Goal: Task Accomplishment & Management: Use online tool/utility

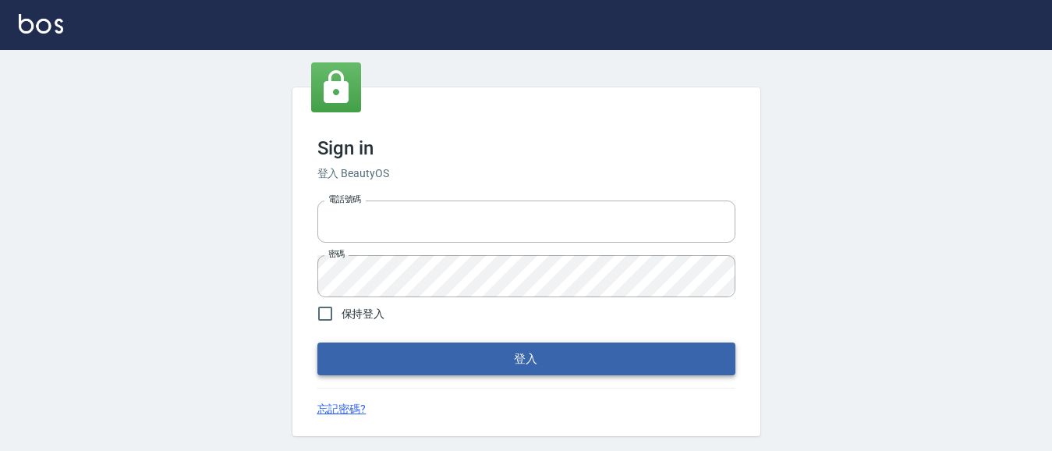
type input "0931911003"
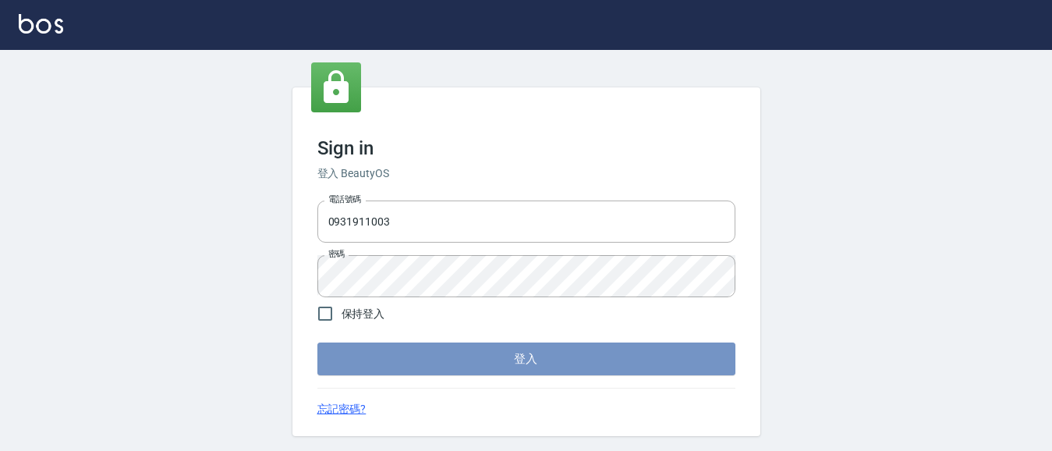
drag, startPoint x: 515, startPoint y: 358, endPoint x: 518, endPoint y: 348, distance: 10.9
click at [515, 355] on button "登入" at bounding box center [526, 358] width 418 height 33
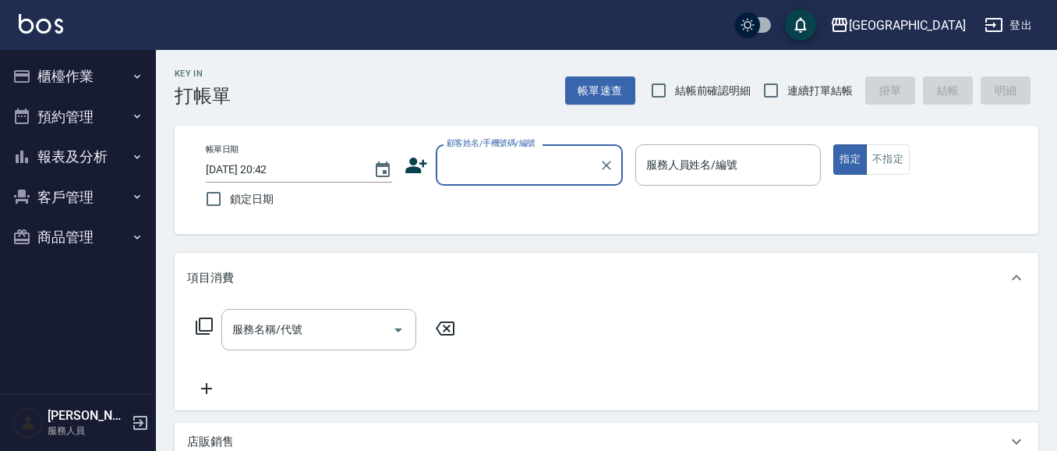
drag, startPoint x: 655, startPoint y: 87, endPoint x: 748, endPoint y: 97, distance: 94.0
click at [661, 89] on input "結帳前確認明細" at bounding box center [658, 90] width 33 height 33
checkbox input "true"
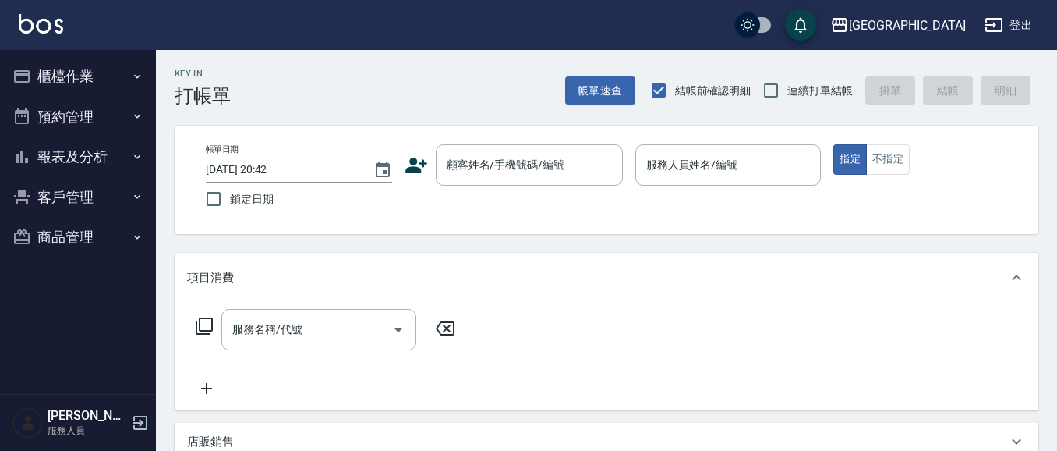
drag, startPoint x: 769, startPoint y: 95, endPoint x: 732, endPoint y: 101, distance: 37.0
click at [770, 94] on input "連續打單結帳" at bounding box center [771, 90] width 33 height 33
checkbox input "true"
click at [455, 173] on input "顧客姓名/手機號碼/編號" at bounding box center [518, 164] width 150 height 27
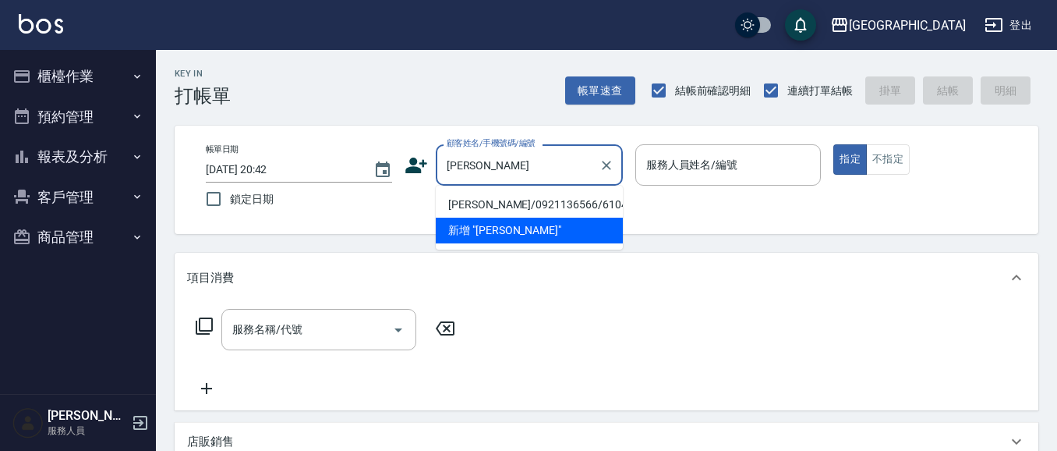
type input "吳"
type input "[PERSON_NAME]"
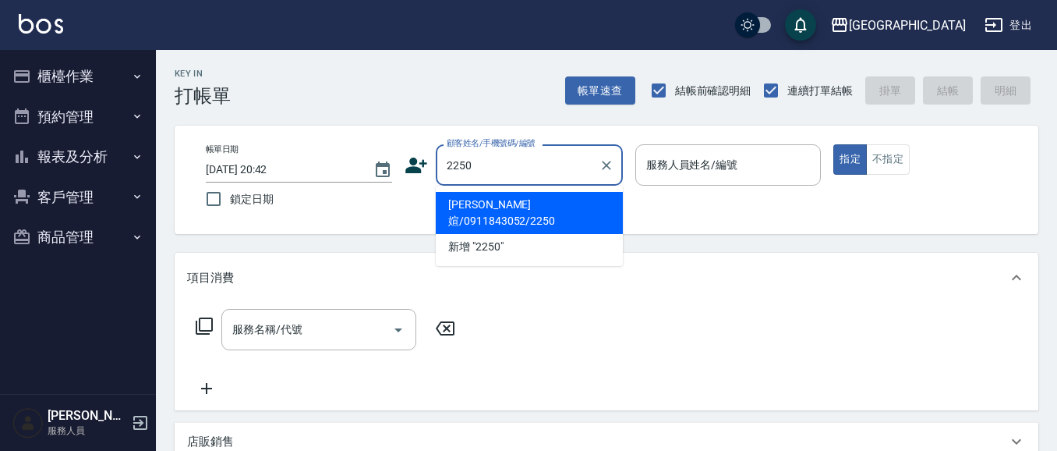
type input "2250"
type input "0"
type input "[PERSON_NAME]媗/0911843052/2250"
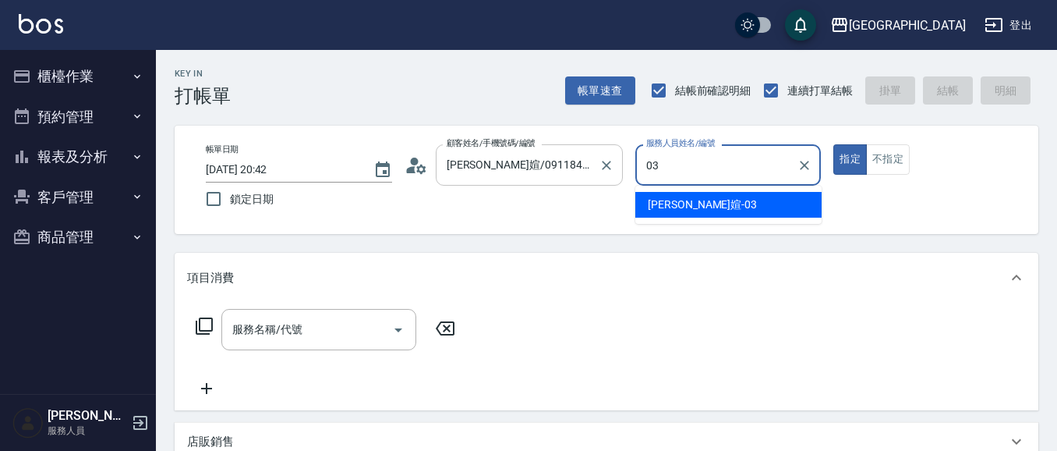
type input "03"
type button "true"
type input "[PERSON_NAME]媗-03"
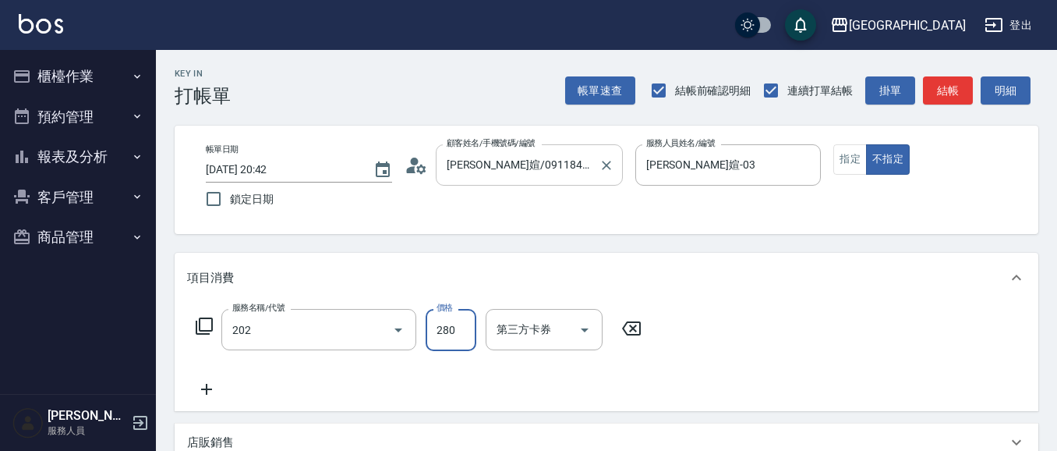
type input "洗髮[280](202)"
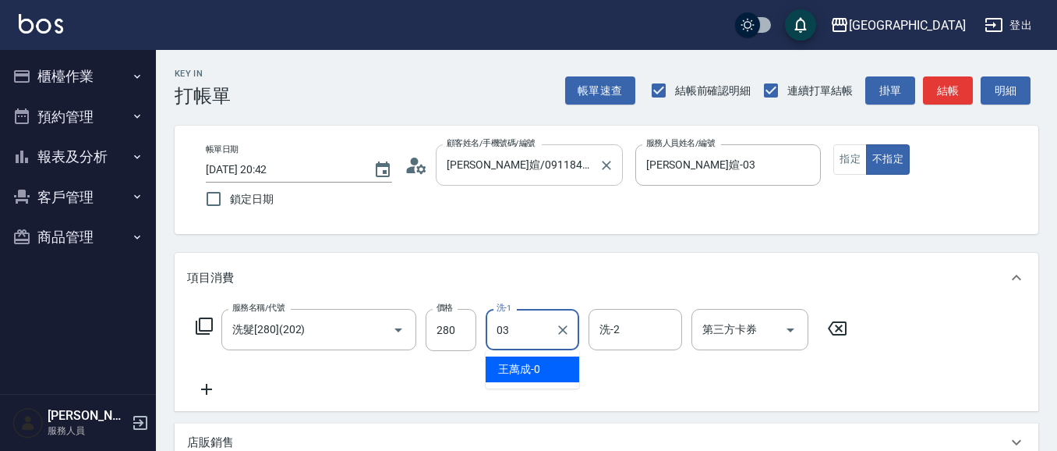
type input "[PERSON_NAME]媗-03"
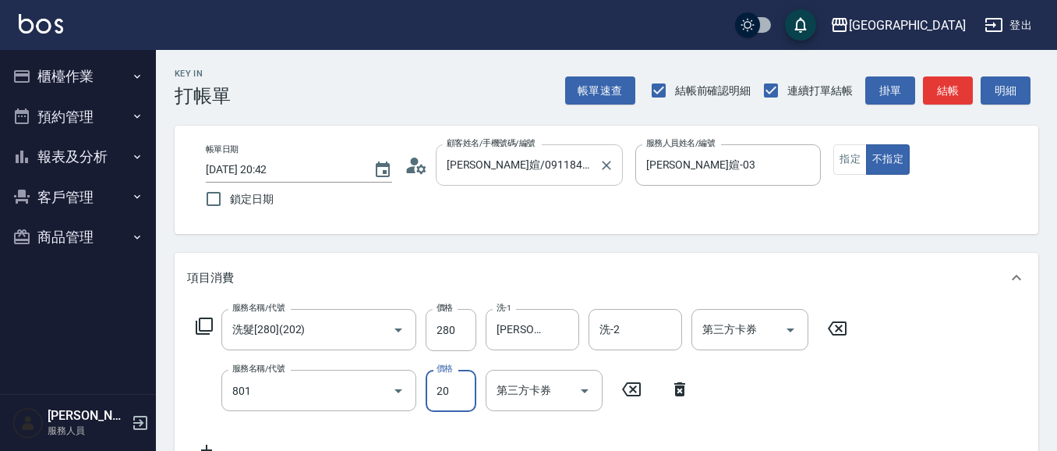
type input "潤絲(801)"
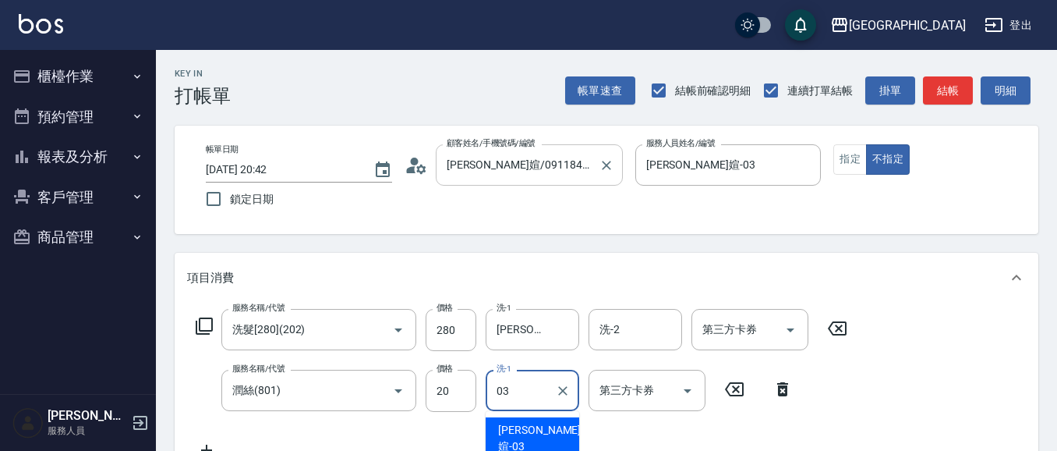
type input "[PERSON_NAME]媗-03"
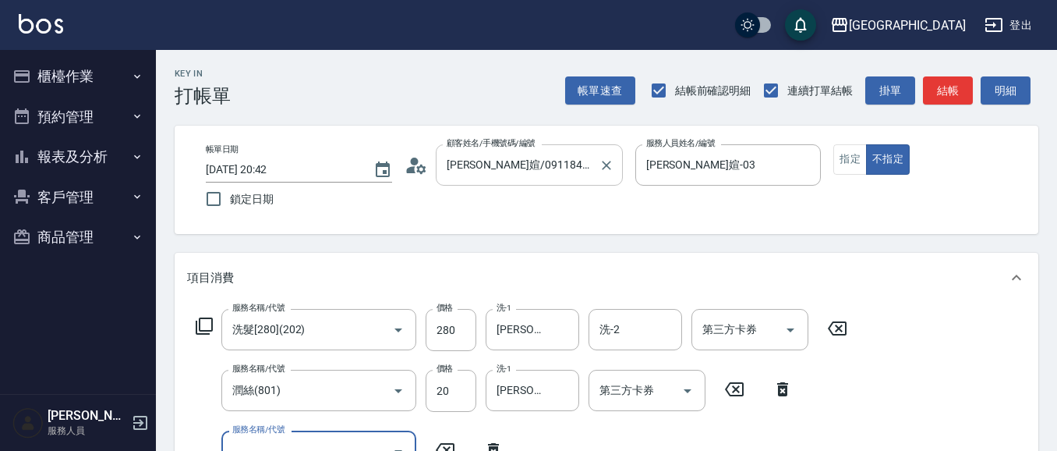
scroll to position [14, 0]
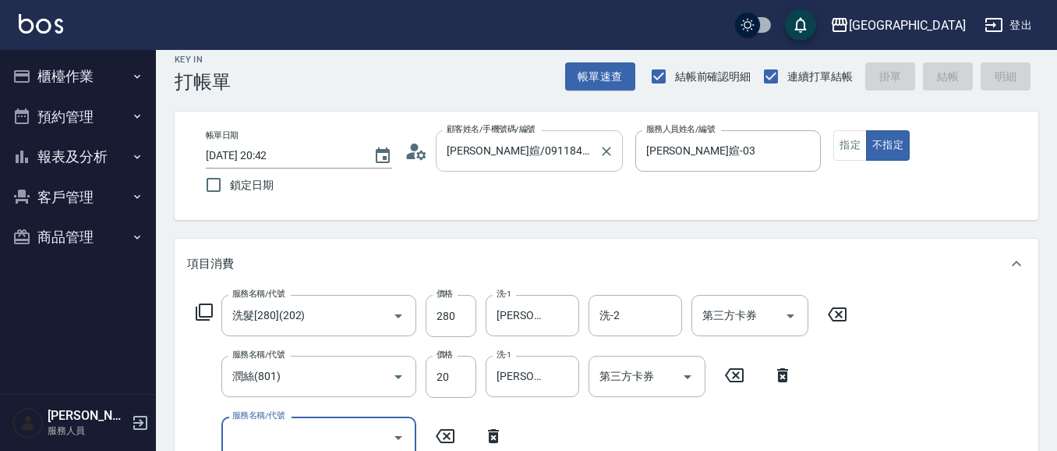
type input "[DATE] 20:43"
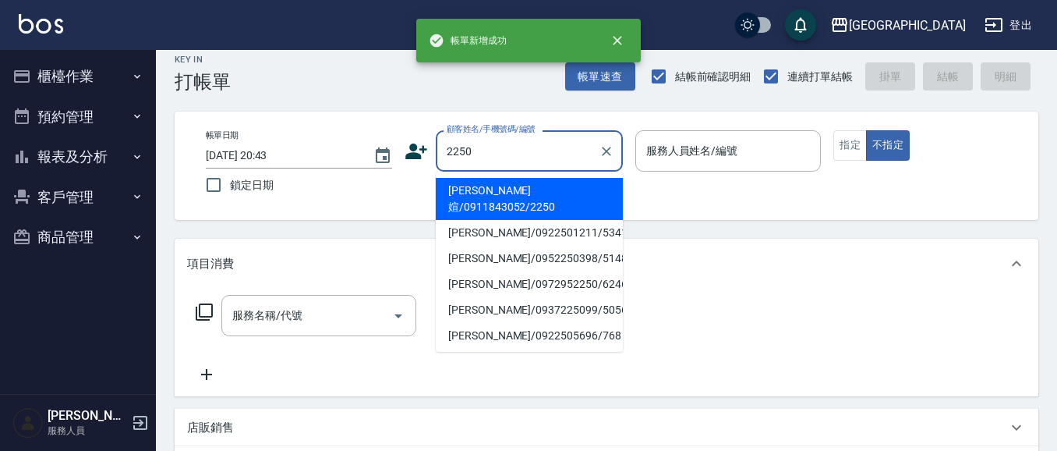
type input "2250"
type input "03"
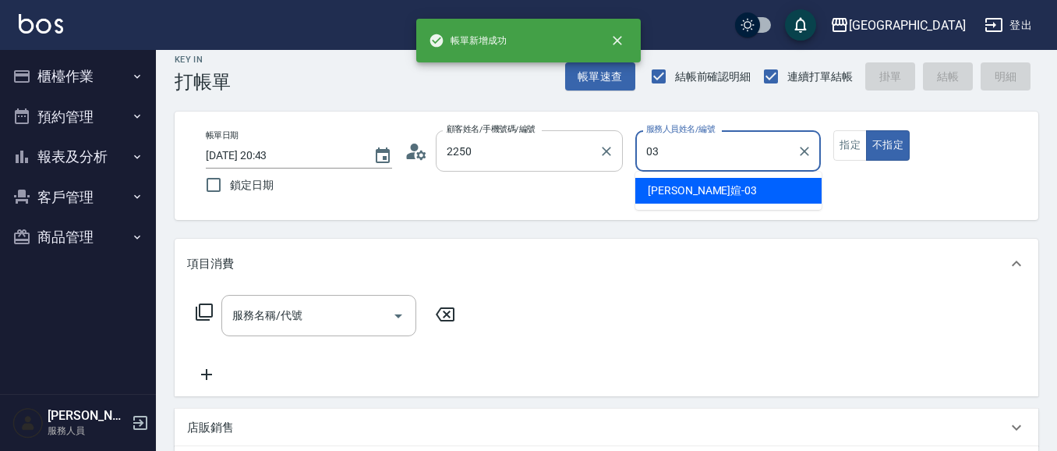
type input "[PERSON_NAME]媗/0911843052/2250"
type input "03"
type button "false"
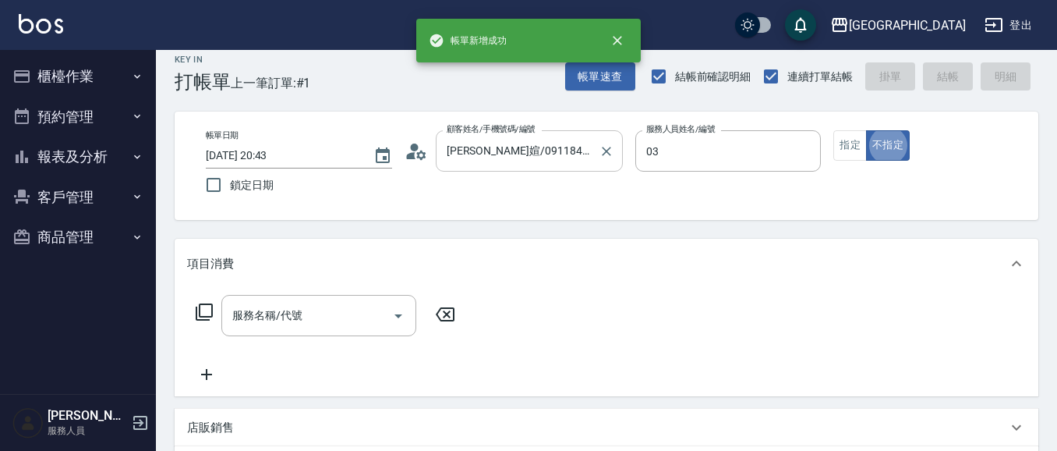
type input "[PERSON_NAME]媗-03"
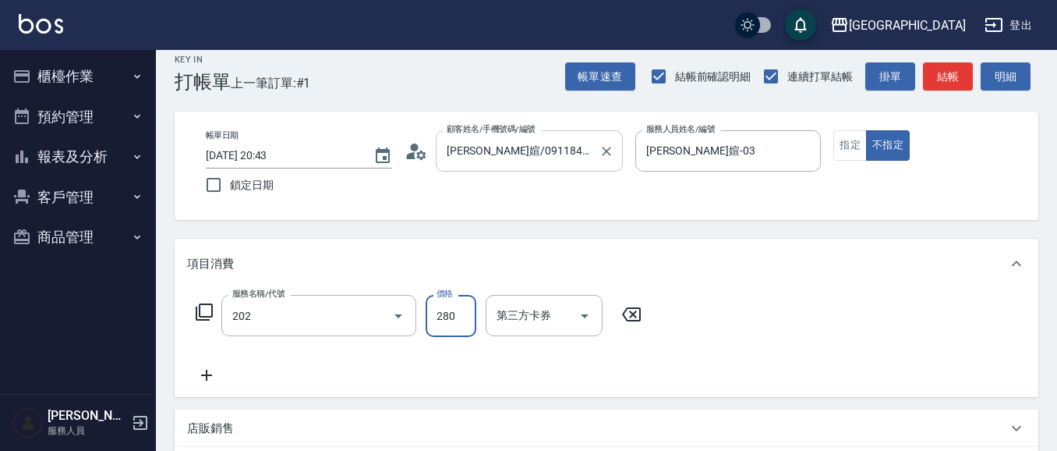
type input "洗髮[280](202)"
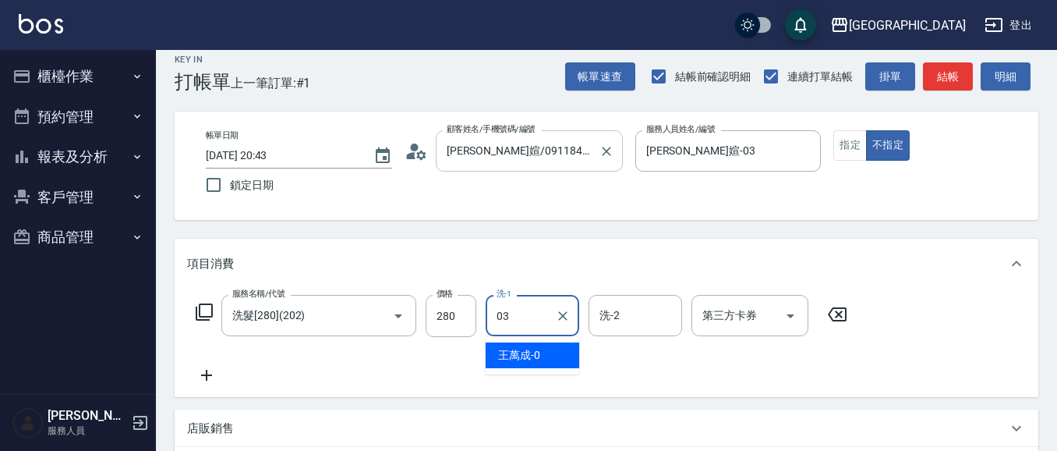
type input "[PERSON_NAME]媗-03"
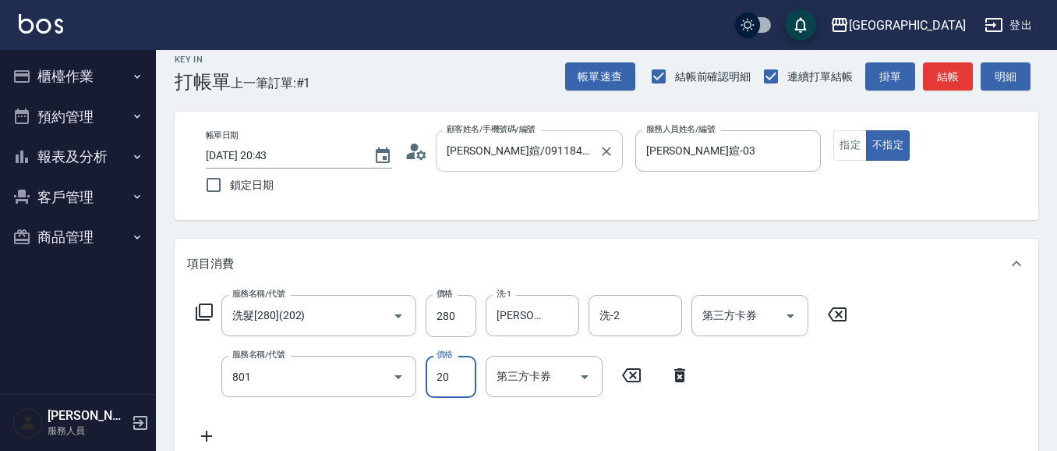
type input "潤絲(801)"
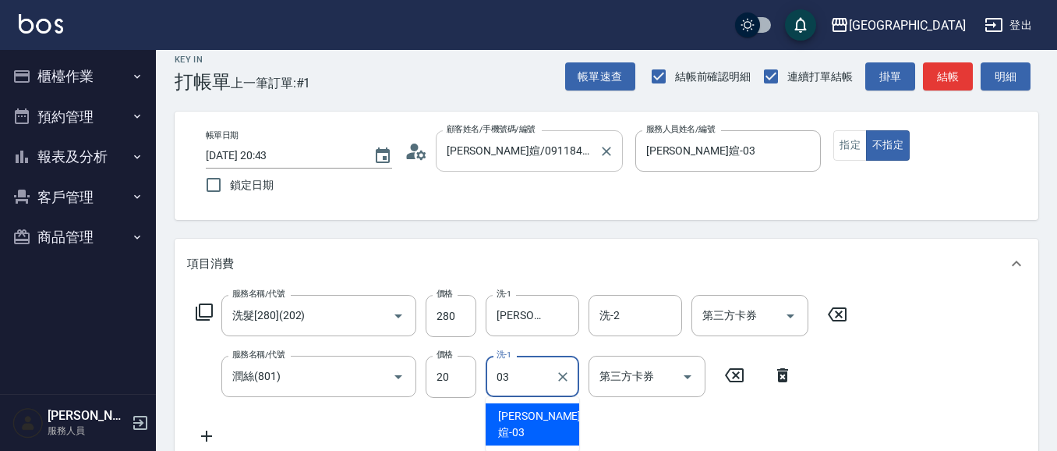
type input "[PERSON_NAME]媗-03"
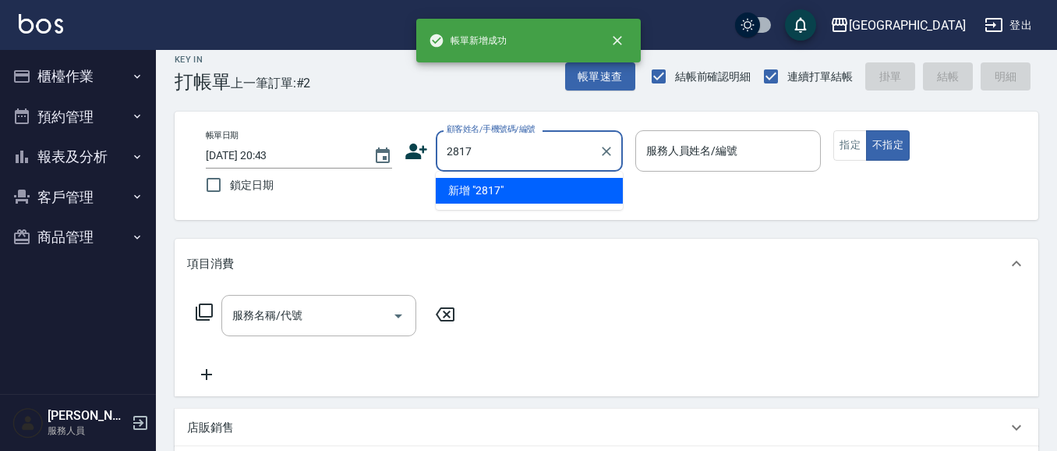
type input "2817"
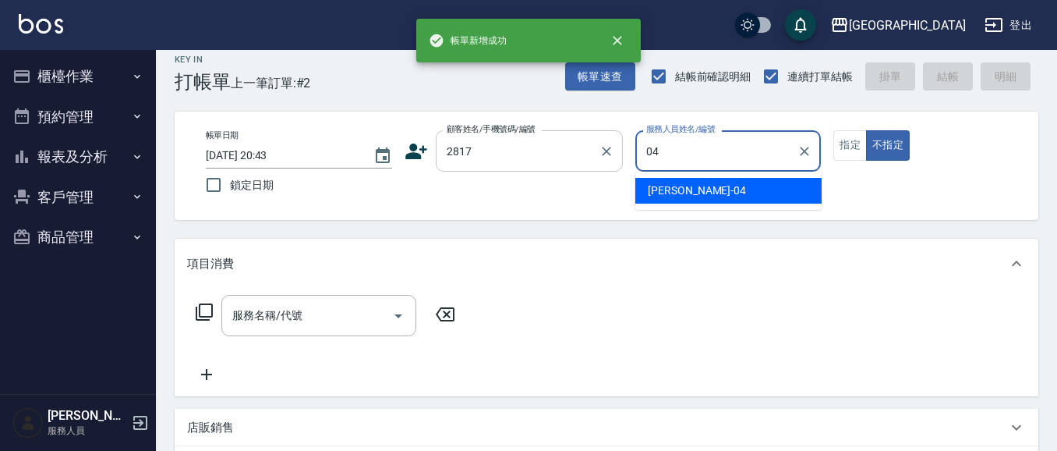
type input "[PERSON_NAME]-04"
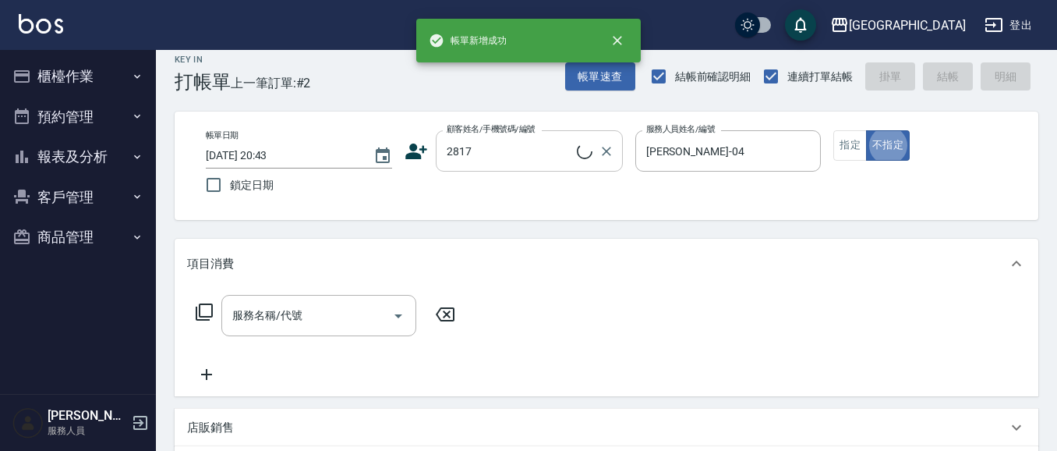
type input "[PERSON_NAME]/2817_[PERSON_NAME]/2817"
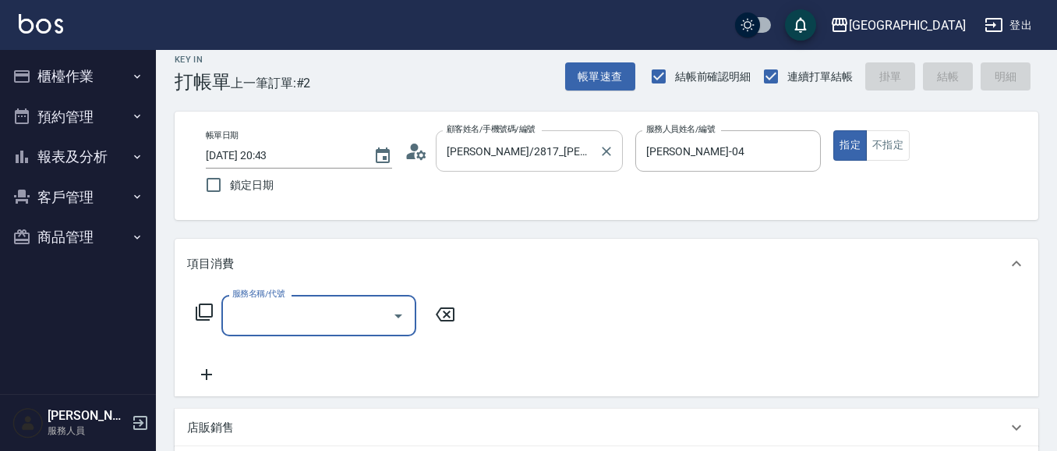
type input "6"
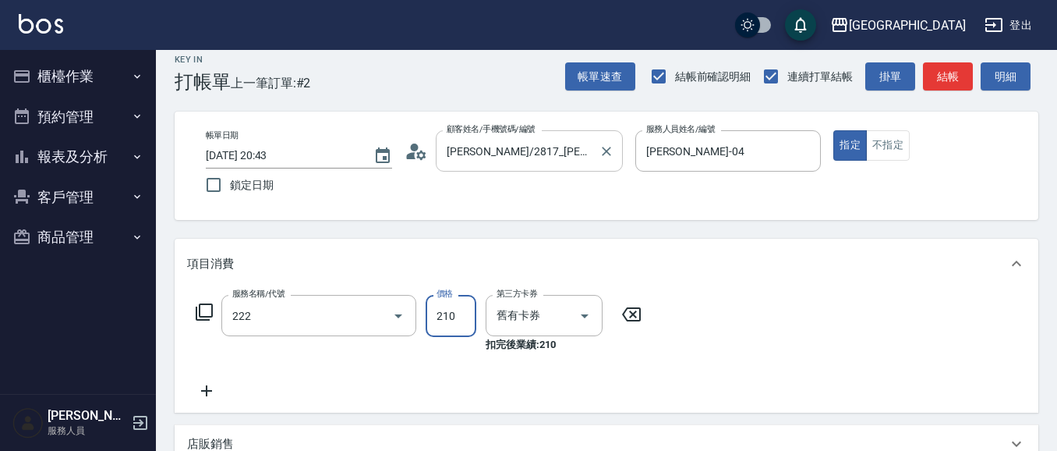
type input "洗髮卡券[210](222)"
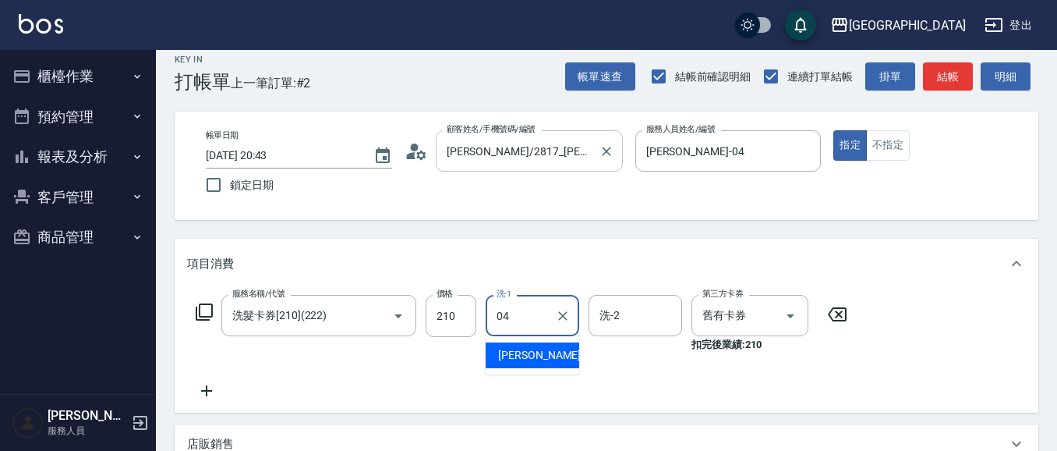
type input "[PERSON_NAME]-04"
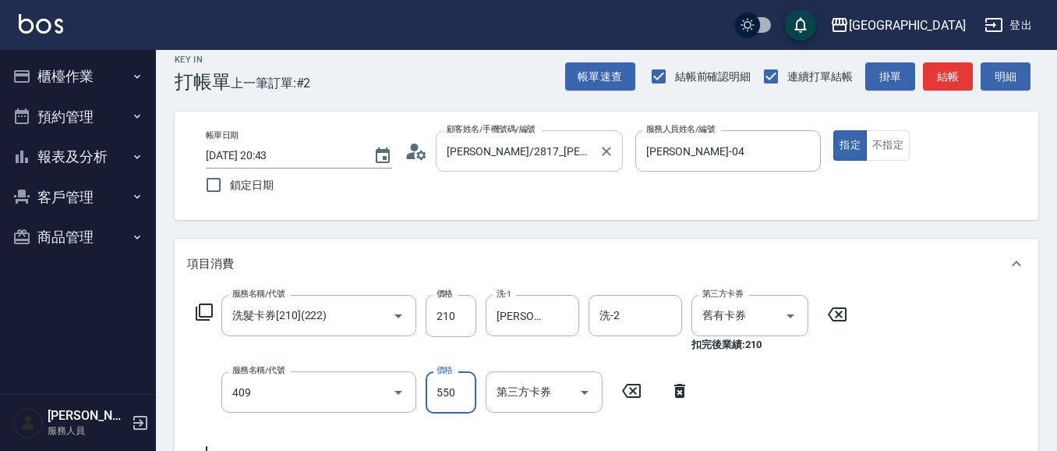
type input "剪髮(550)(409)"
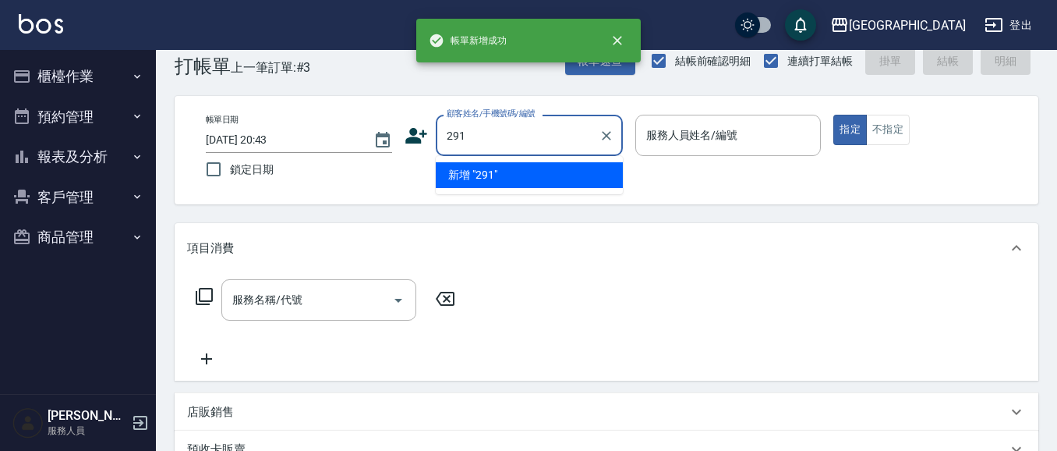
type input "291"
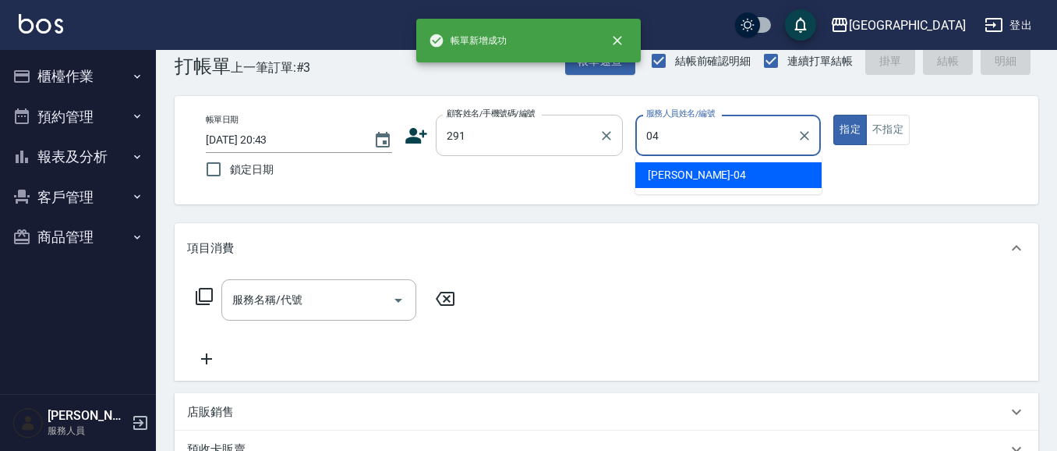
type input "[PERSON_NAME]-04"
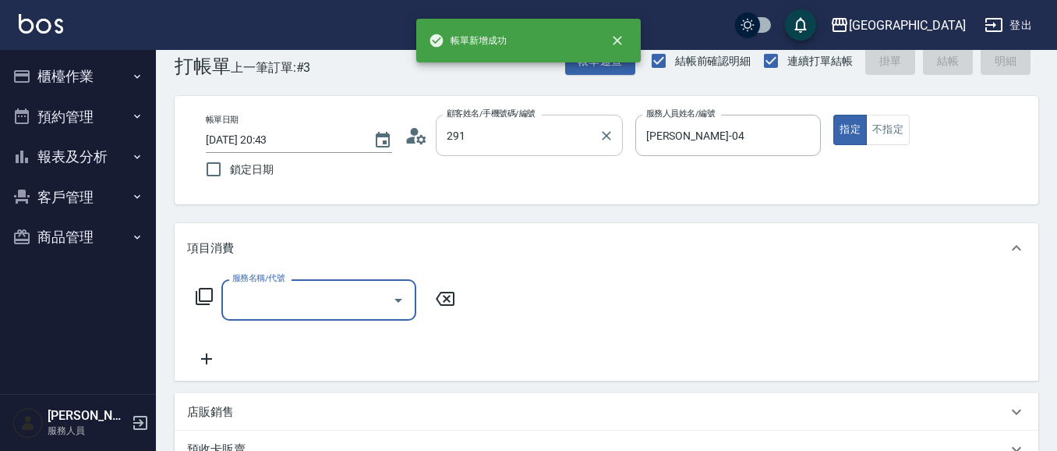
type input "[PERSON_NAME]/291/291"
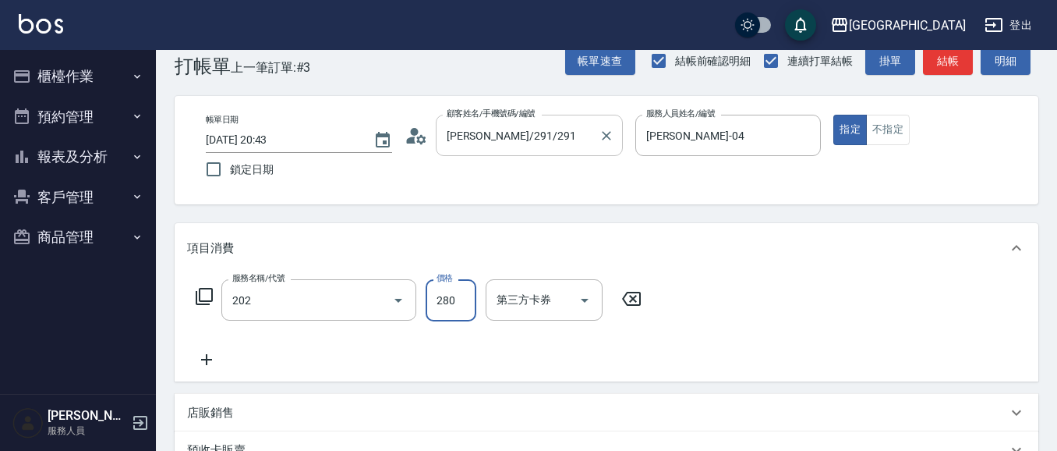
type input "洗髮[280](202)"
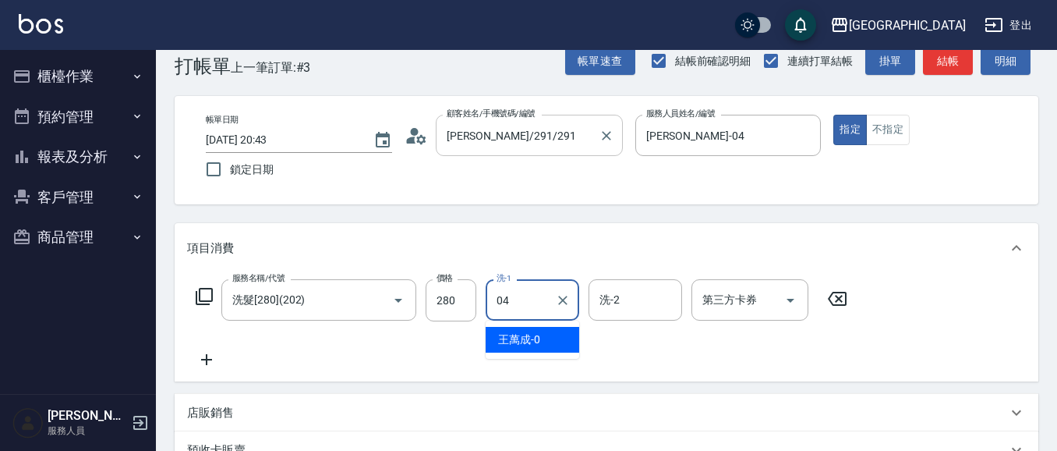
type input "[PERSON_NAME]-04"
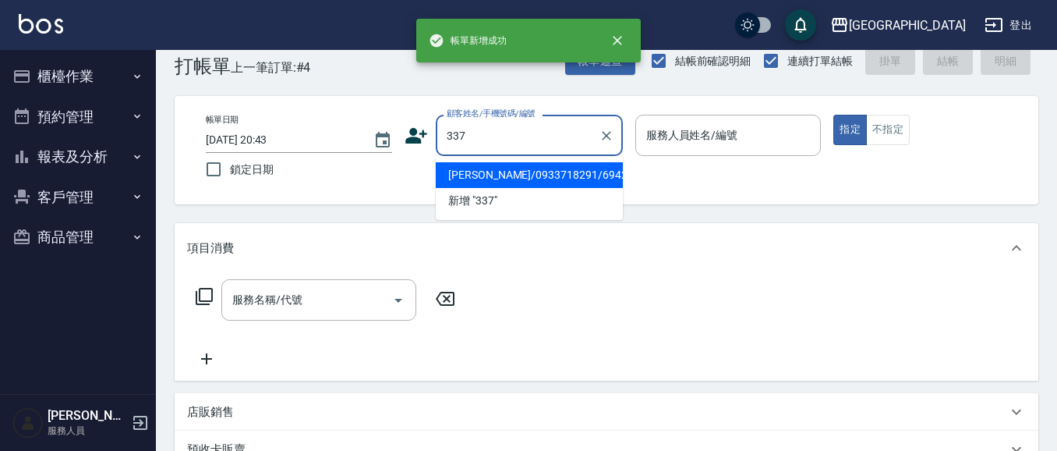
type input "[PERSON_NAME]/0933718291/6942"
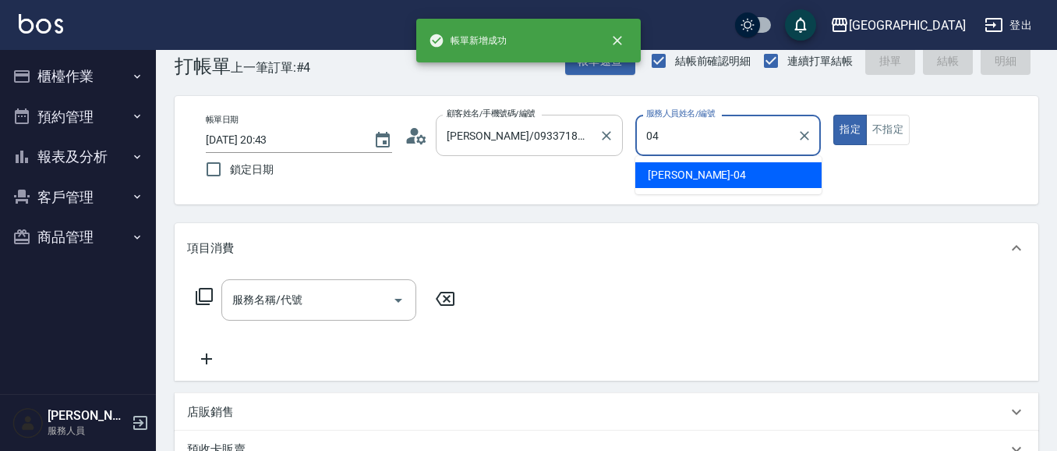
type input "[PERSON_NAME]-04"
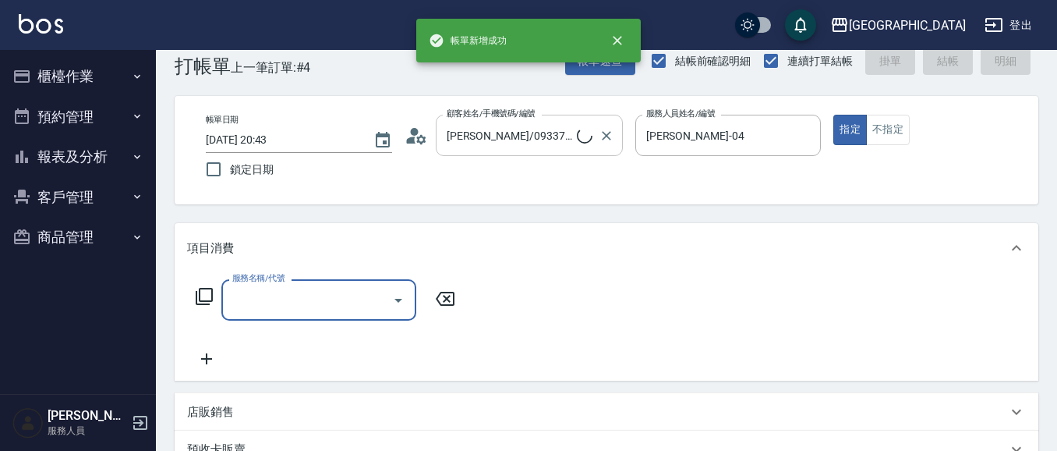
type input "[PERSON_NAME]/0910006073/337"
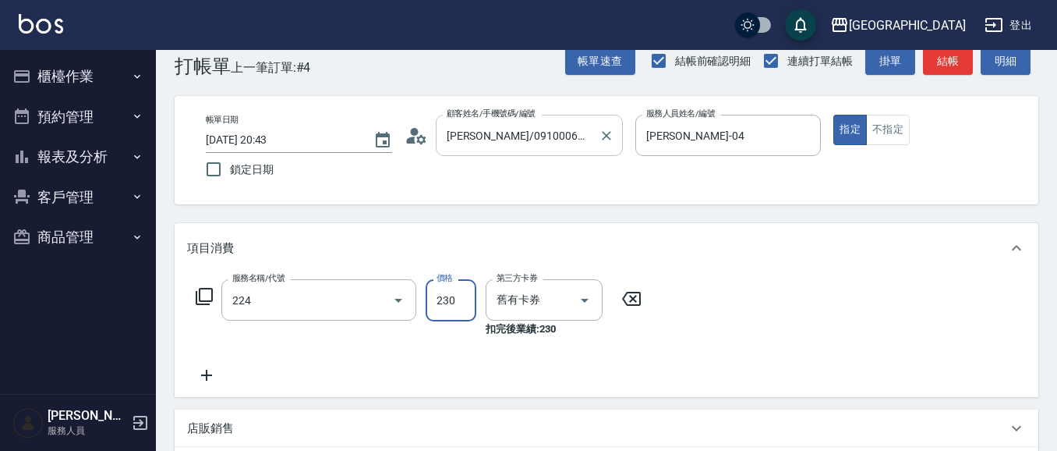
type input "洗髮(卡)230(224)"
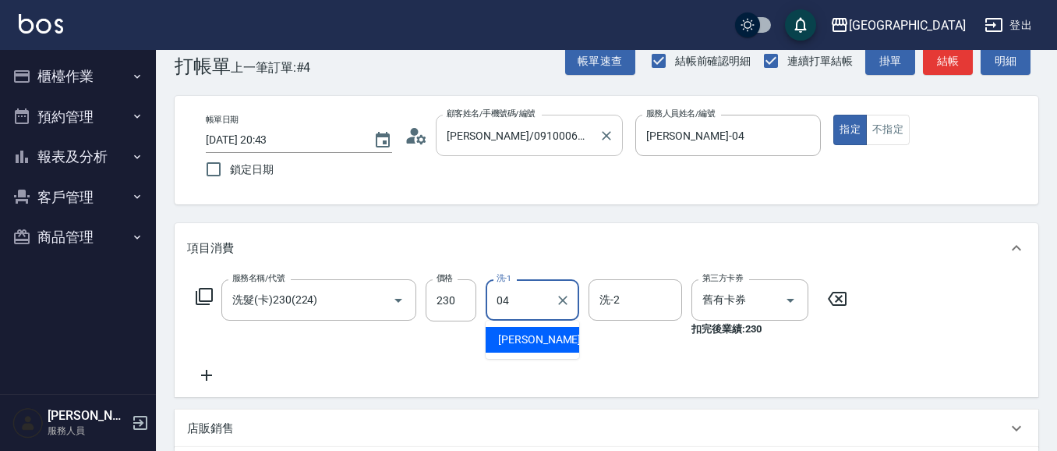
type input "[PERSON_NAME]-04"
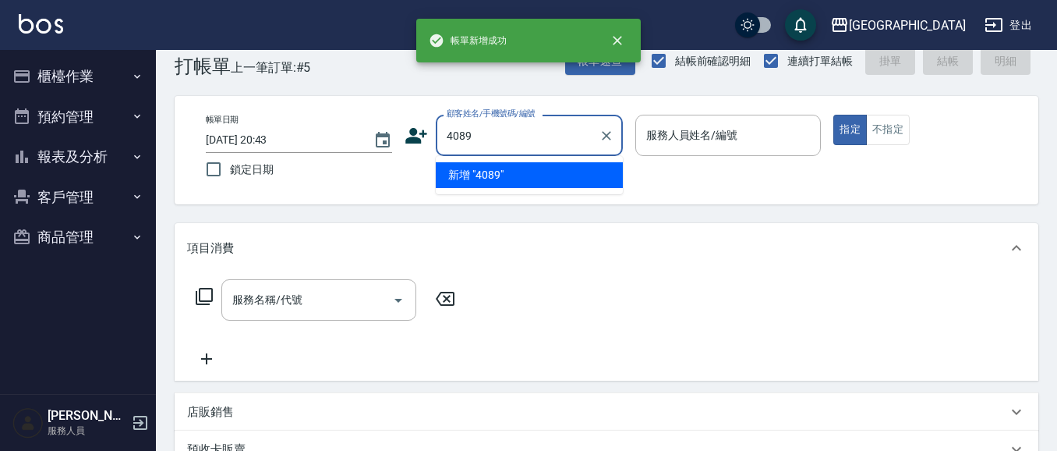
type input "4089"
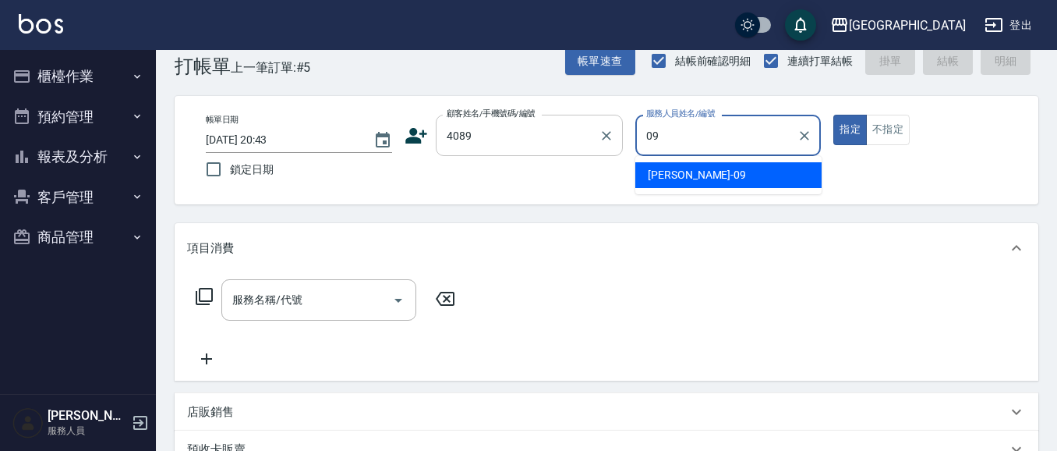
type input "[PERSON_NAME]-09"
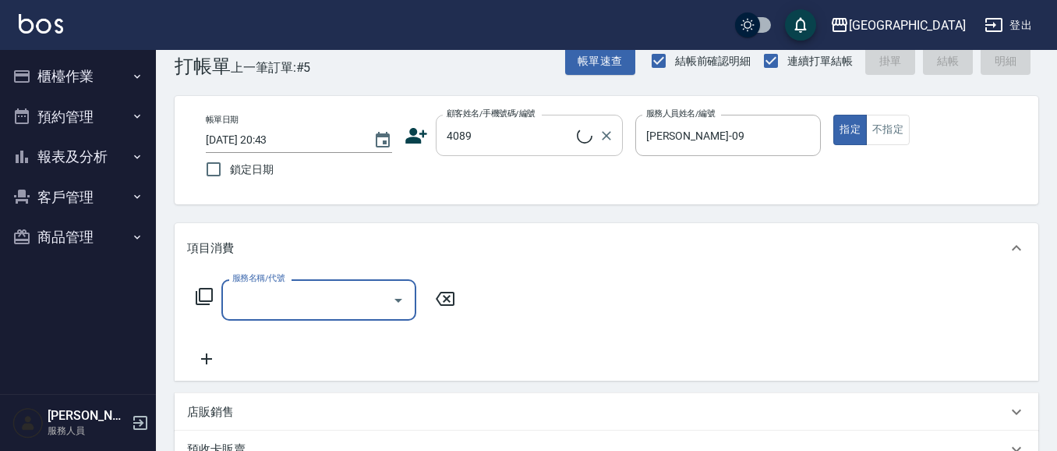
type input "[PERSON_NAME]/0968557319/4089"
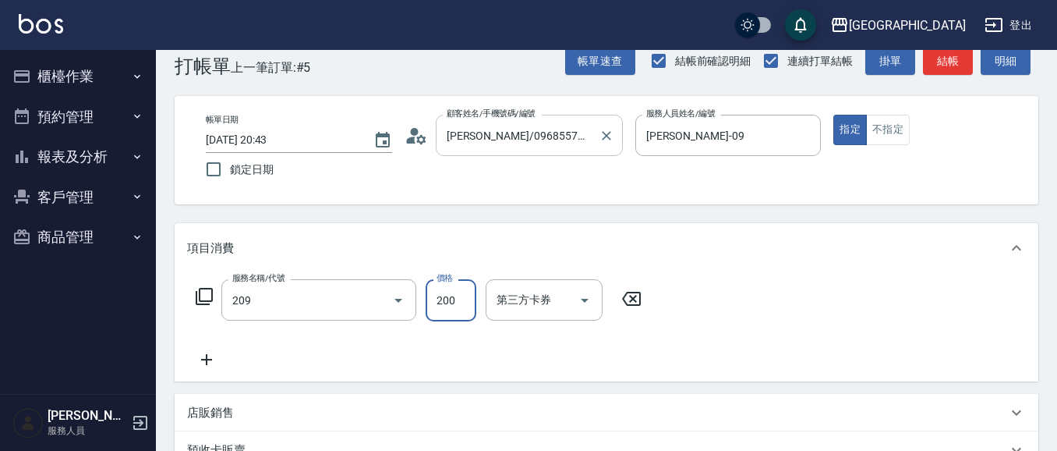
type input "洗髮[200](209)"
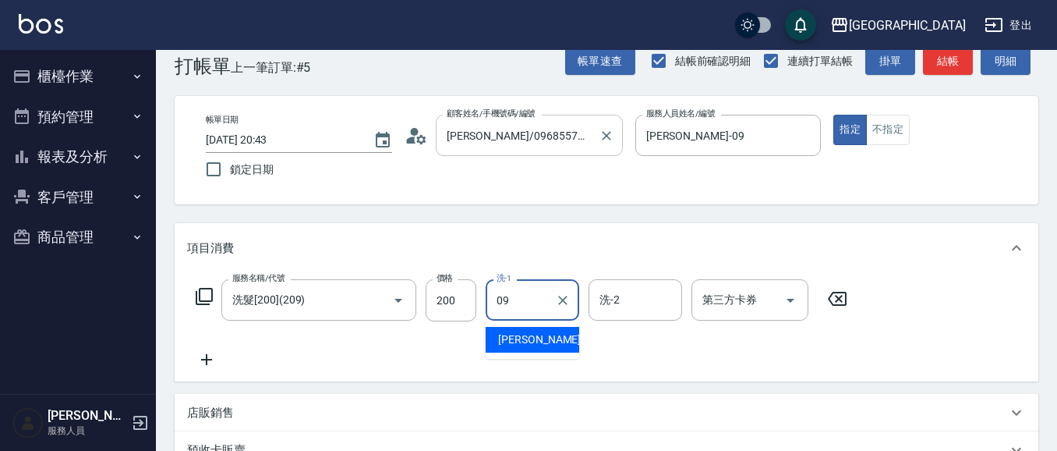
type input "[PERSON_NAME]-09"
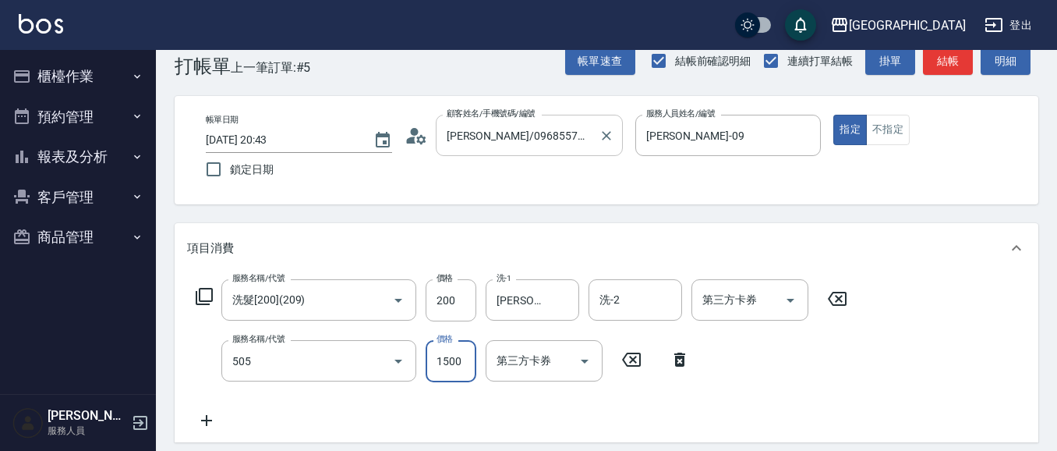
type input "染髮[1500](505)"
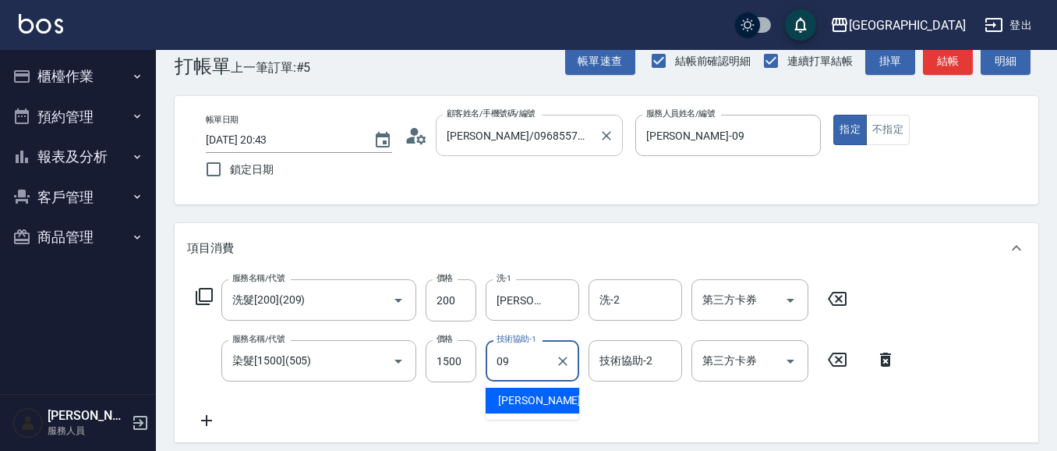
type input "[PERSON_NAME]-09"
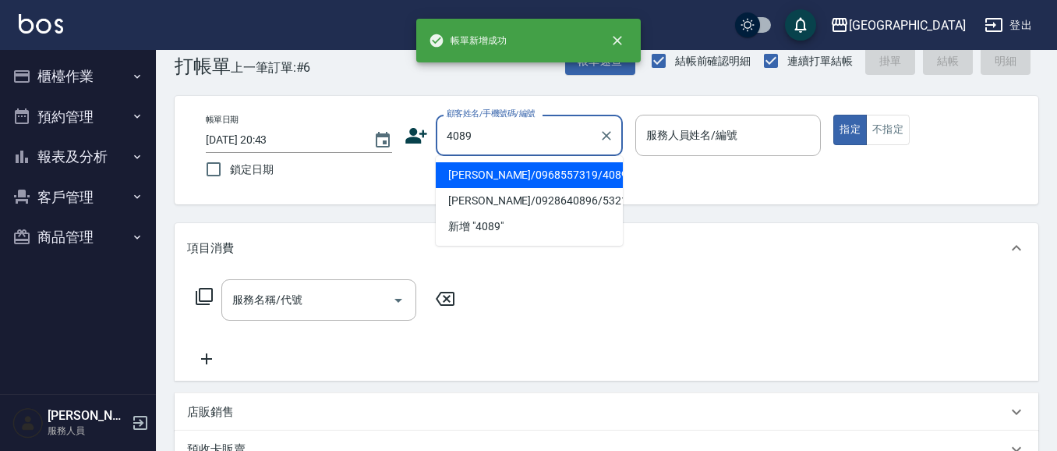
type input "[PERSON_NAME]/0968557319/4089"
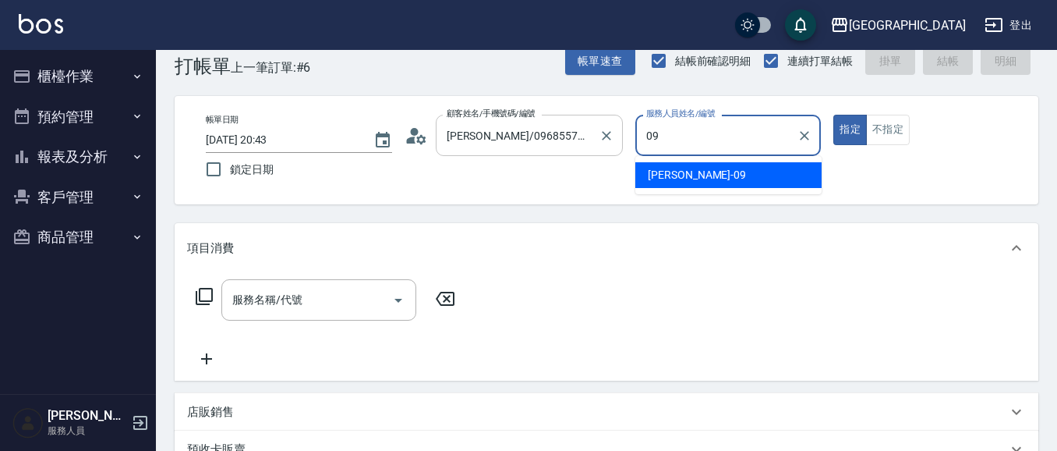
type input "[PERSON_NAME]-09"
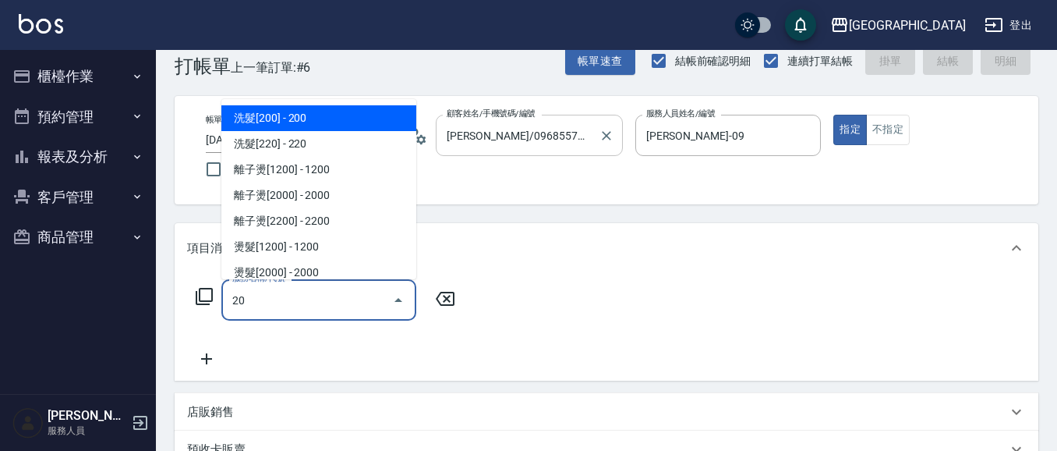
type input "202"
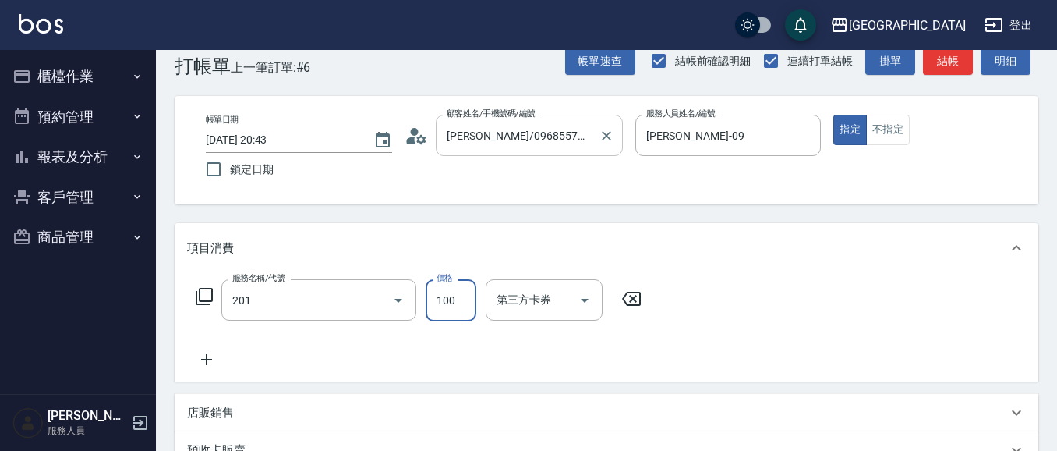
type input "洗髮[100](201)"
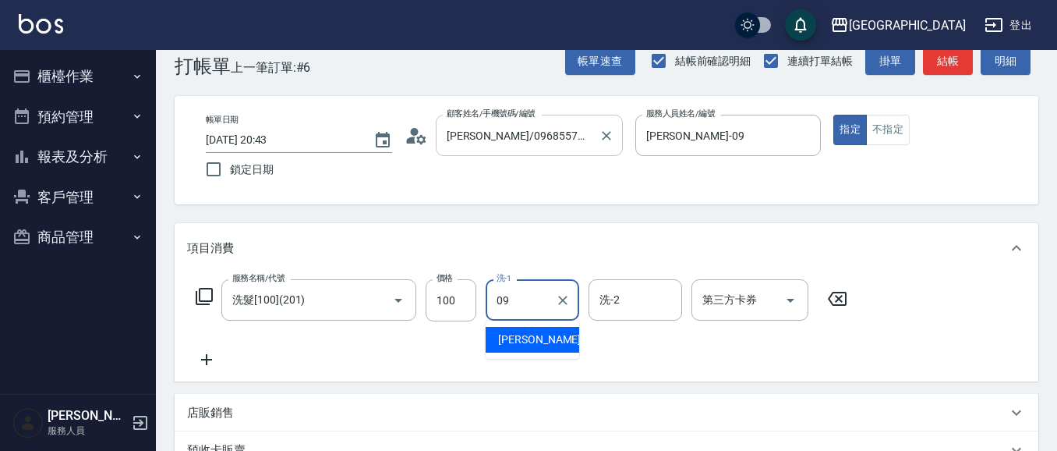
type input "[PERSON_NAME]-09"
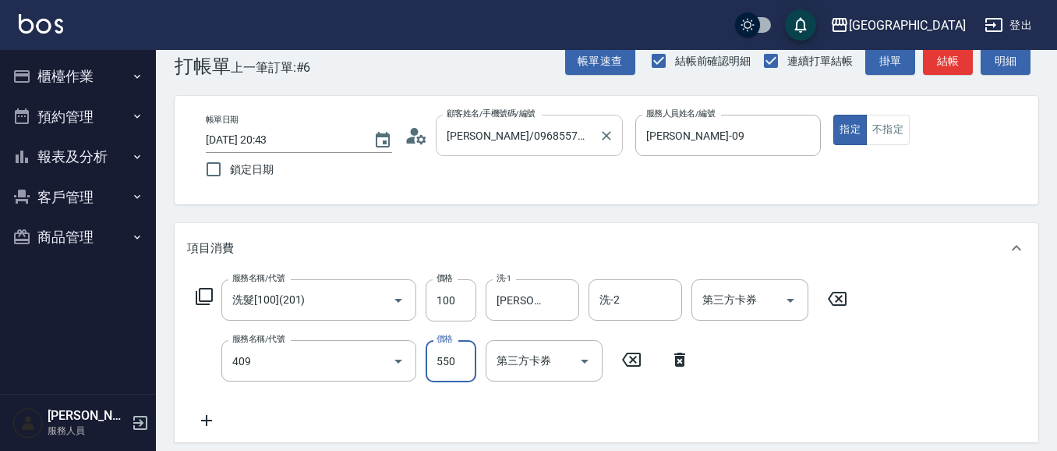
type input "剪髮(550)(409)"
type input "580"
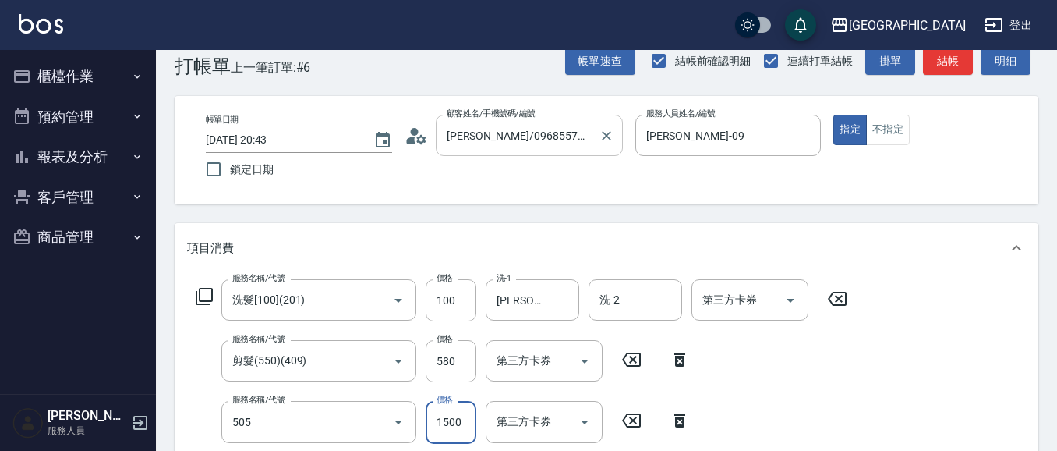
type input "染髮[1500](505)"
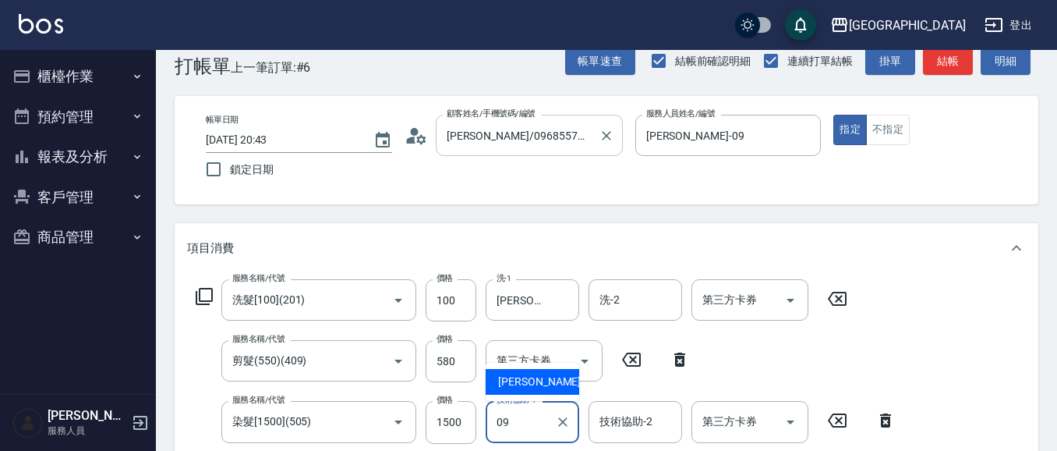
type input "[PERSON_NAME]-09"
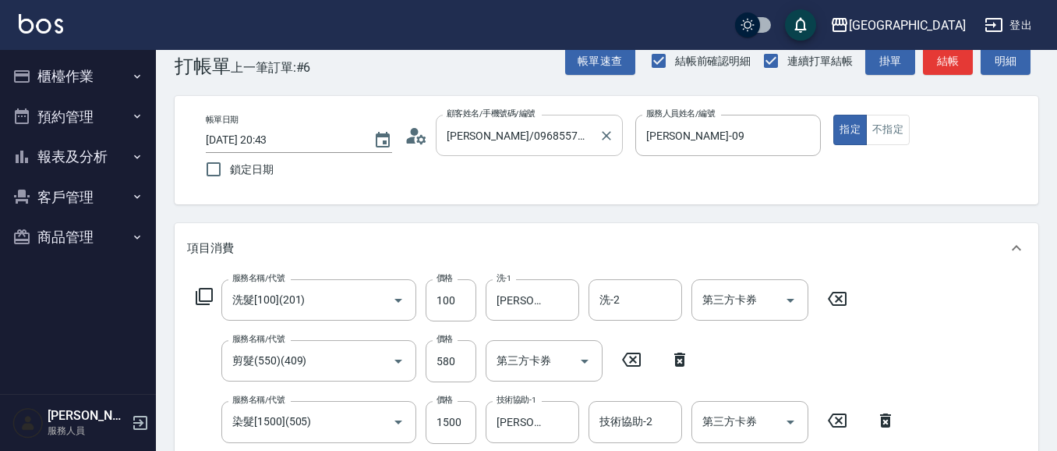
scroll to position [287, 0]
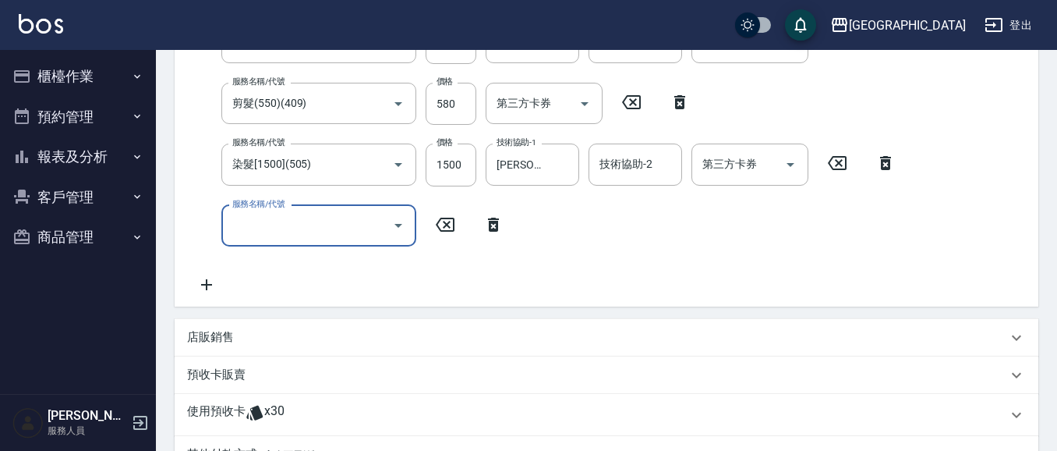
type input "[DATE] 20:44"
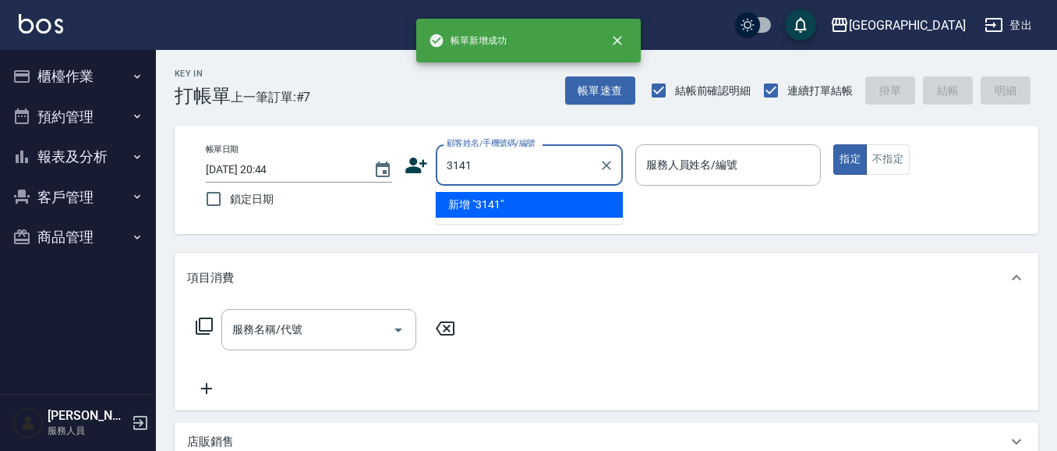
type input "3141"
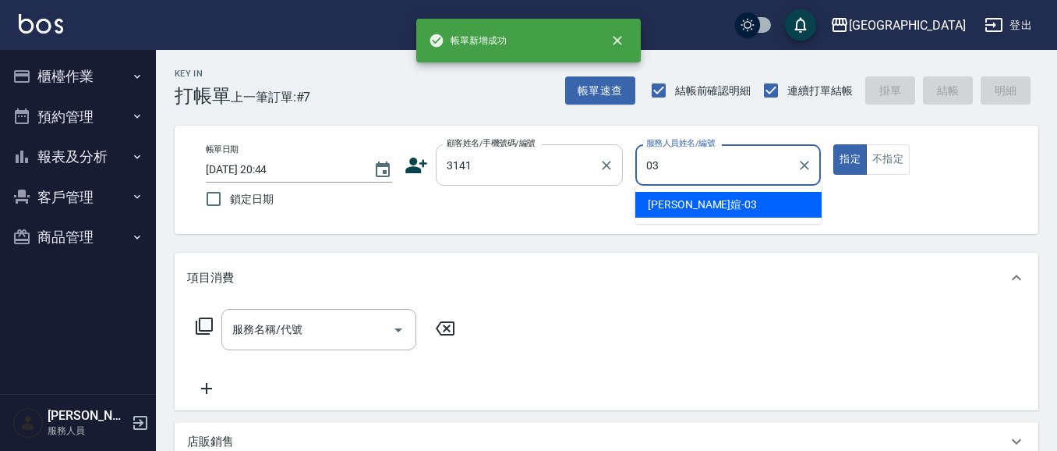
type input "[PERSON_NAME]媗-03"
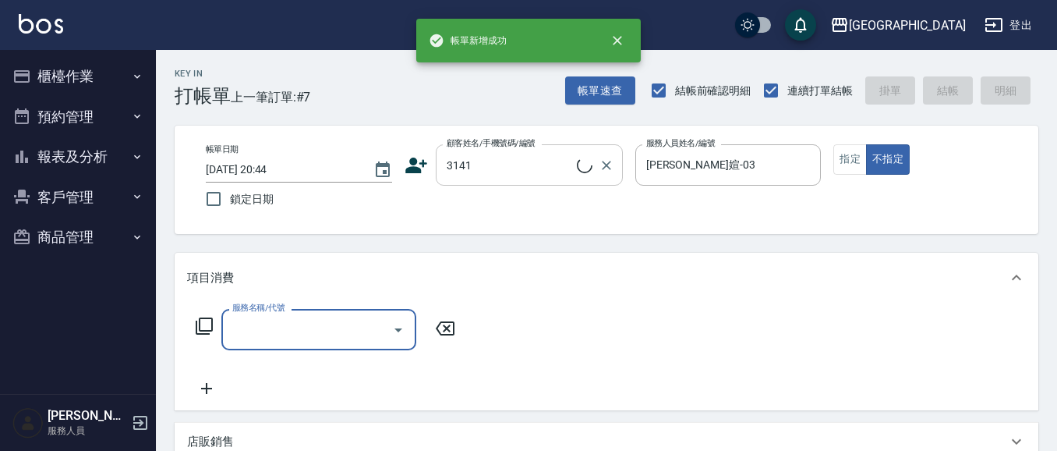
type input "2"
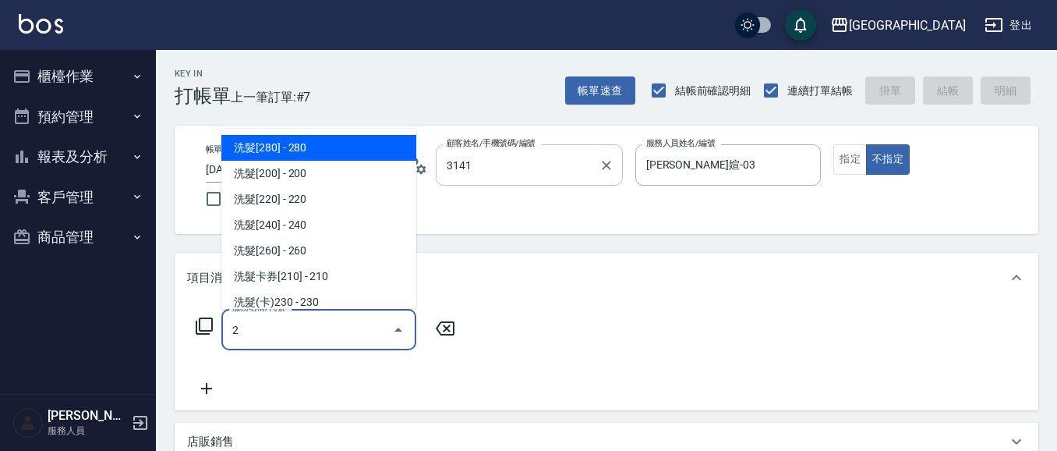
type input "[PERSON_NAME]/0986086430/3141"
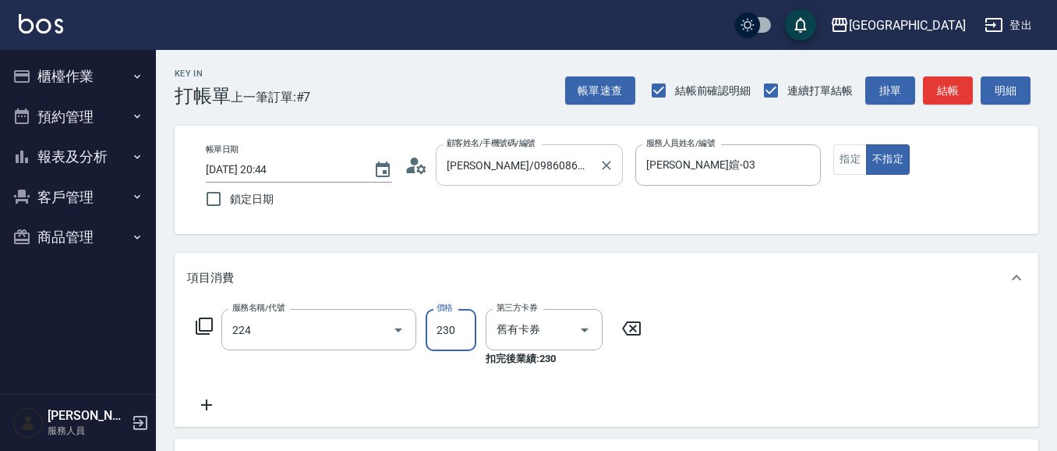
type input "洗髮(卡)230(224)"
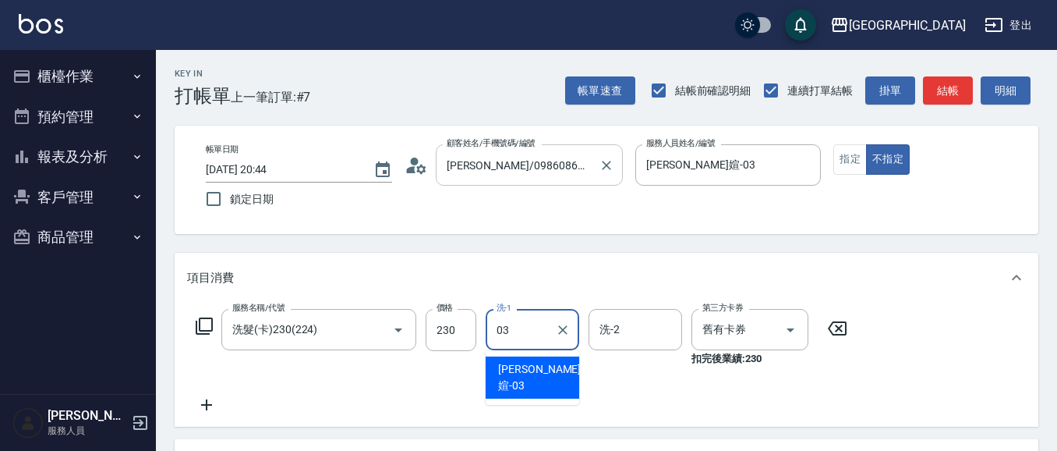
type input "[PERSON_NAME]媗-03"
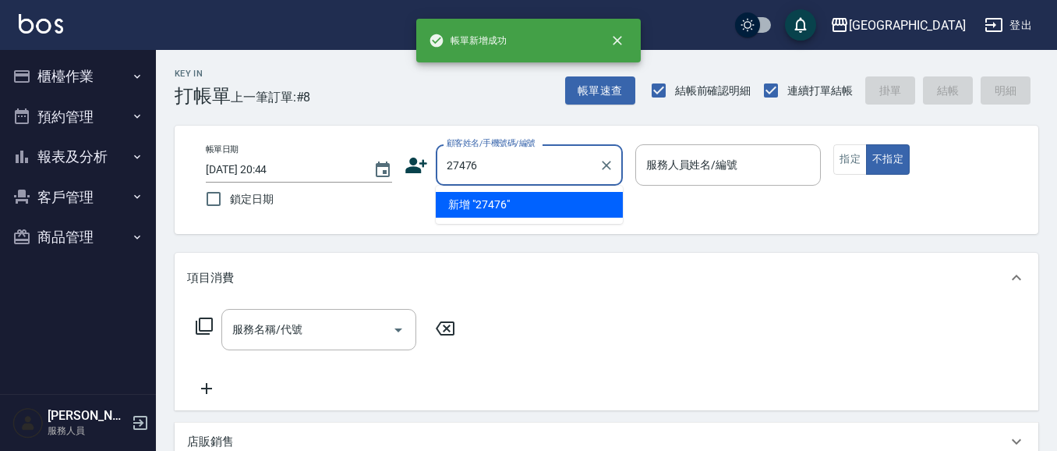
type input "27476"
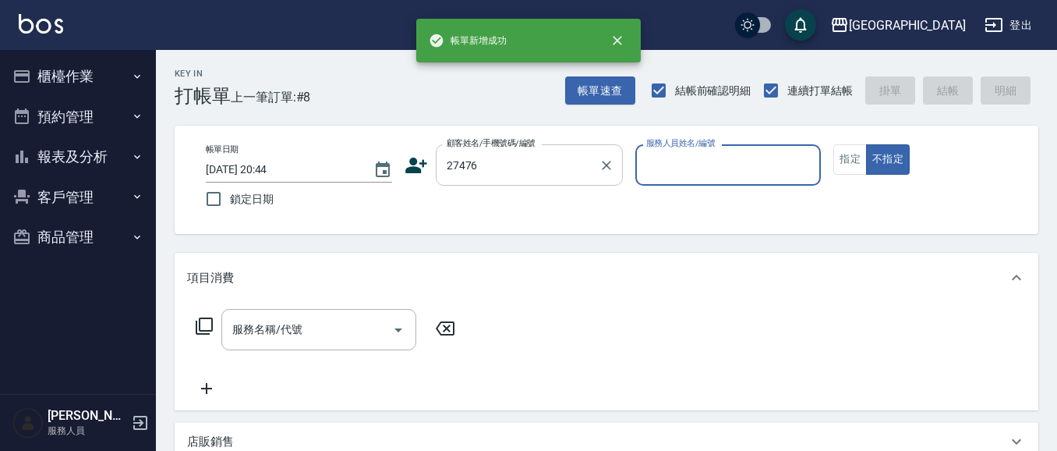
type input "0"
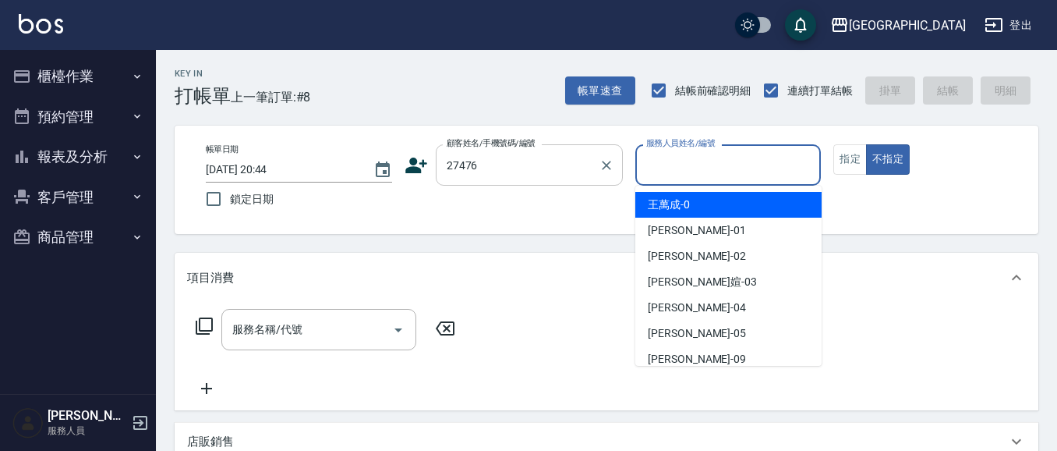
click at [476, 167] on input "27476" at bounding box center [518, 164] width 150 height 27
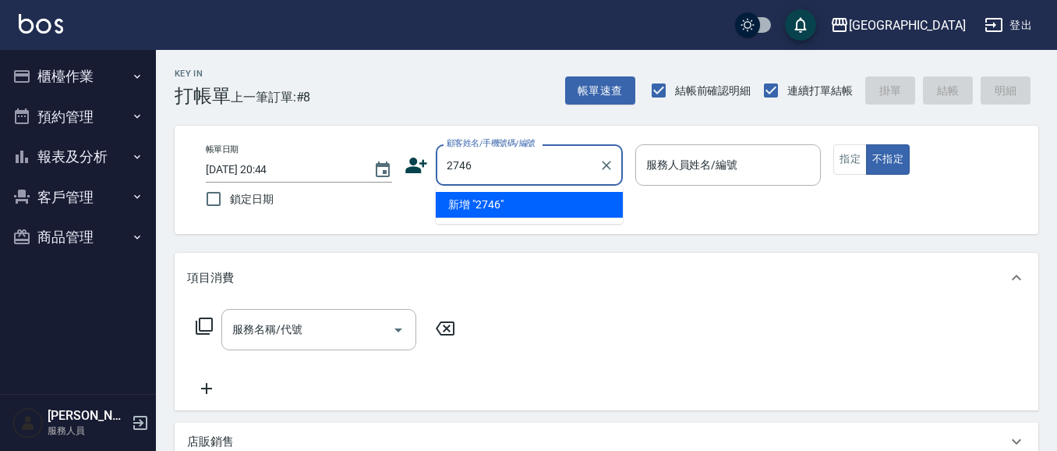
type input "2746"
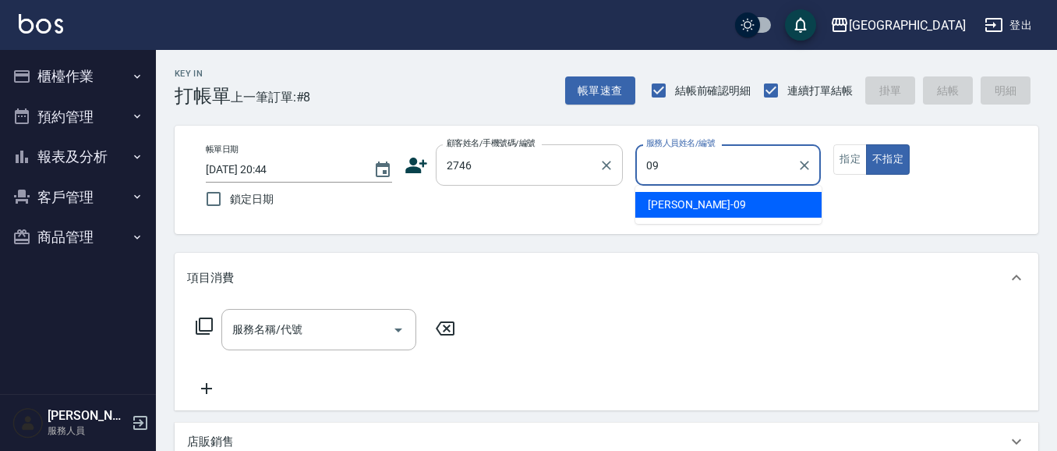
type input "[PERSON_NAME]-09"
type input "[PERSON_NAME]/0928158205/2746"
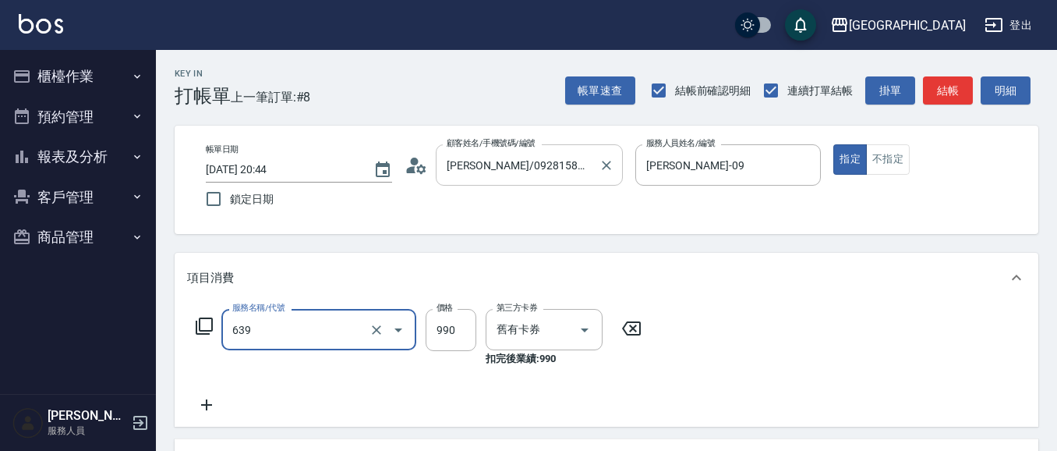
type input "(芙)蘆薈髮膜套卡(自材)(639)"
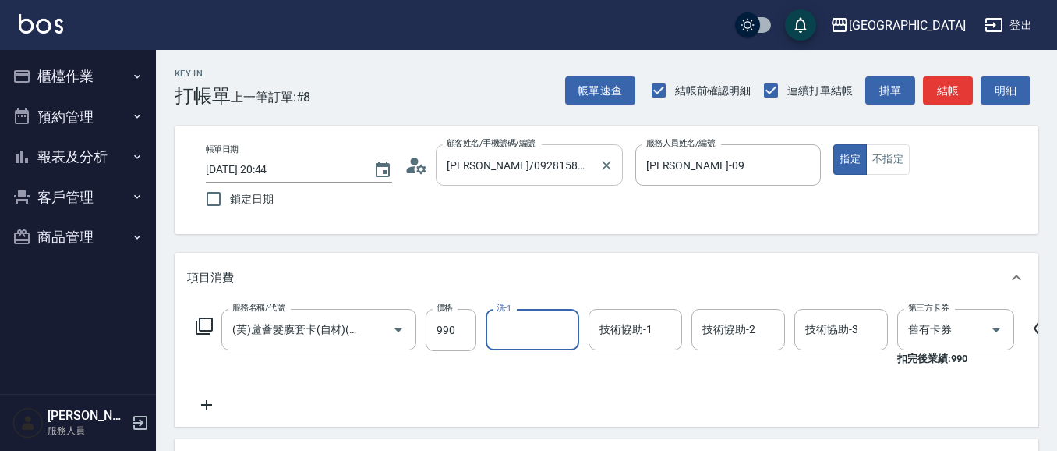
type input "0"
type input "[PERSON_NAME]-15"
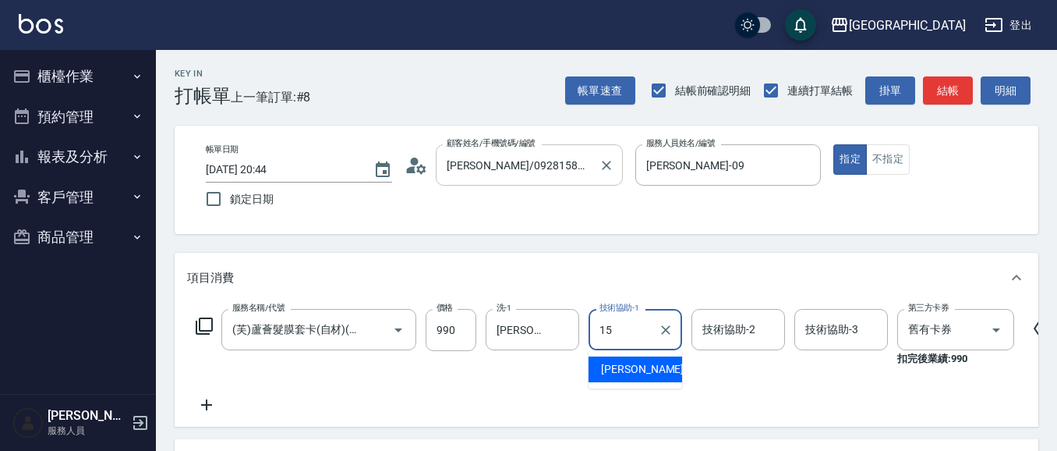
type input "[PERSON_NAME]-15"
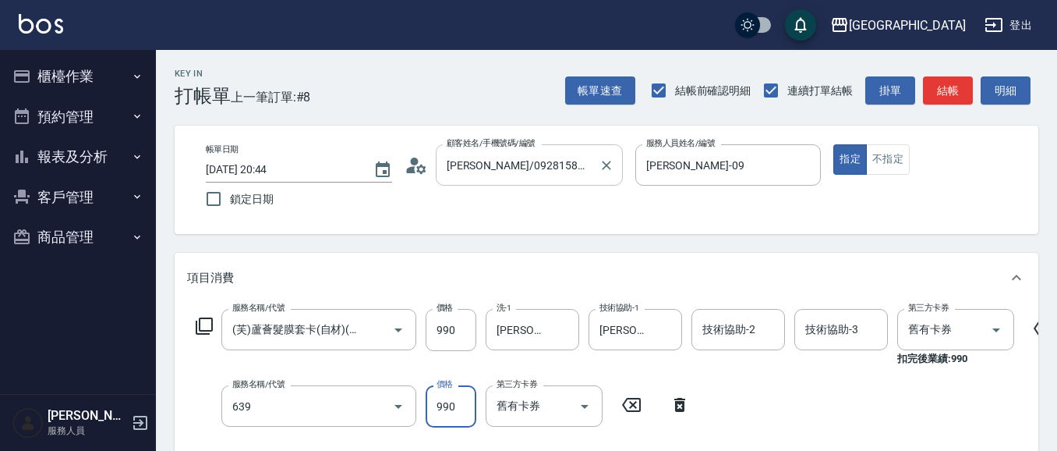
type input "(芙)蘆薈髮膜套卡(自材)(639)"
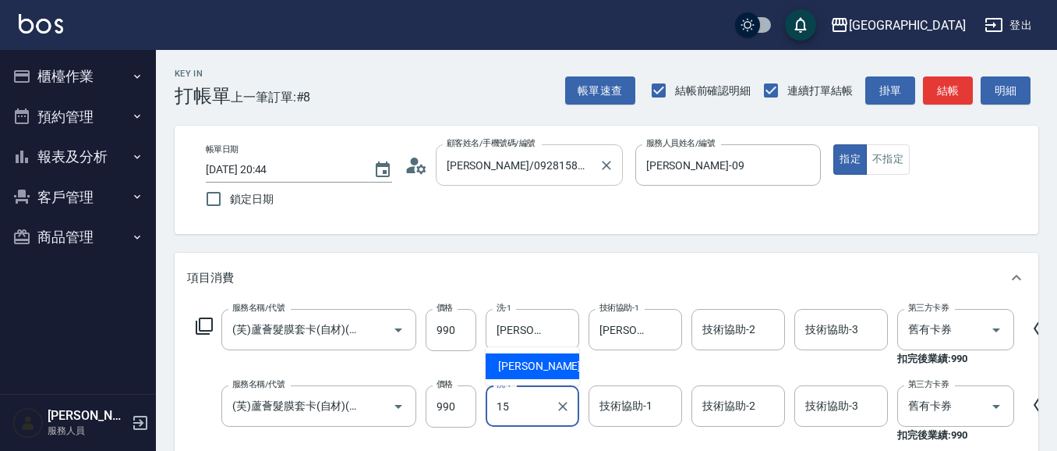
type input "[PERSON_NAME]-15"
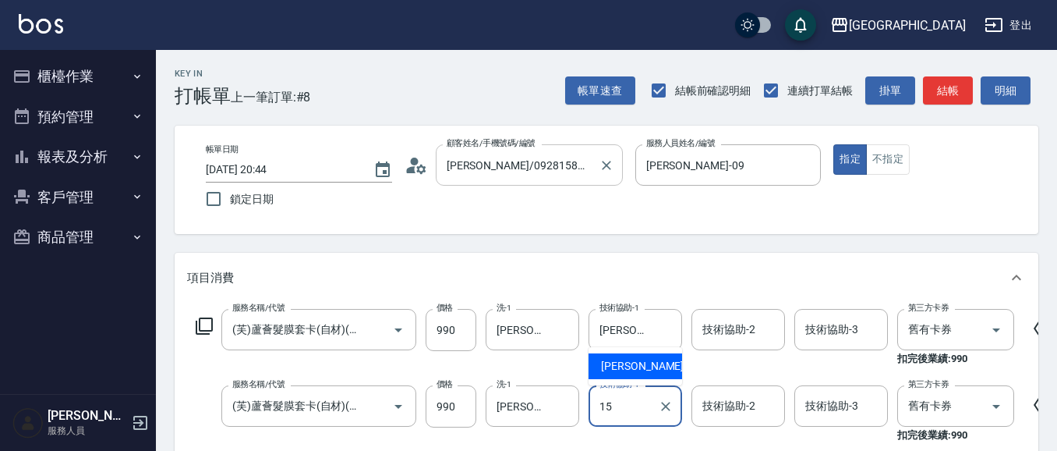
type input "[PERSON_NAME]-15"
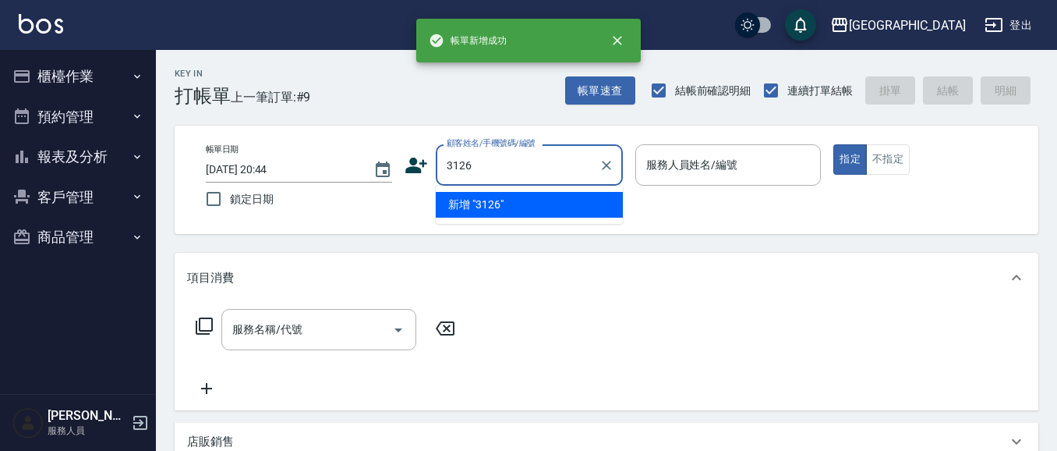
type input "3126"
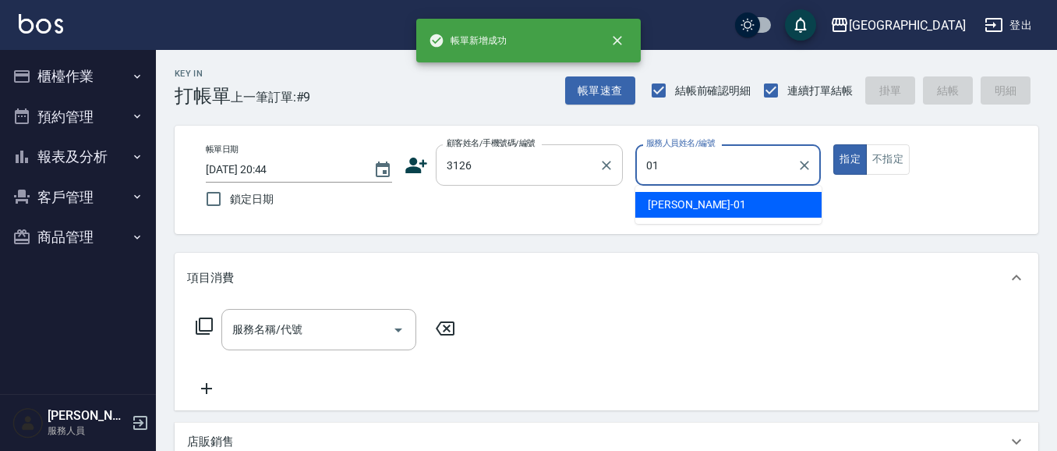
type input "[PERSON_NAME]-01"
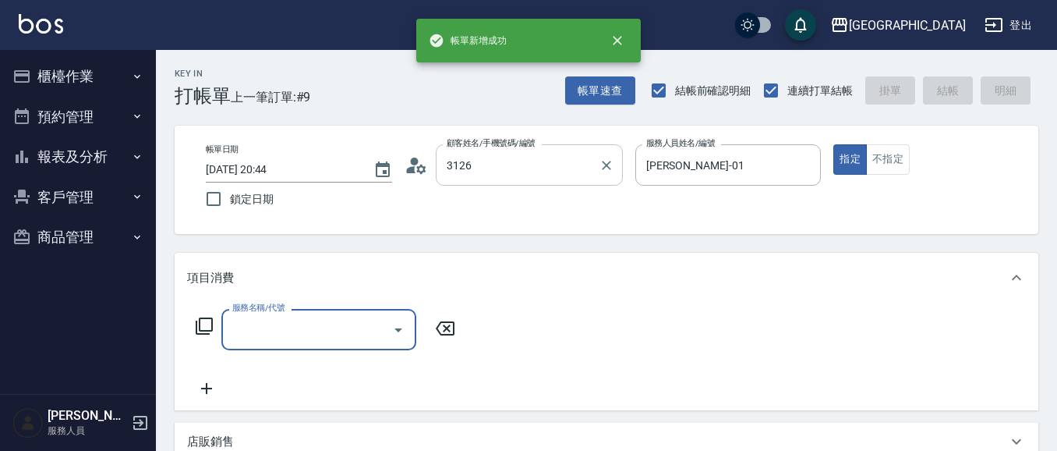
type input "[PERSON_NAME]/0939936367/3126"
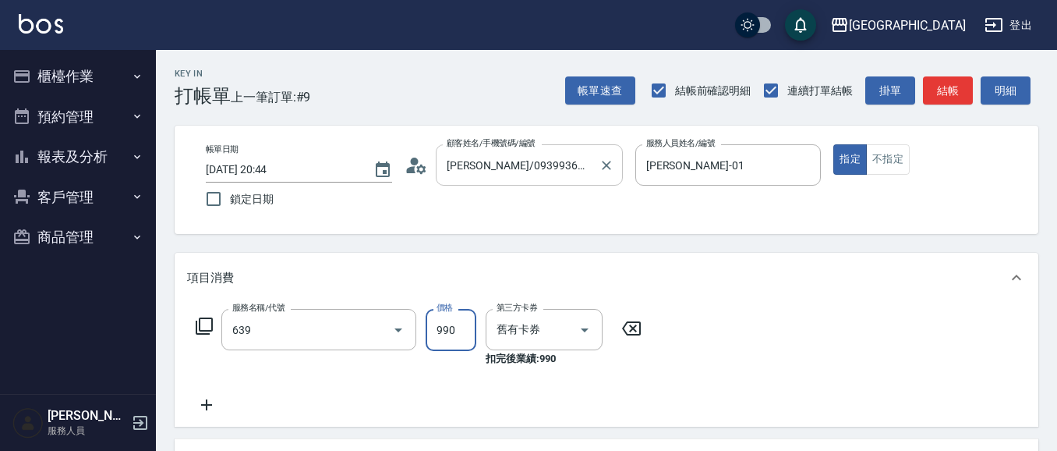
type input "(芙)蘆薈髮膜套卡(自材)(639)"
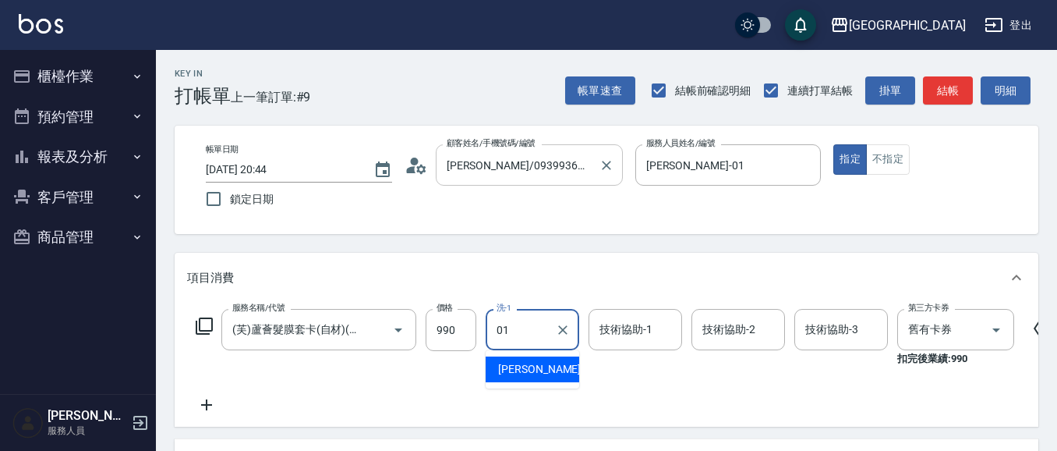
type input "[PERSON_NAME]-01"
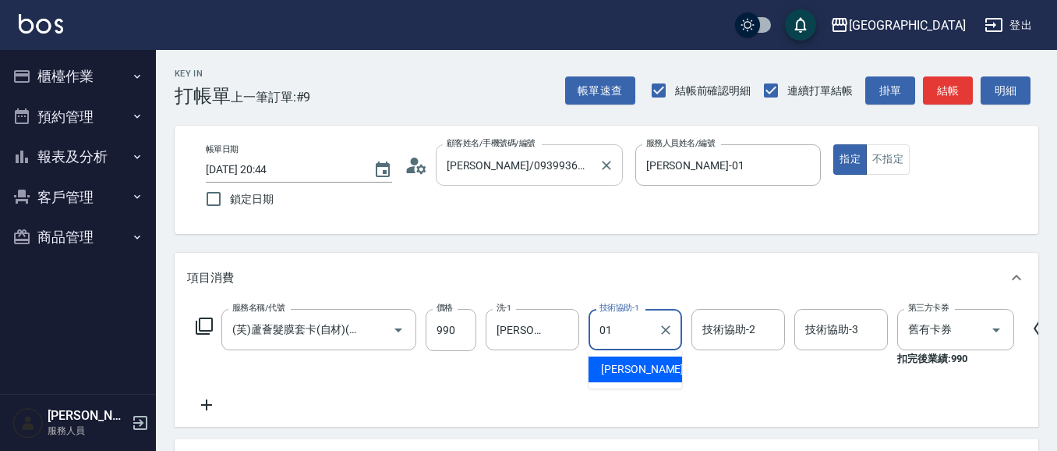
type input "[PERSON_NAME]-01"
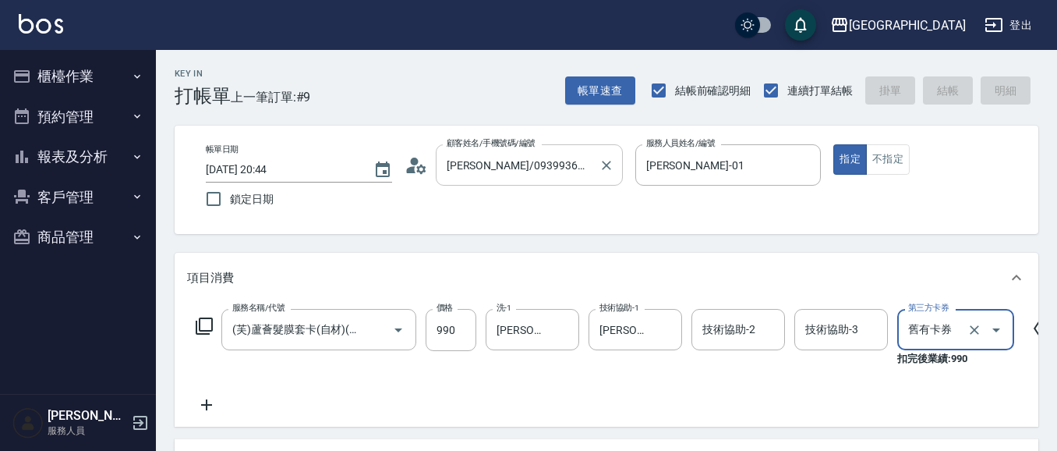
type input "[DATE] 20:45"
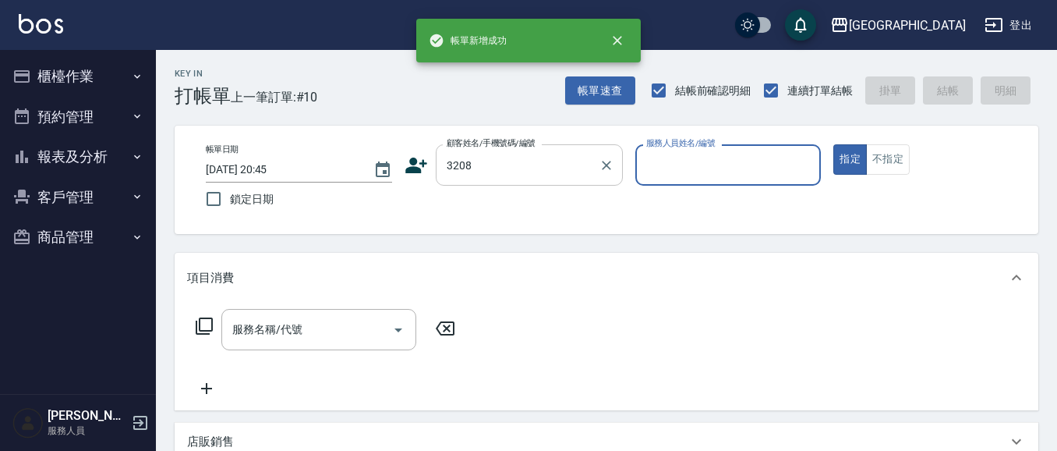
type input "3208"
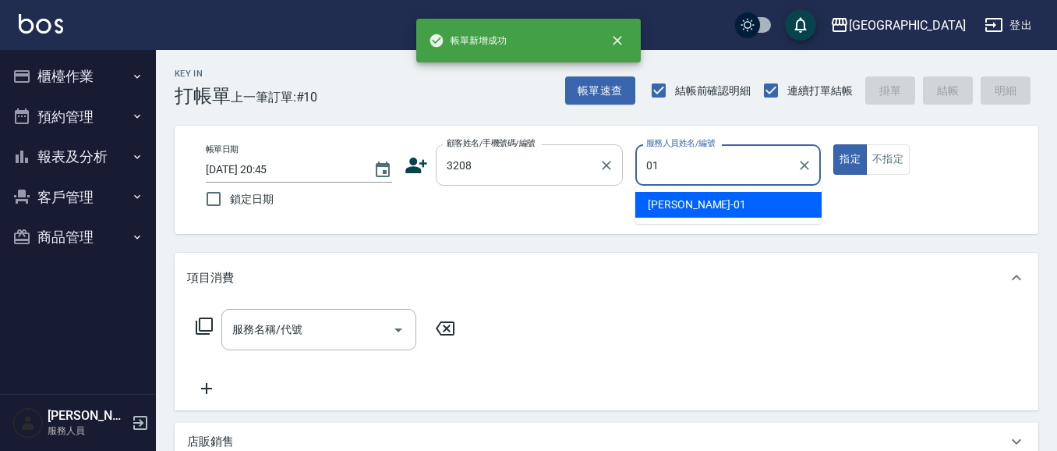
type input "[PERSON_NAME]-01"
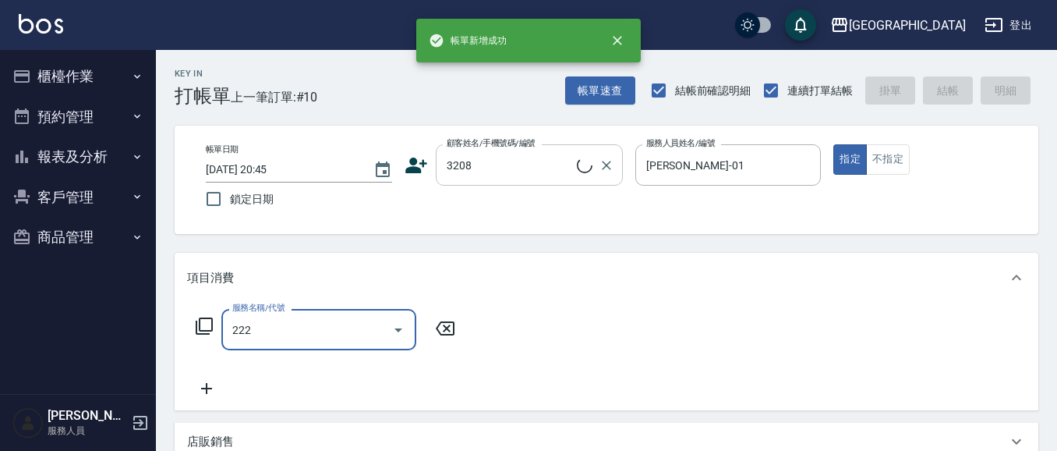
type input "2222"
type input "[PERSON_NAME]/0981792638/3208"
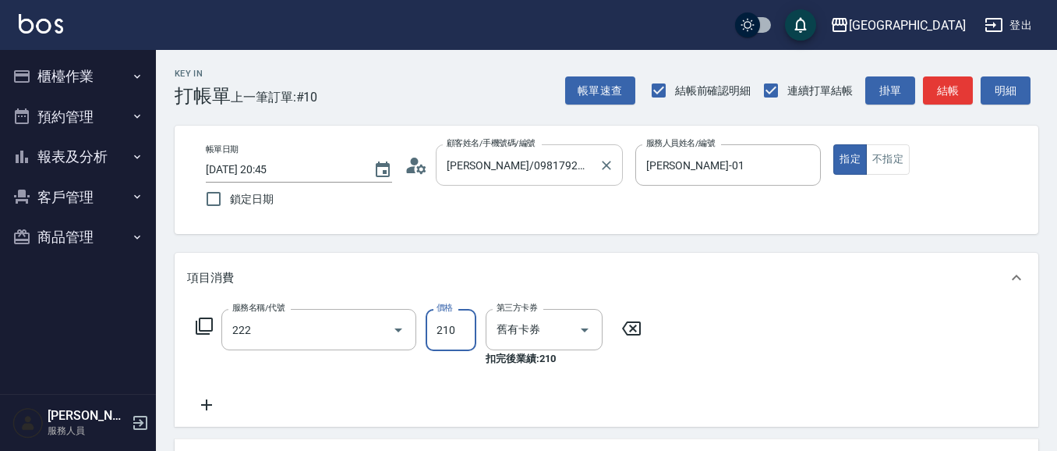
type input "洗髮卡券[210](222)"
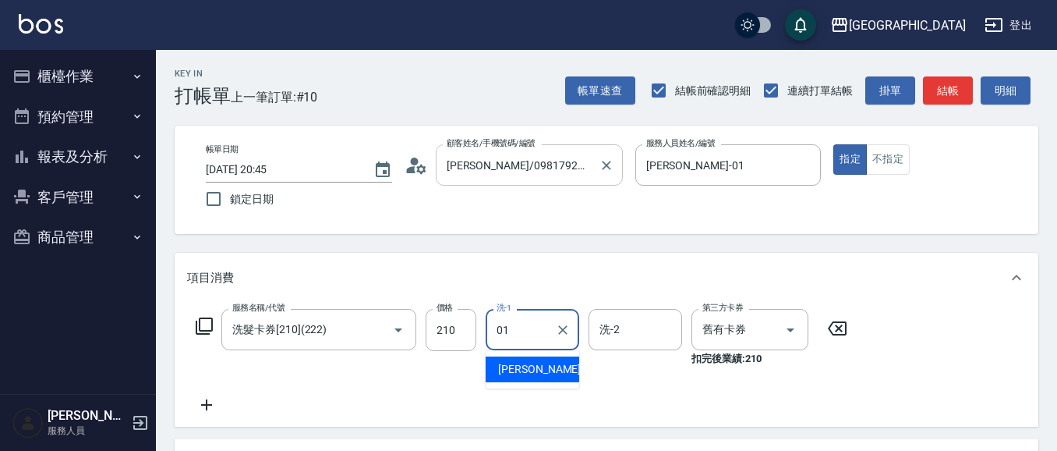
type input "[PERSON_NAME]-01"
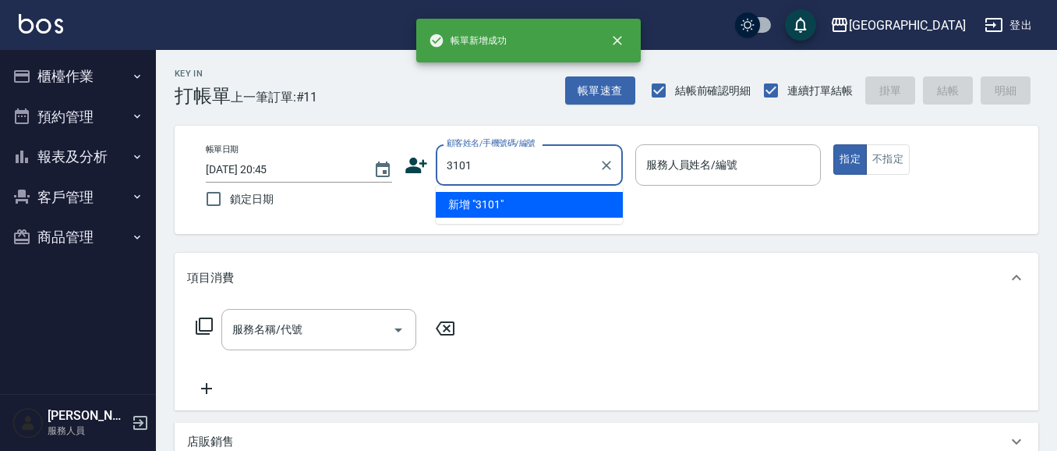
type input "3101"
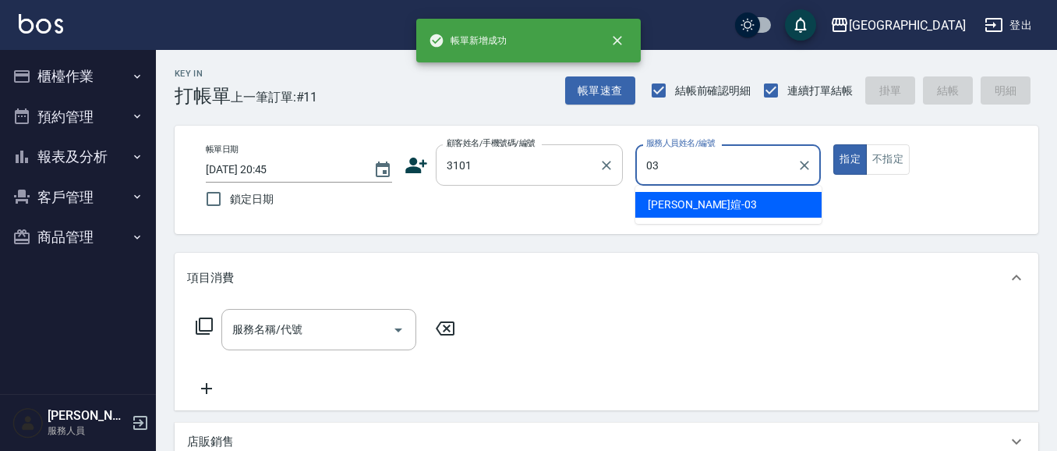
type input "[PERSON_NAME]媗-03"
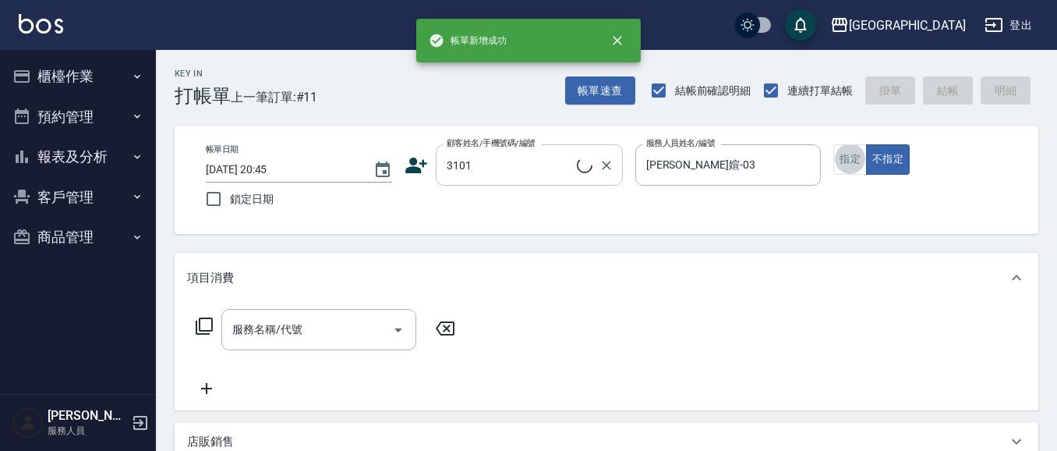
type input "[PERSON_NAME]兒/27676555/3101"
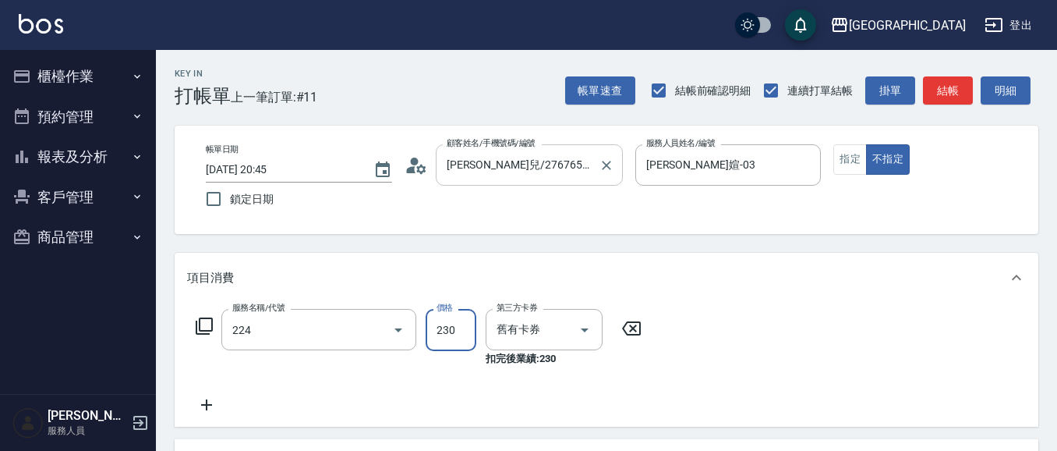
type input "洗髮(卡)230(224)"
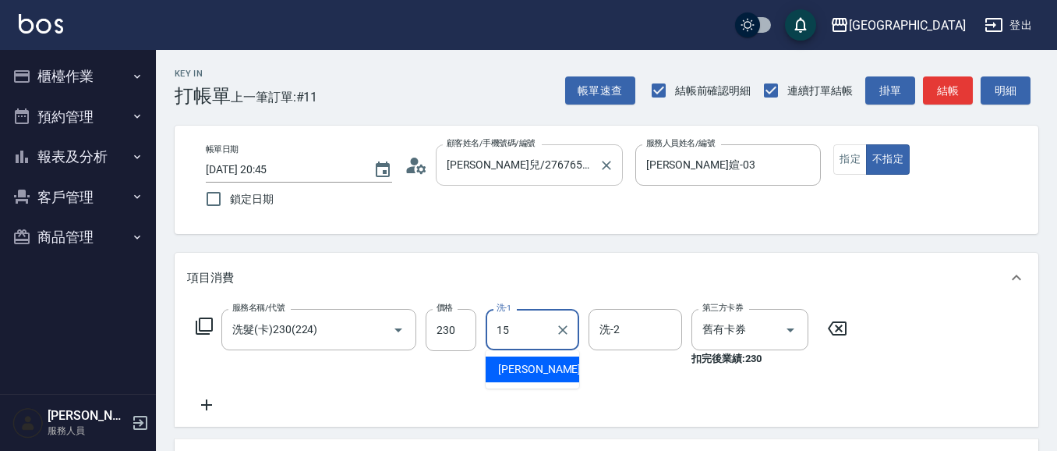
type input "[PERSON_NAME]-15"
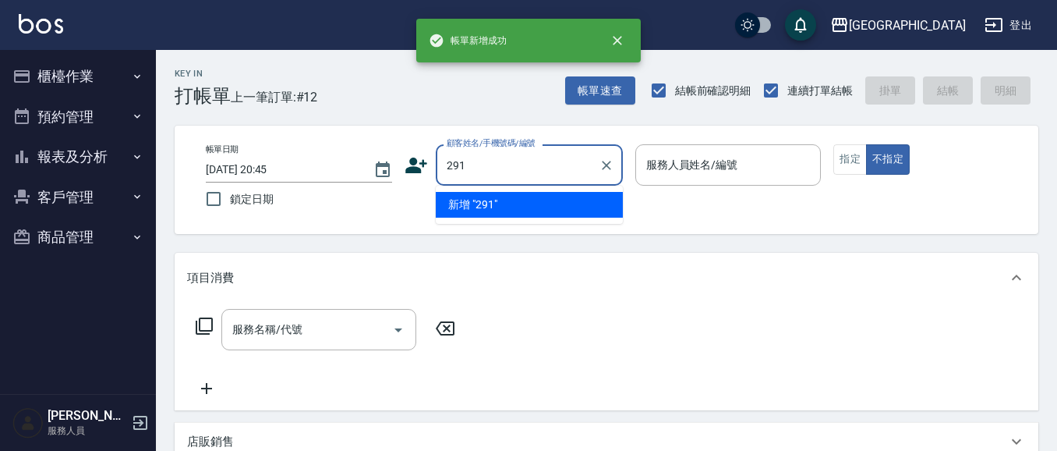
type input "291"
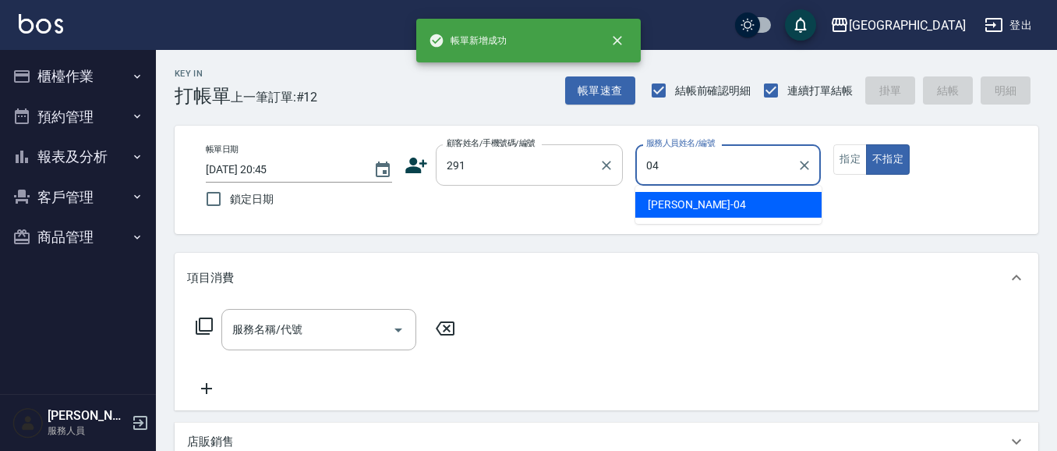
type input "[PERSON_NAME]-04"
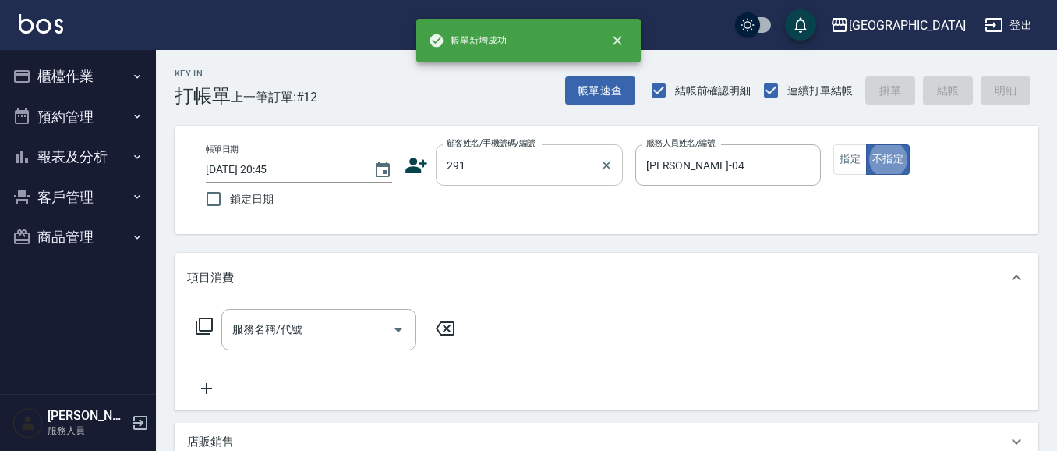
type input "[PERSON_NAME]/291/291"
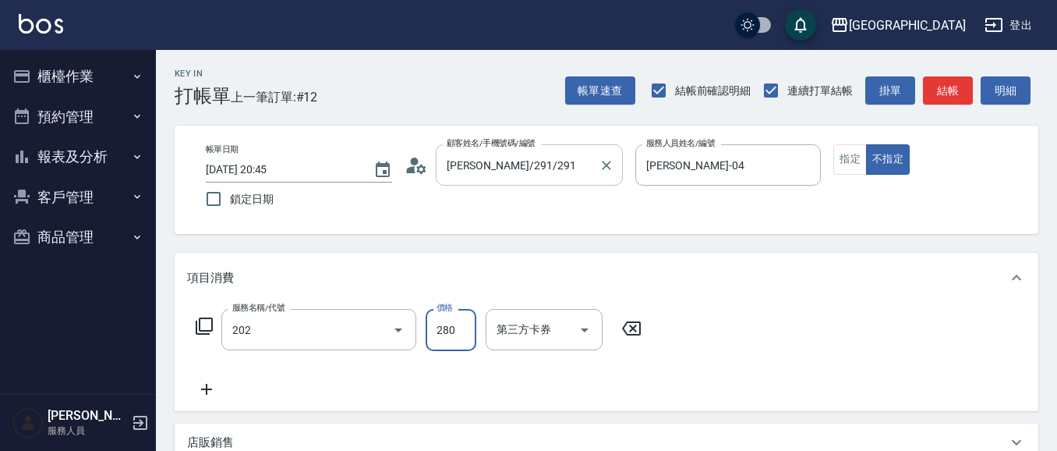
type input "洗髮[280](202)"
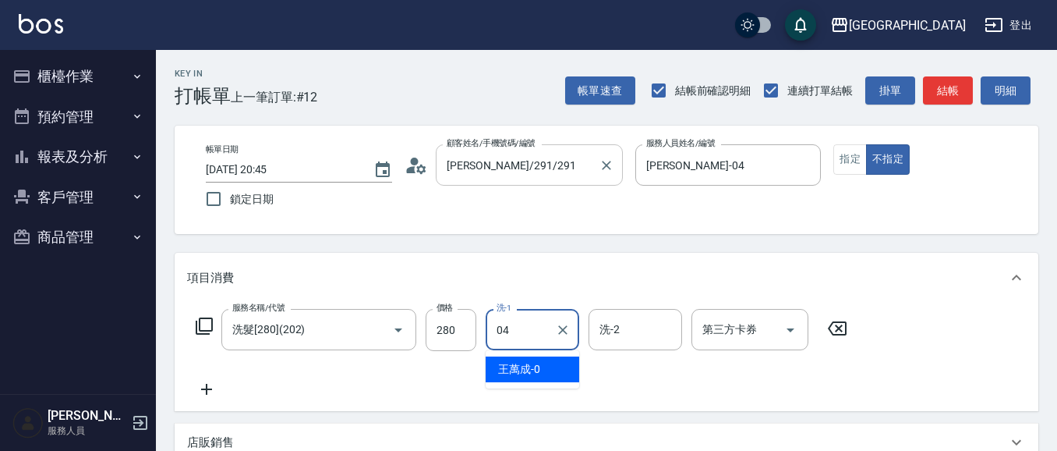
type input "[PERSON_NAME]-04"
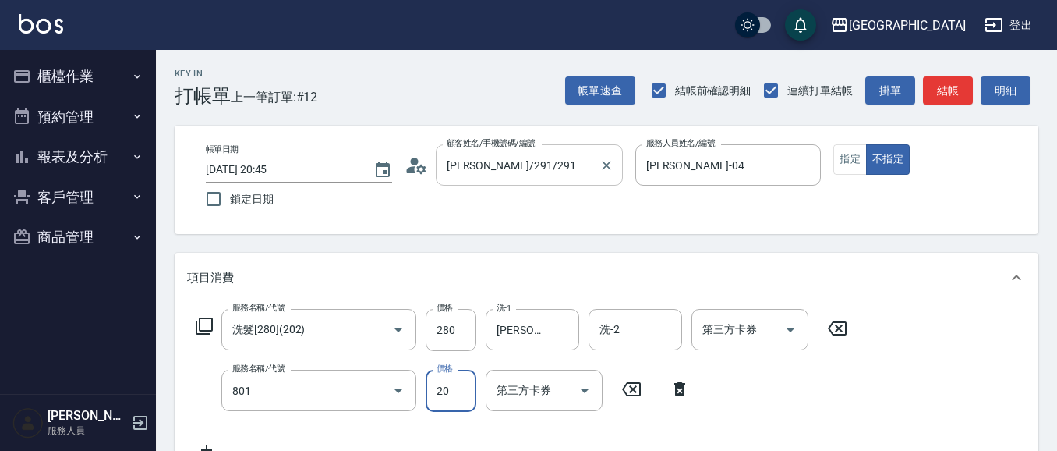
type input "潤絲(801)"
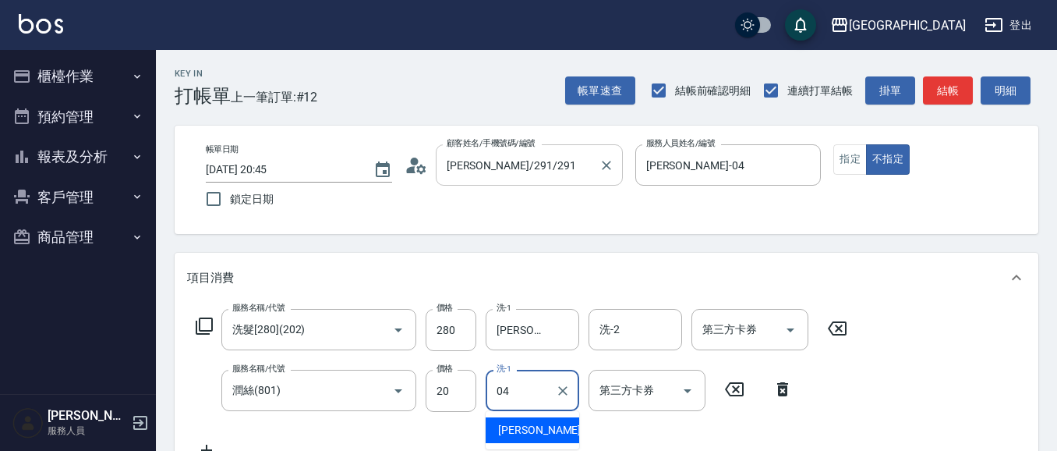
type input "[PERSON_NAME]-04"
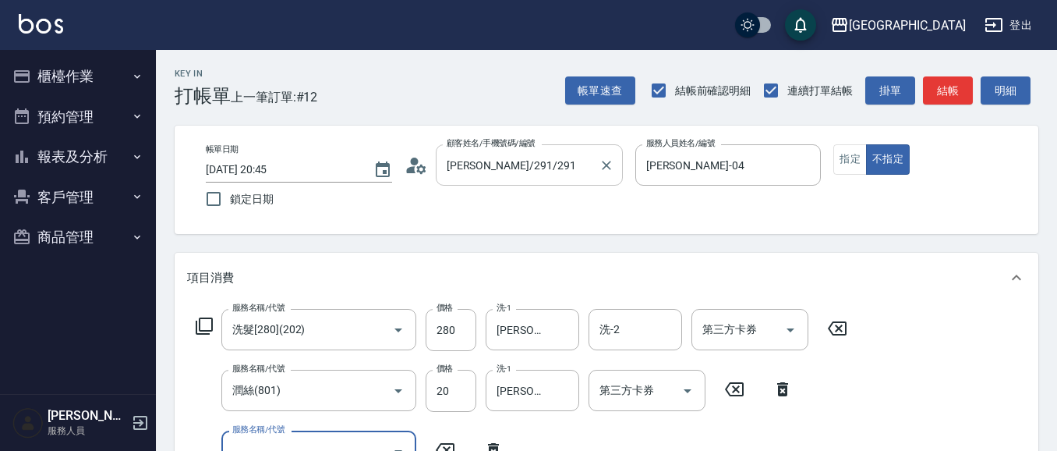
scroll to position [14, 0]
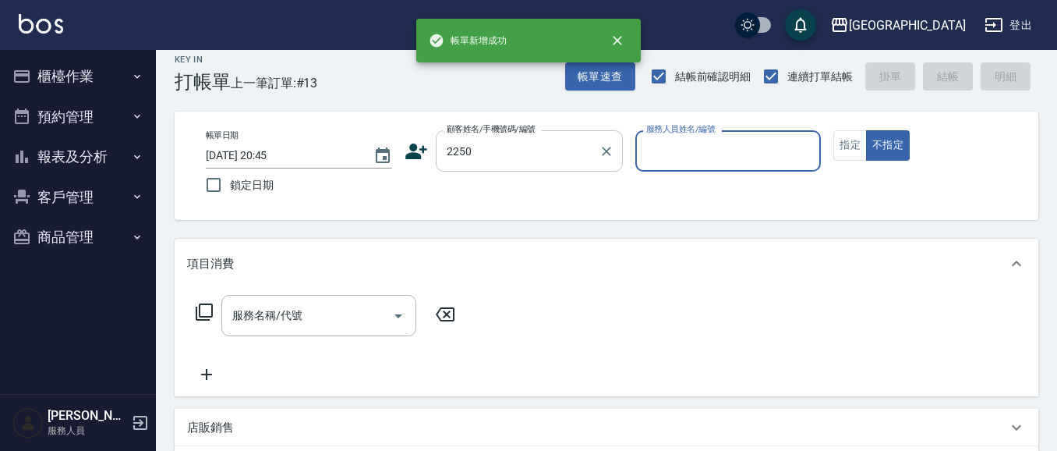
type input "2250"
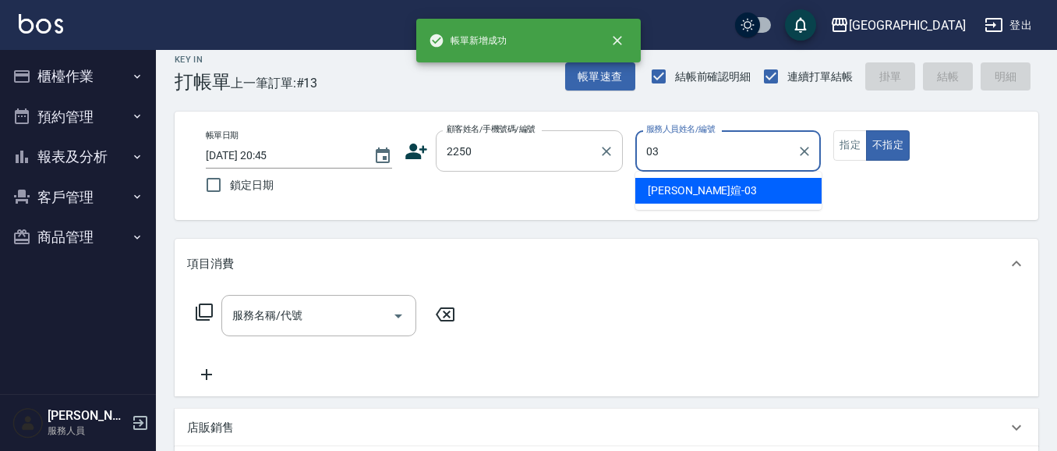
type input "[PERSON_NAME]媗-03"
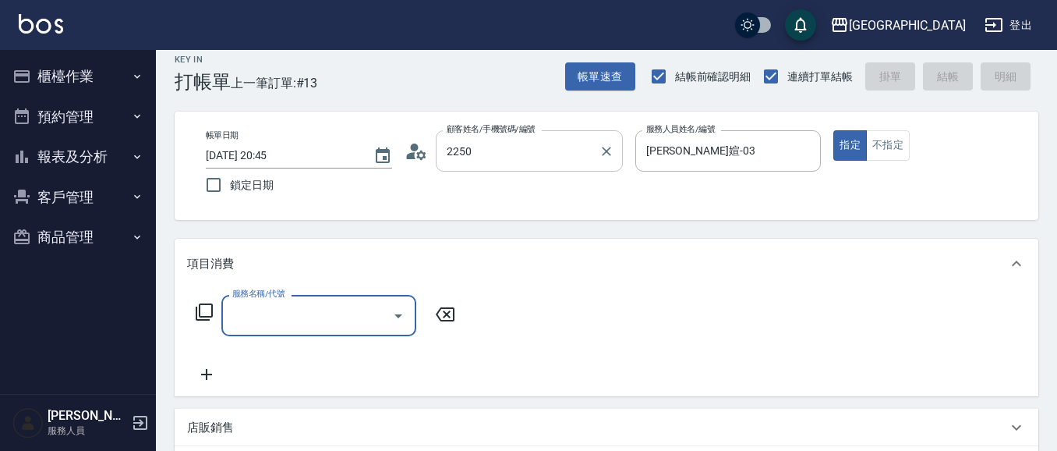
type input "[PERSON_NAME]媗/0911843052/2250"
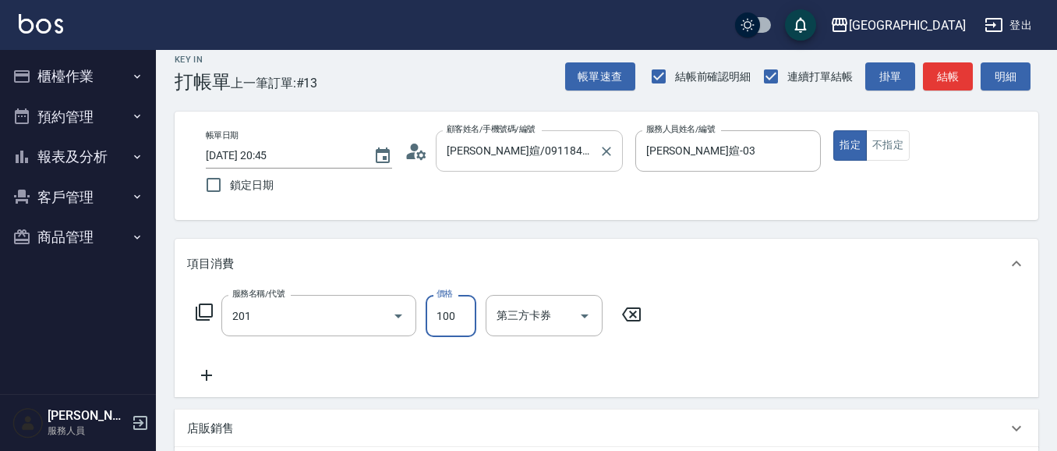
type input "洗髮[100](201)"
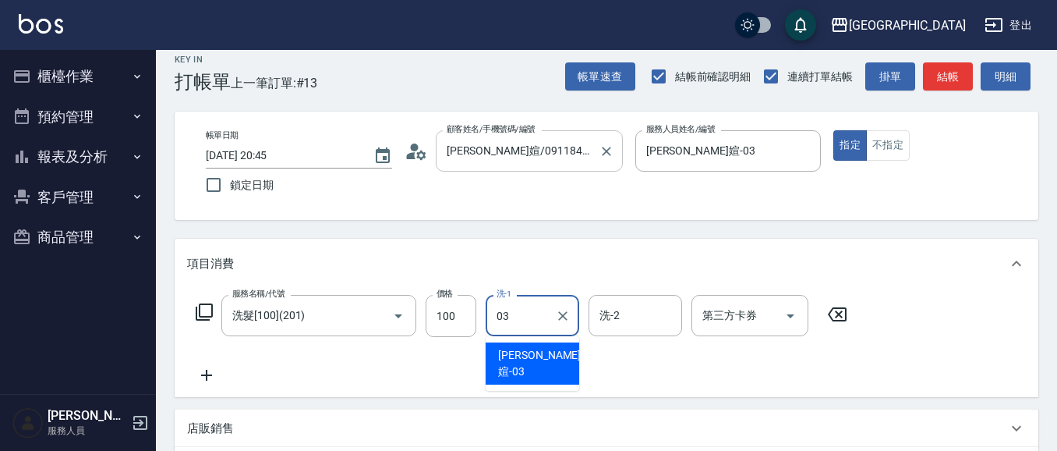
type input "[PERSON_NAME]媗-03"
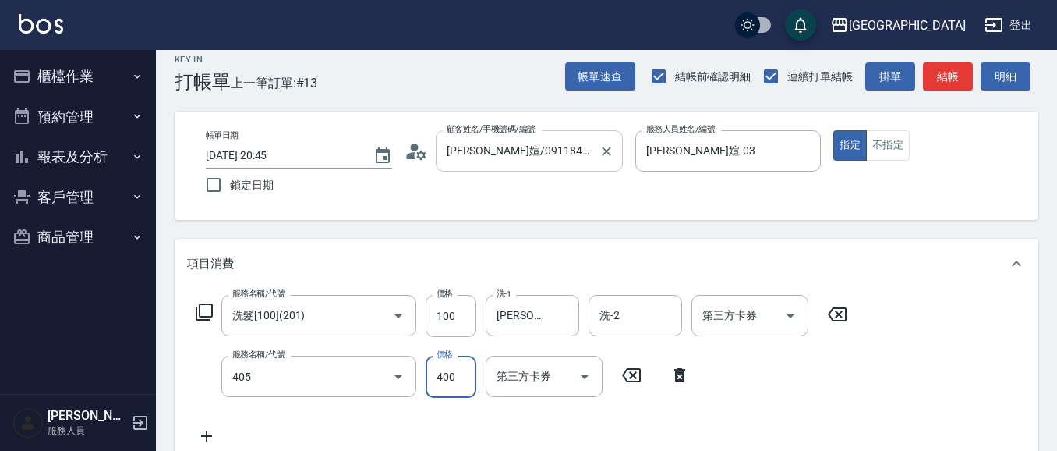
type input "剪髮(400)(405)"
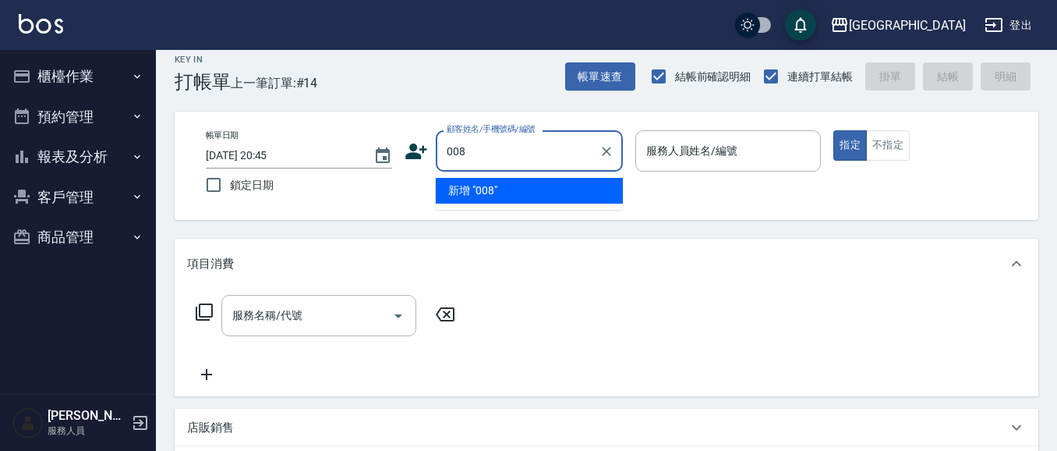
type input "008"
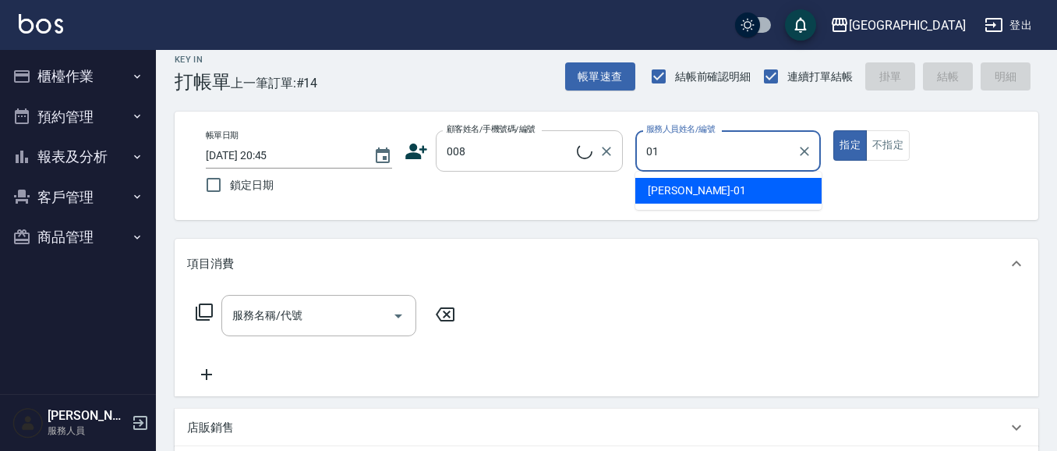
type input "01"
type input "[PERSON_NAME]/008_[PERSON_NAME]/008"
type input "[PERSON_NAME]-01"
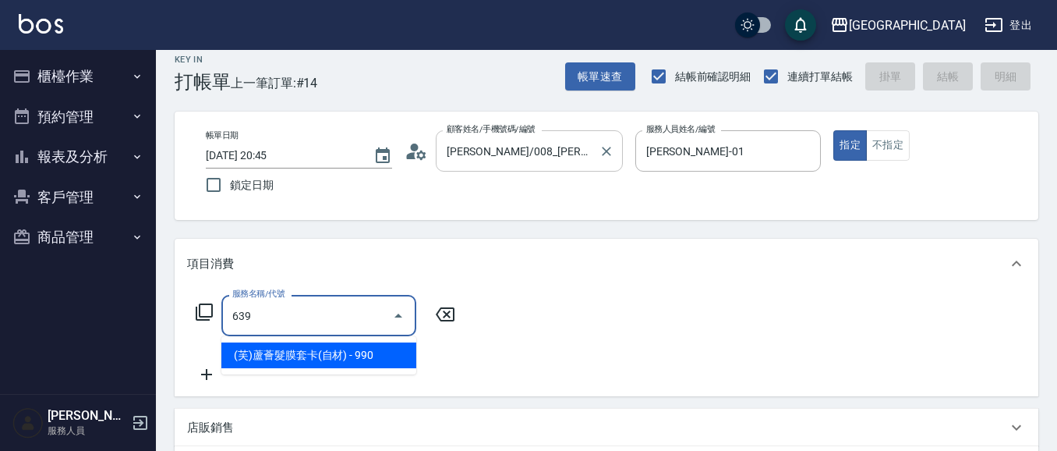
type input "(芙)蘆薈髮膜套卡(自材)(639)"
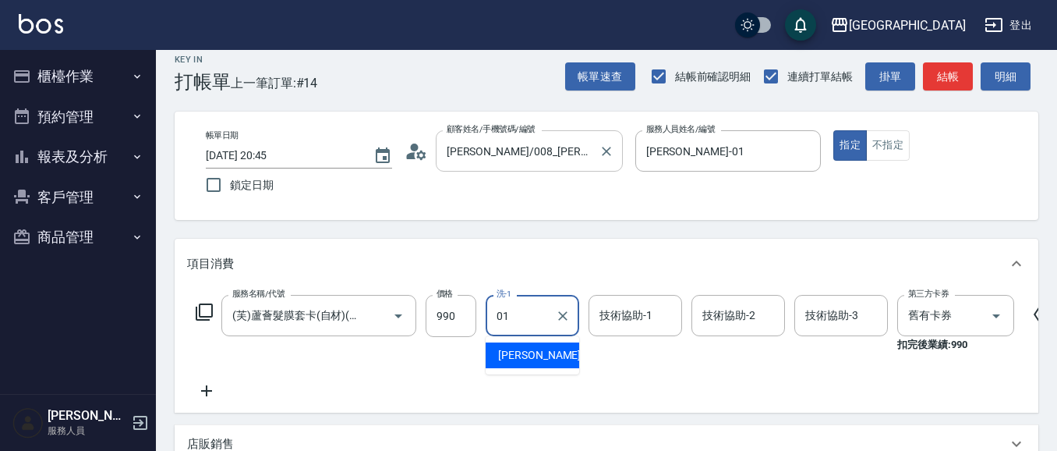
type input "[PERSON_NAME]-01"
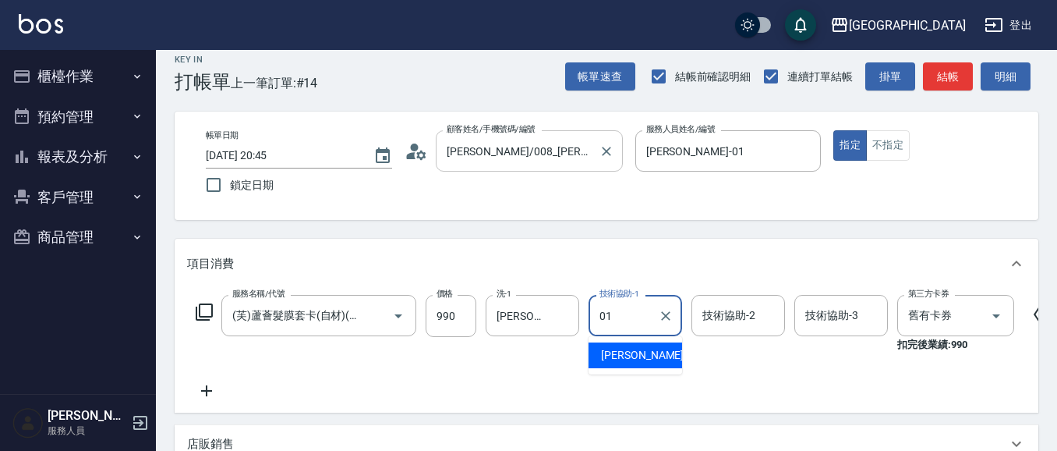
type input "[PERSON_NAME]-01"
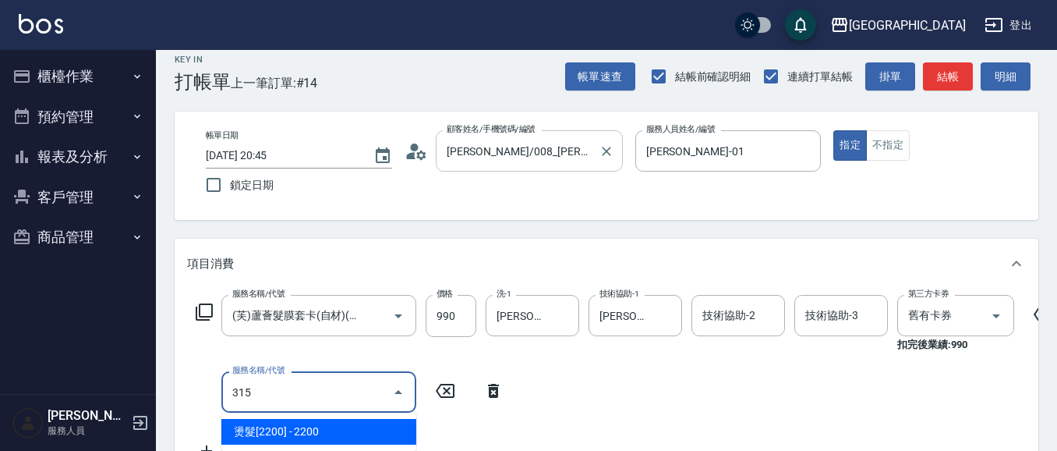
scroll to position [0, 0]
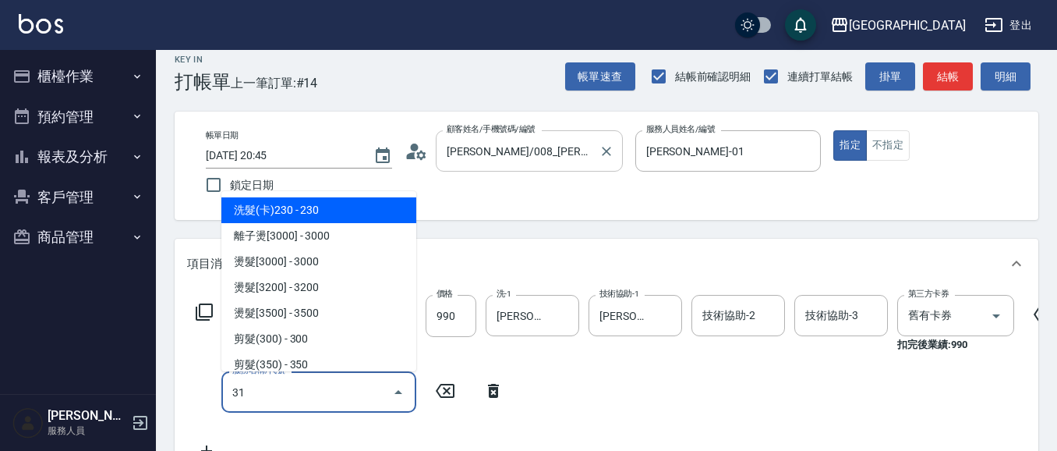
type input "314"
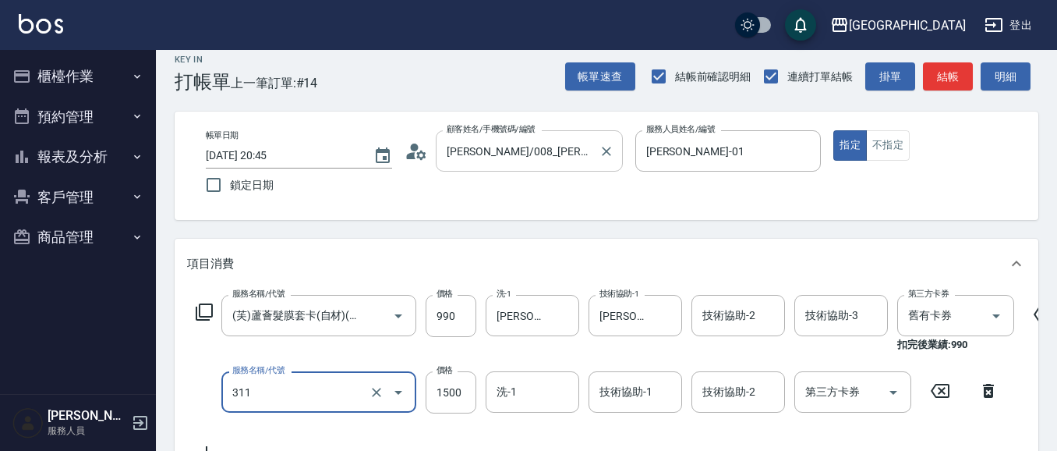
type input "燙髮[1500](311)"
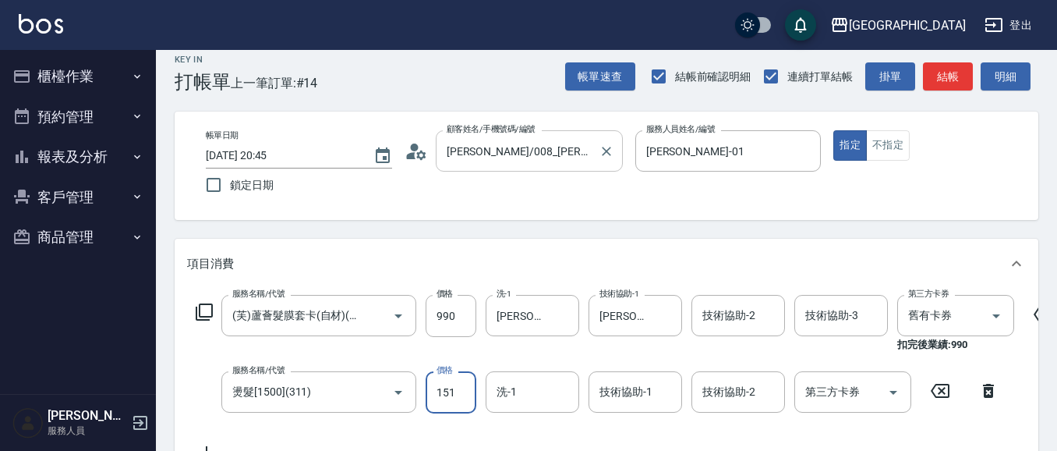
type input "1510"
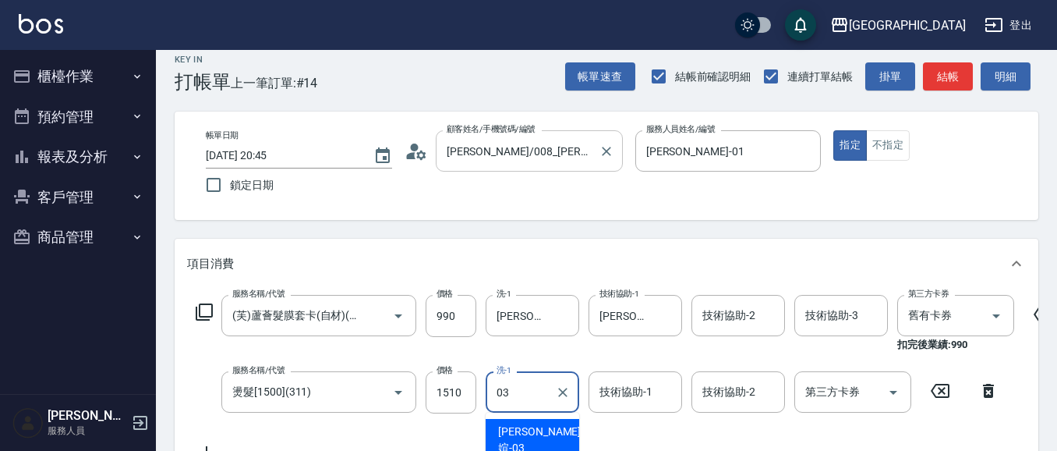
type input "[PERSON_NAME]媗-03"
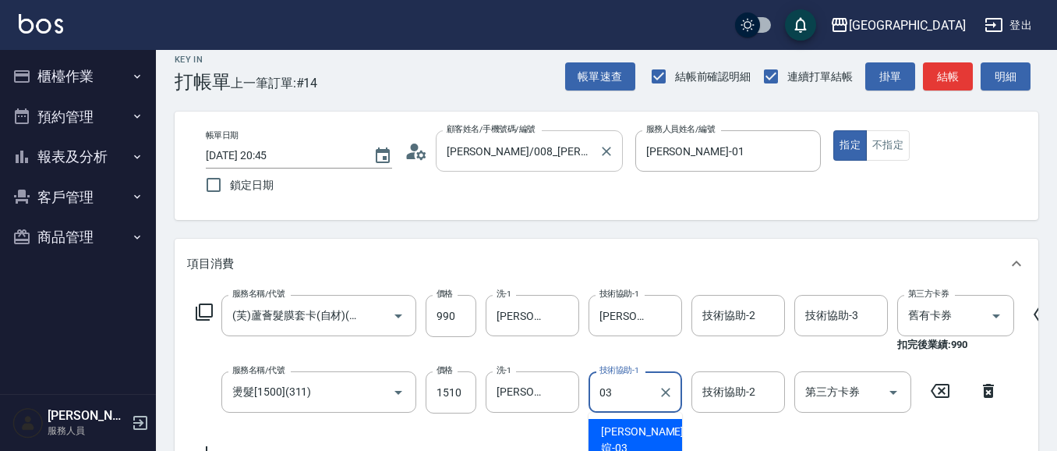
type input "[PERSON_NAME]媗-03"
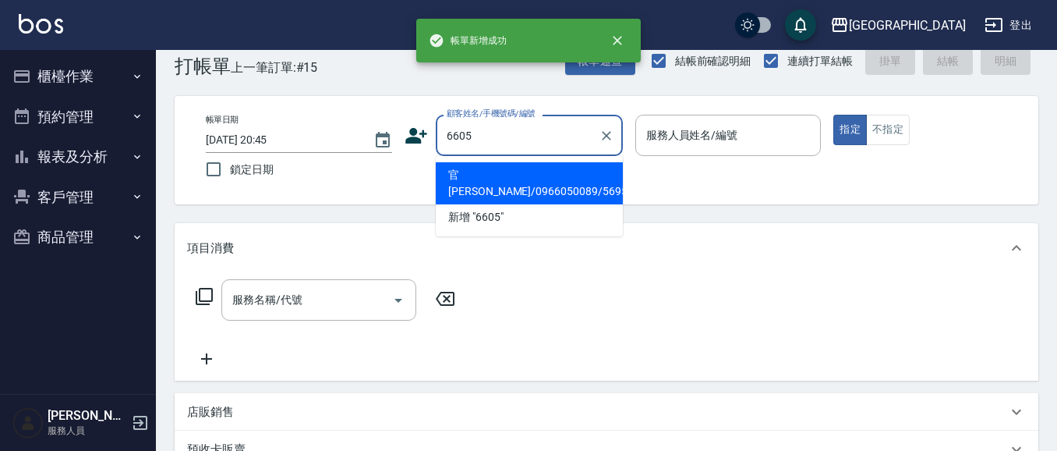
type input "6605"
type input "0"
type input "官[PERSON_NAME]/0966050089/5695"
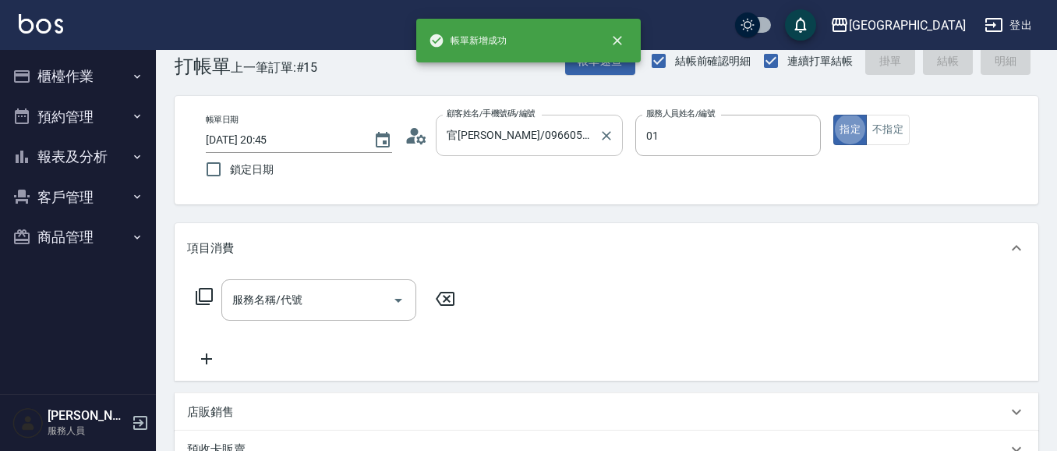
type input "[PERSON_NAME]-01"
type input "林碧連/6605_林碧連/6605"
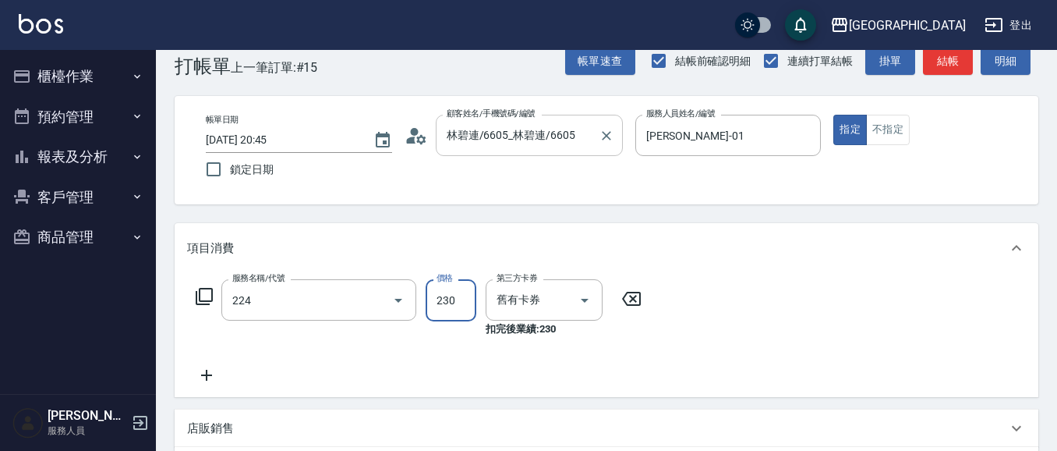
type input "洗髮(卡)230(224)"
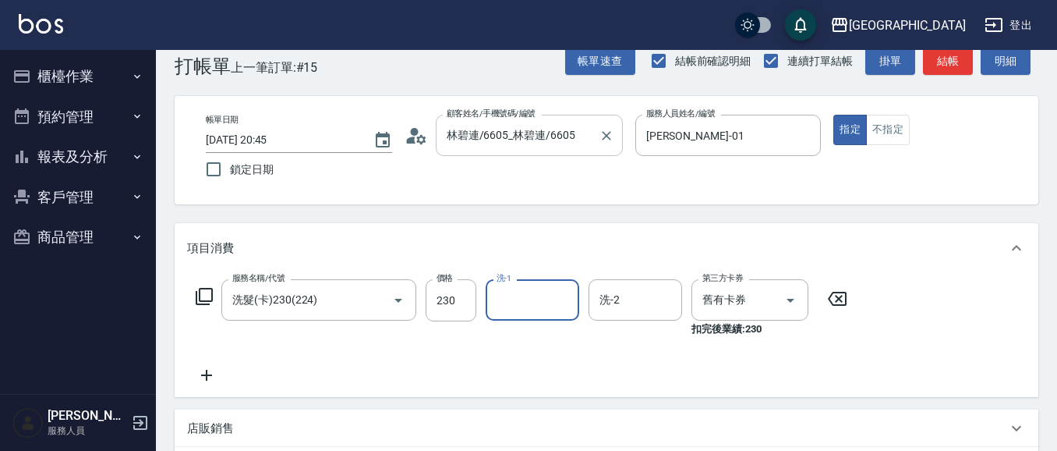
type input "0"
type input "[PERSON_NAME]-15"
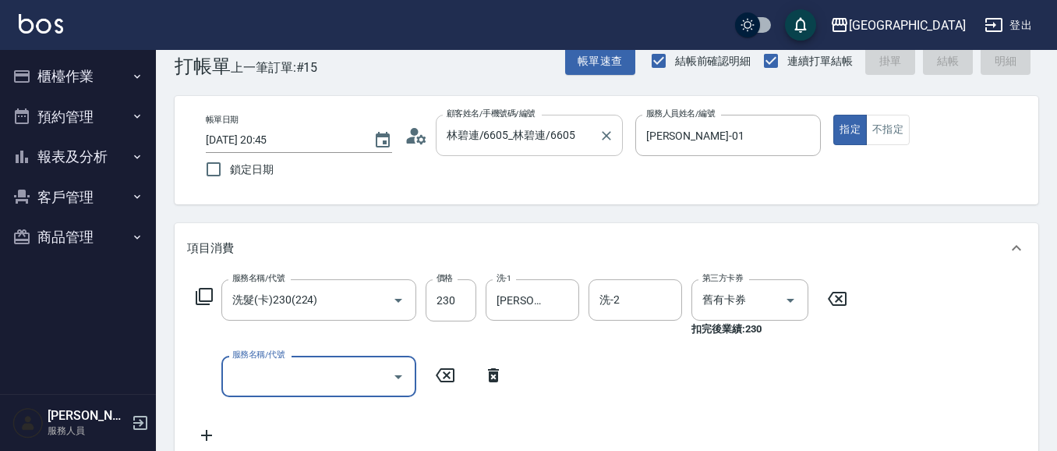
type input "[DATE] 20:46"
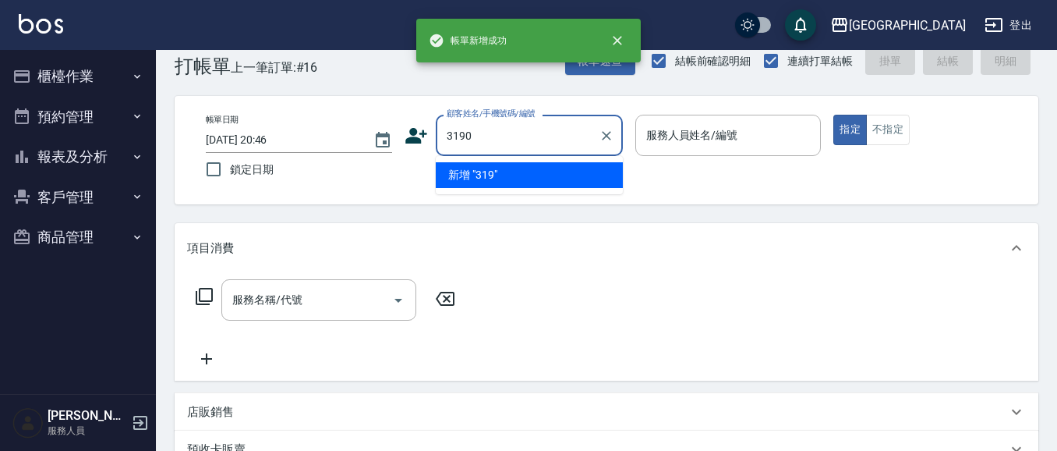
type input "3190"
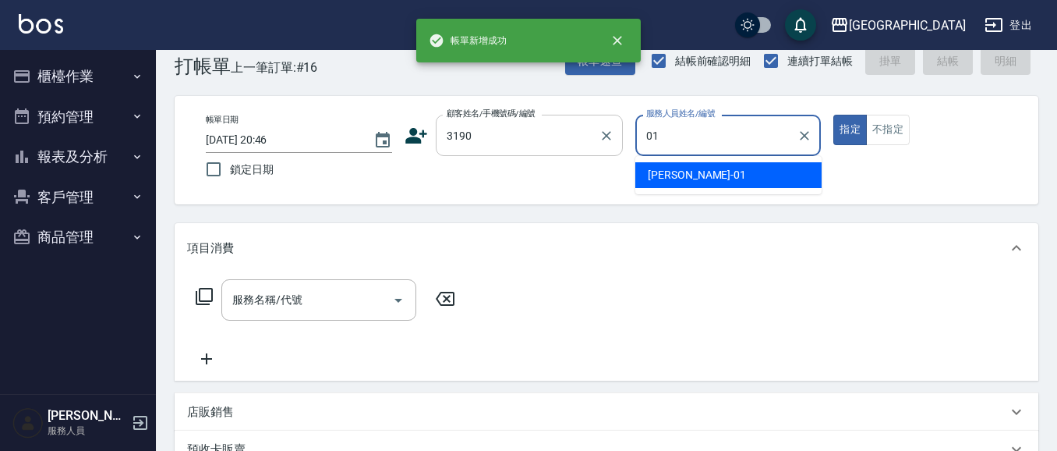
type input "[PERSON_NAME]-01"
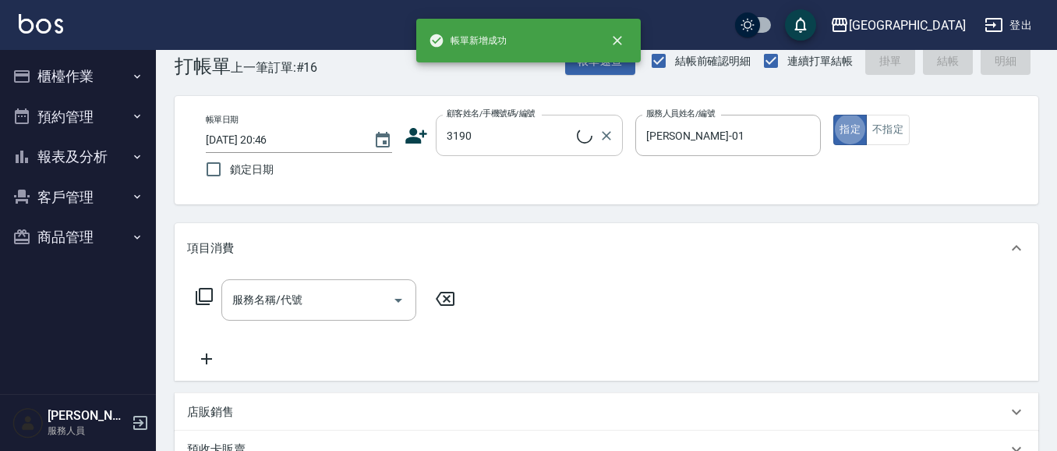
type input "[PERSON_NAME]/0920771339/3190"
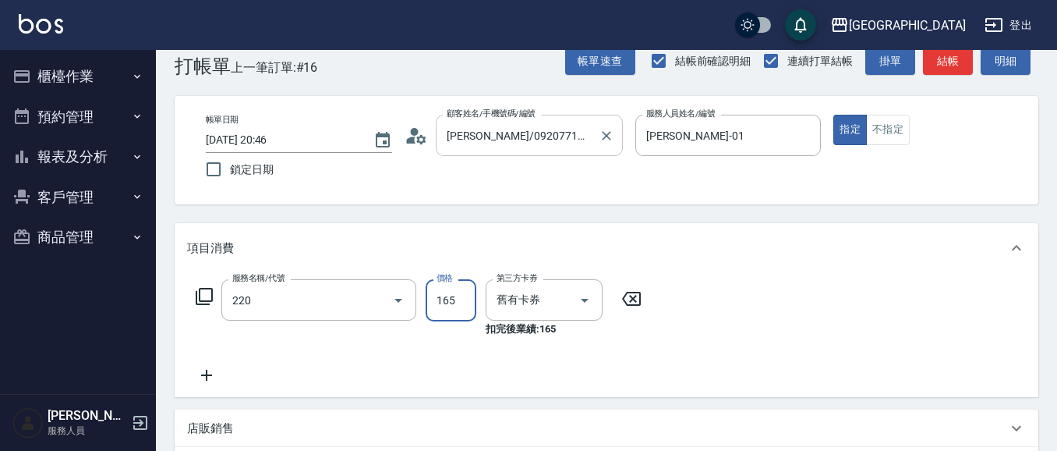
type input "洗髮卡券(165)(220)"
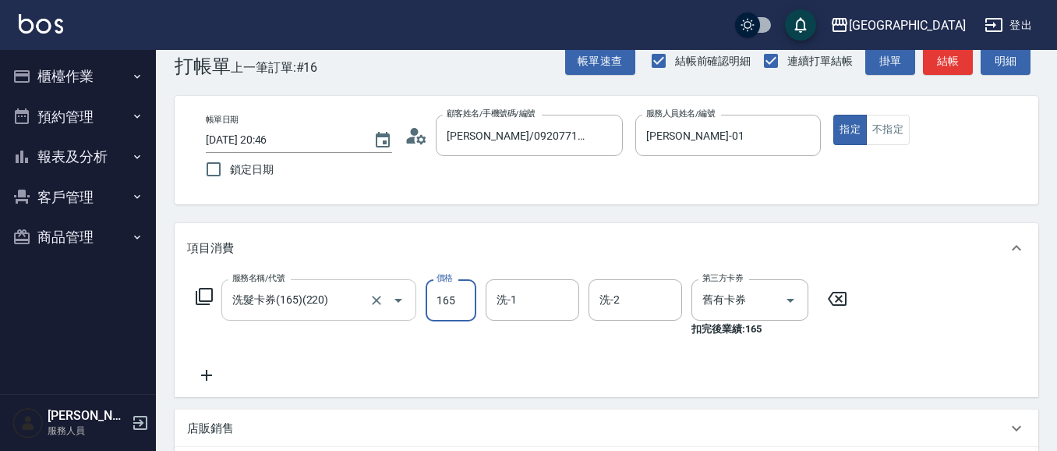
click at [341, 301] on input "洗髮卡券(165)(220)" at bounding box center [296, 299] width 137 height 27
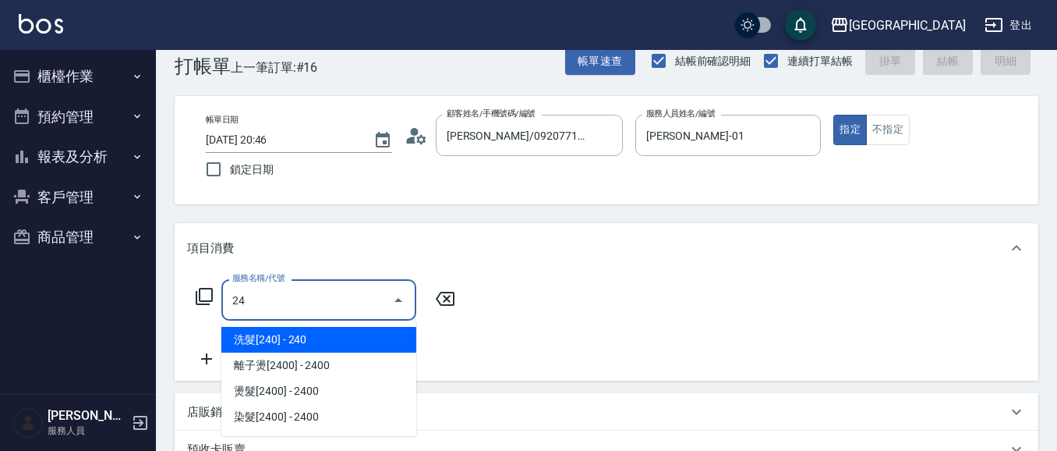
type input "2"
type input "洗髮[240](211)"
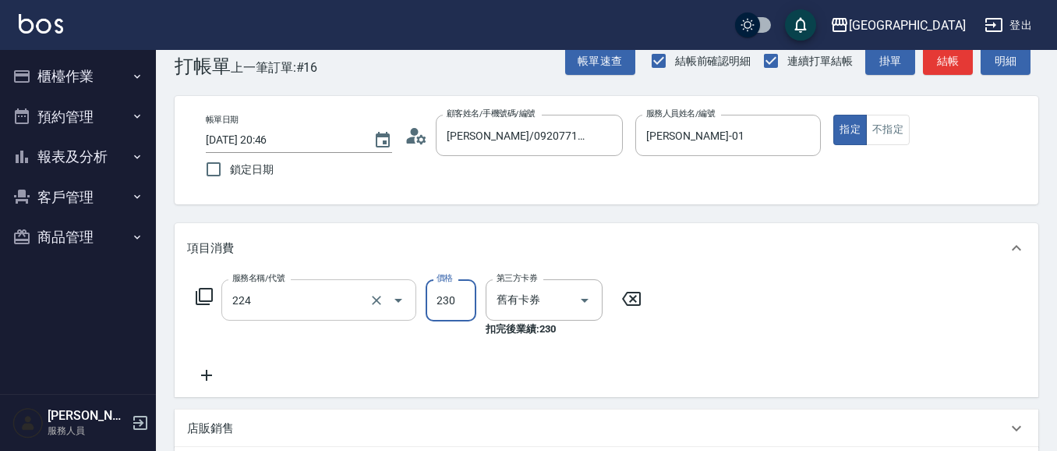
type input "洗髮(卡)230(224)"
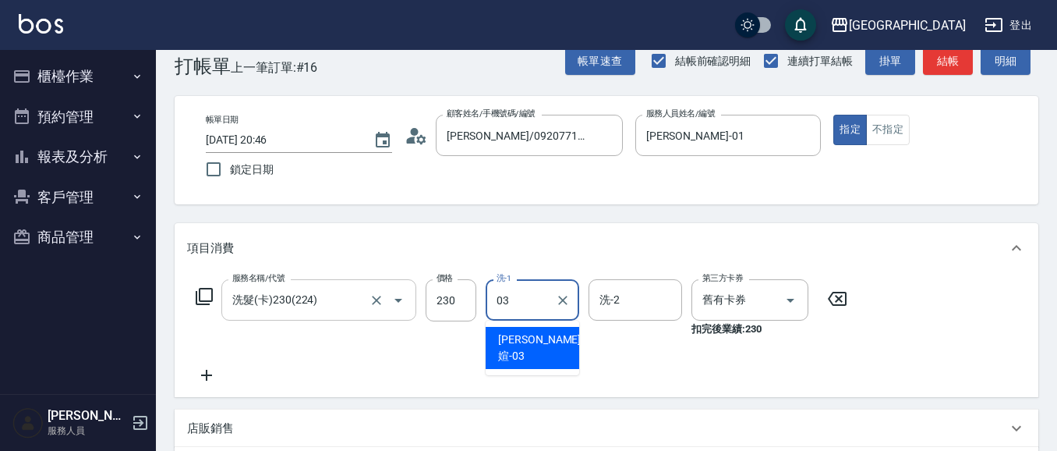
type input "[PERSON_NAME]媗-03"
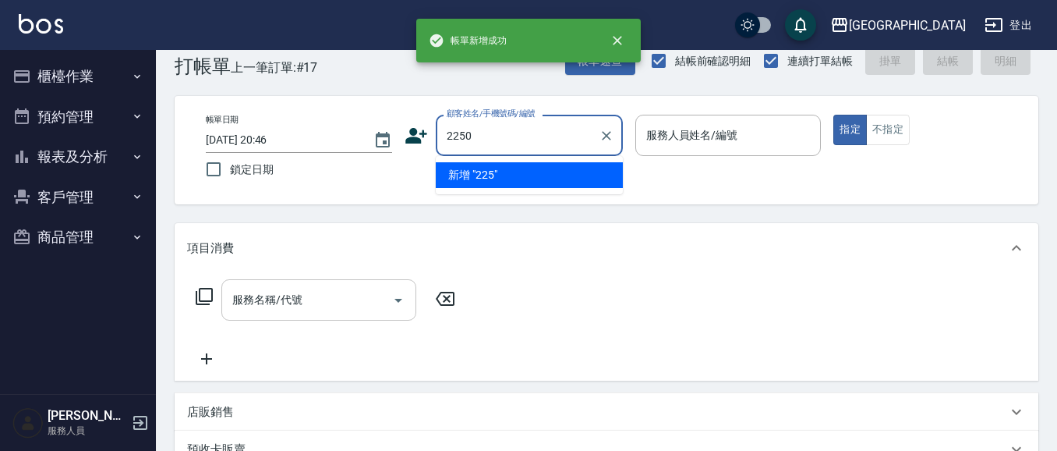
type input "2250"
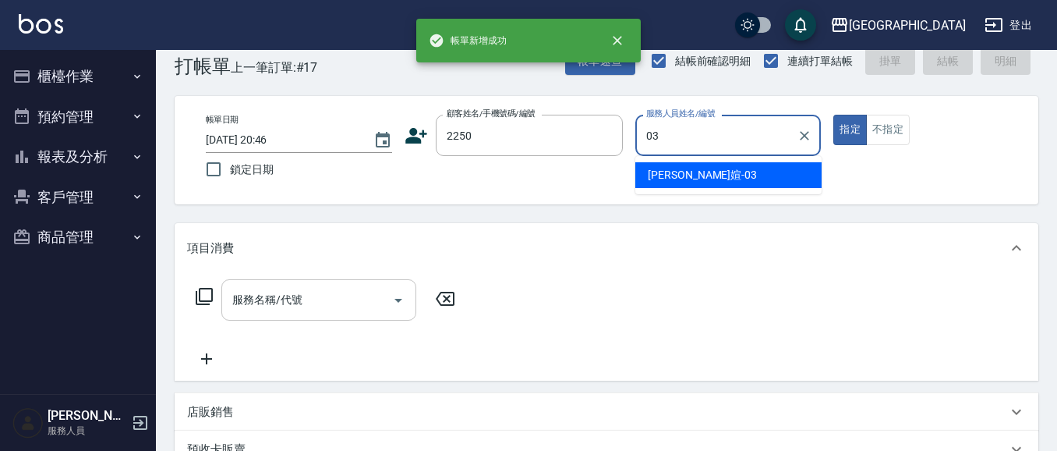
type input "[PERSON_NAME]媗-03"
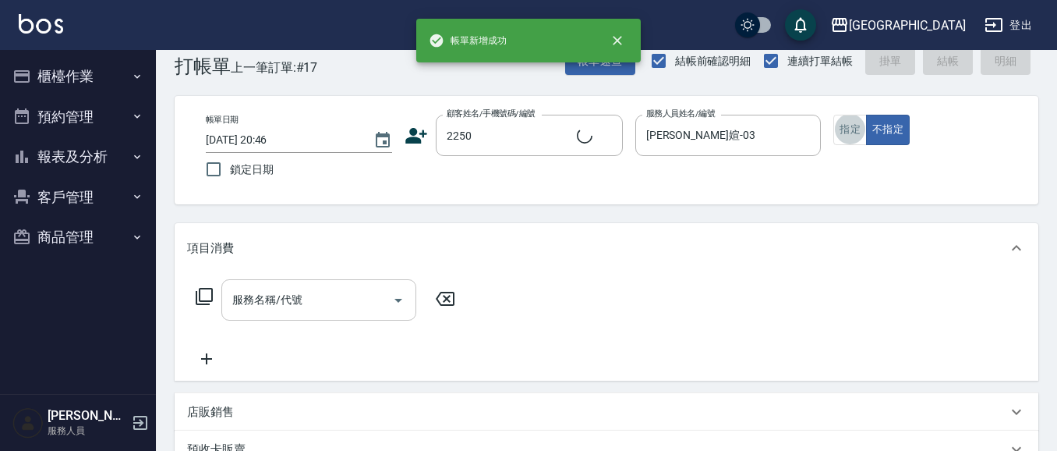
type input "2"
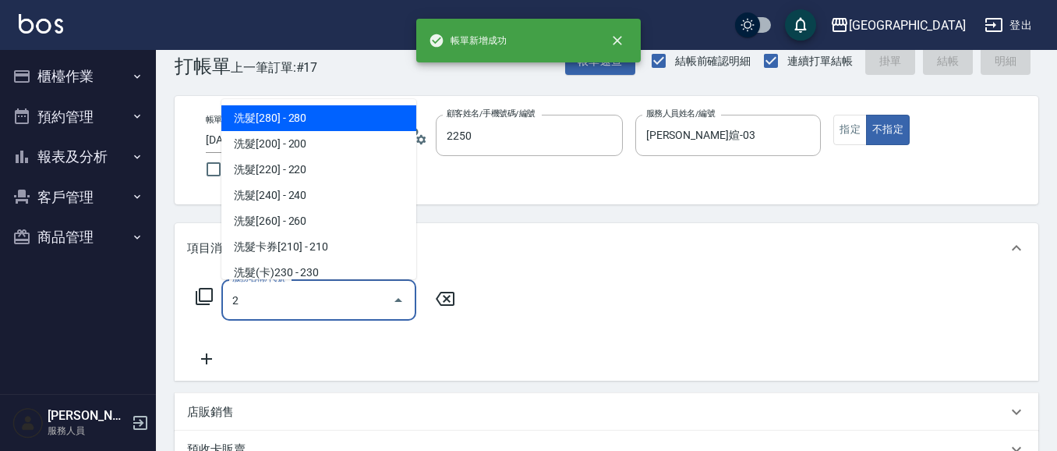
type input "[PERSON_NAME]媗/0911843052/2250"
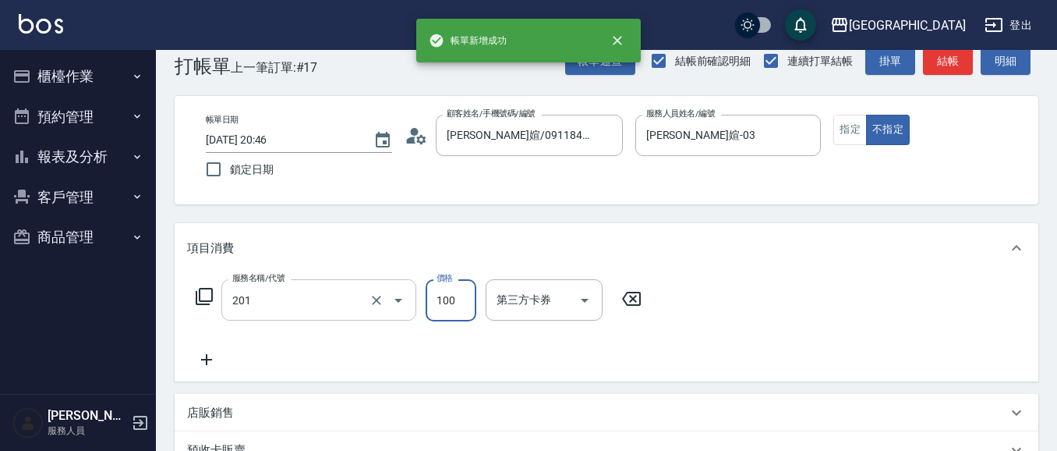
type input "洗髮[100](201)"
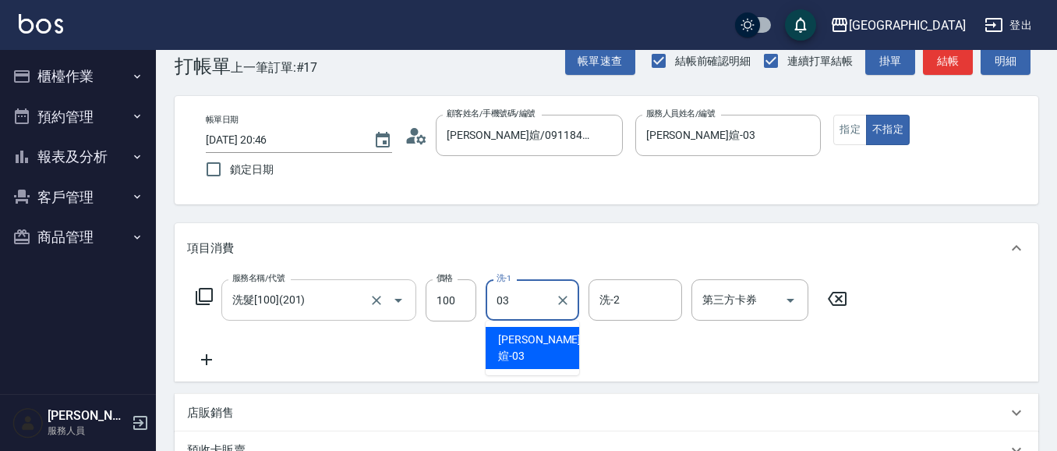
type input "[PERSON_NAME]媗-03"
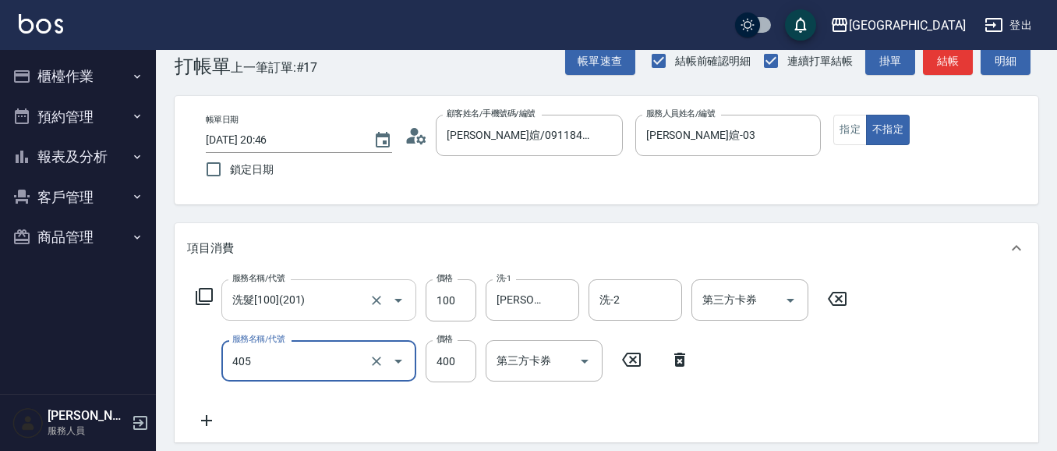
type input "剪髮(400)(405)"
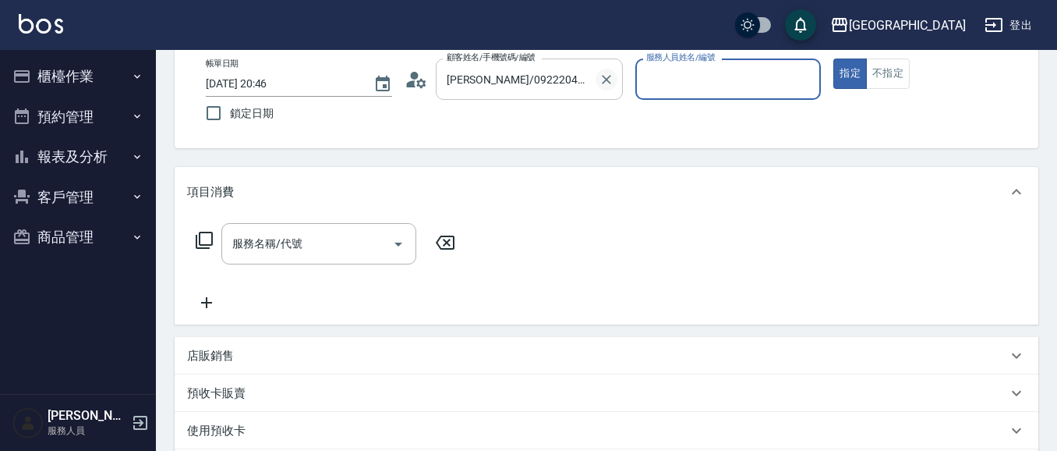
click at [603, 82] on icon "Clear" at bounding box center [607, 80] width 16 height 16
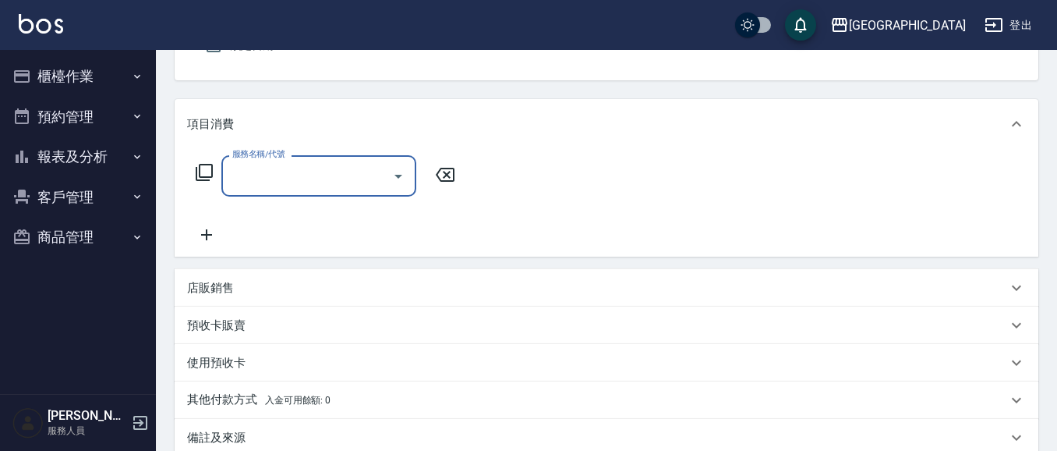
click at [317, 177] on input "服務名稱/代號" at bounding box center [306, 175] width 157 height 27
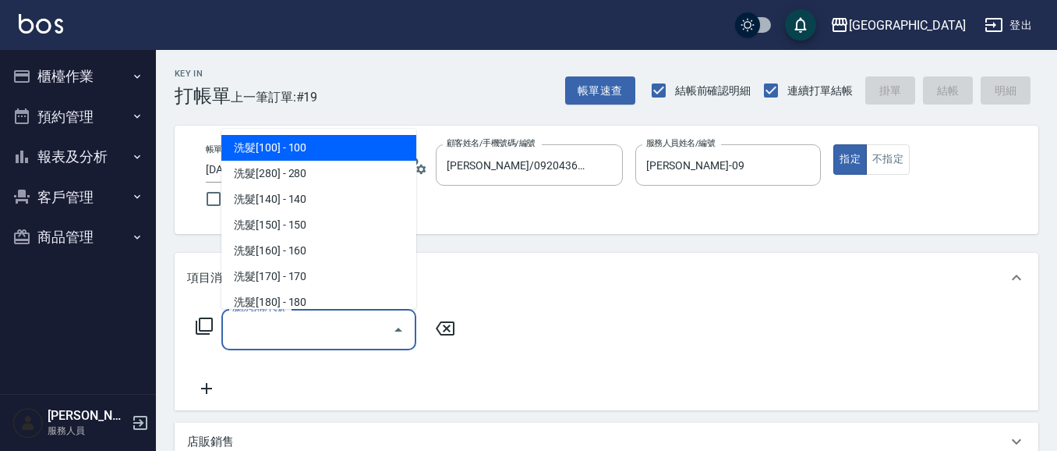
click at [313, 327] on input "服務名稱/代號" at bounding box center [306, 329] width 157 height 27
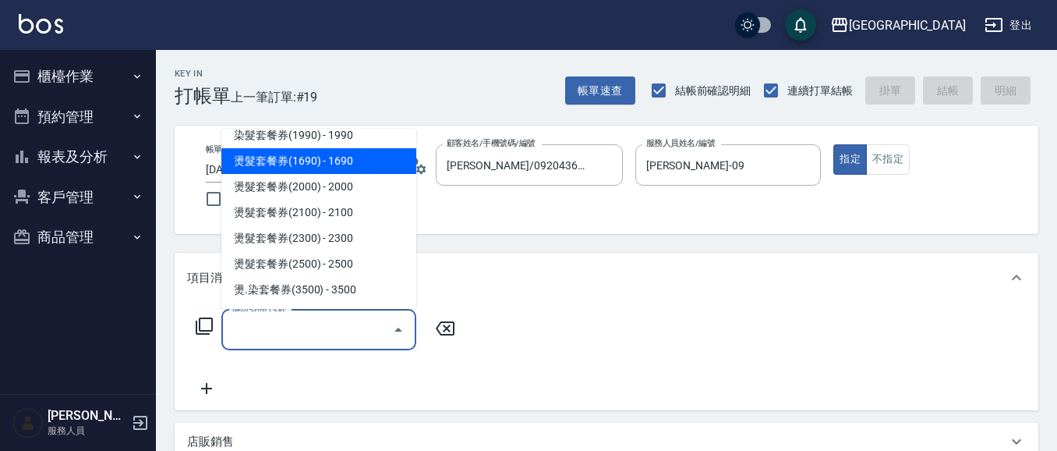
scroll to position [2404, 0]
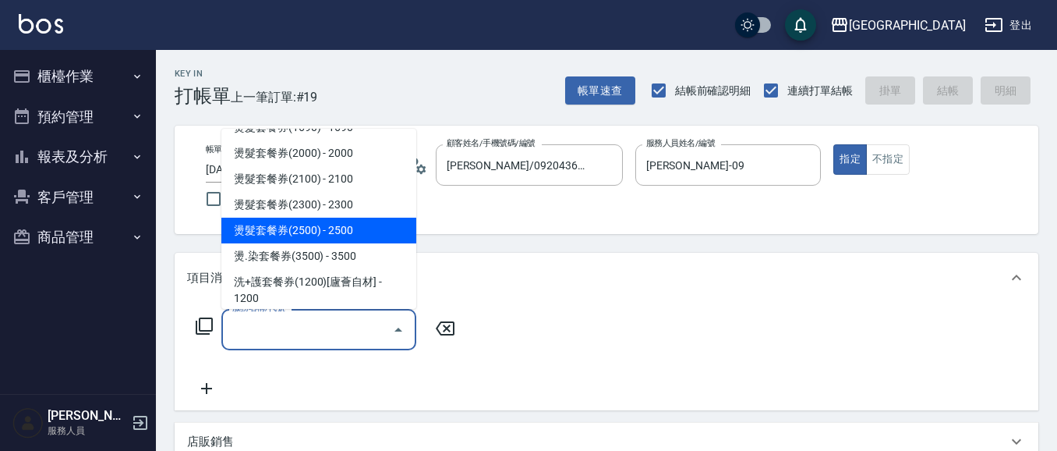
click at [357, 218] on span "燙髮套餐券(2500) - 2500" at bounding box center [318, 231] width 195 height 26
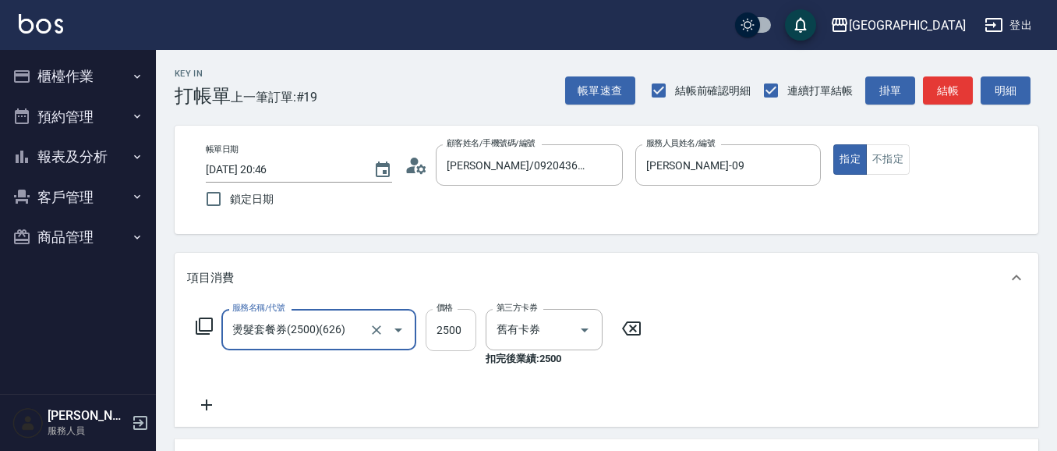
drag, startPoint x: 463, startPoint y: 335, endPoint x: 453, endPoint y: 334, distance: 10.3
click at [462, 336] on input "2500" at bounding box center [451, 330] width 51 height 42
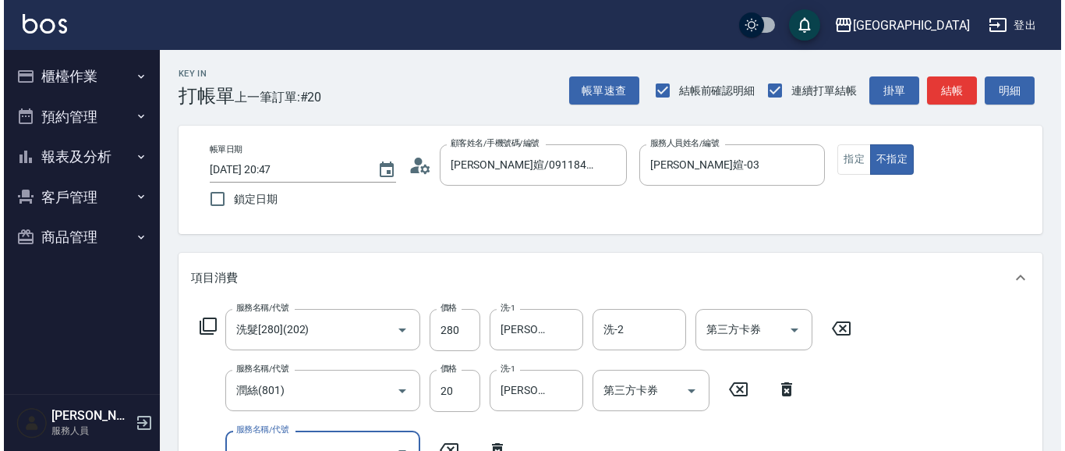
scroll to position [14, 0]
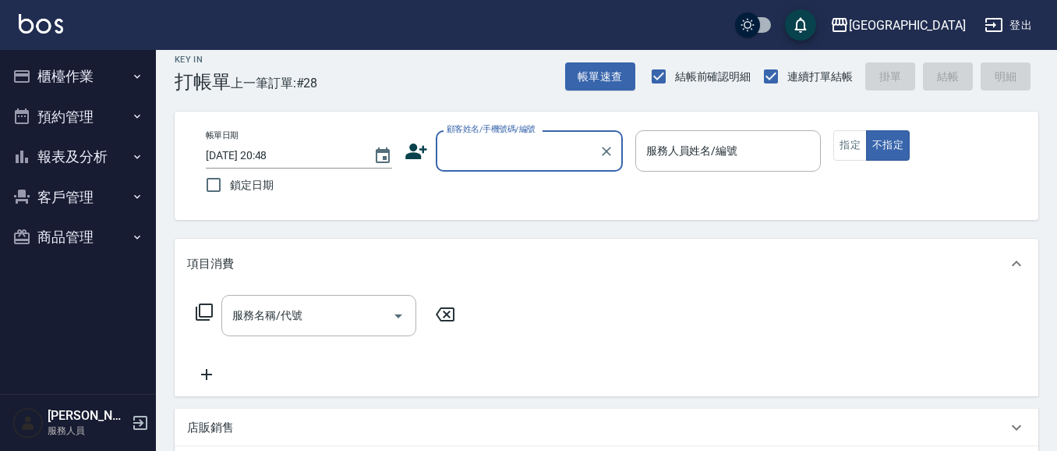
click at [501, 152] on input "顧客姓名/手機號碼/編號" at bounding box center [518, 150] width 150 height 27
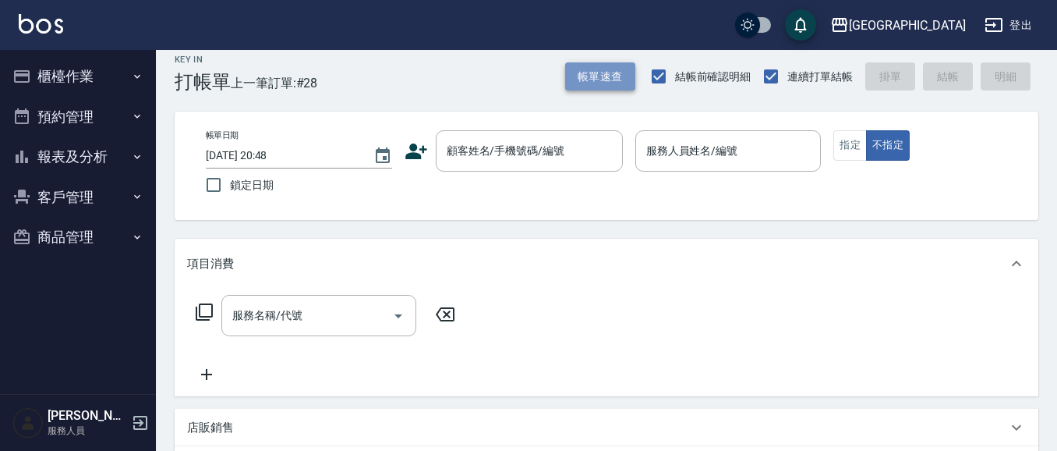
click at [579, 70] on button "帳單速查" at bounding box center [600, 76] width 70 height 29
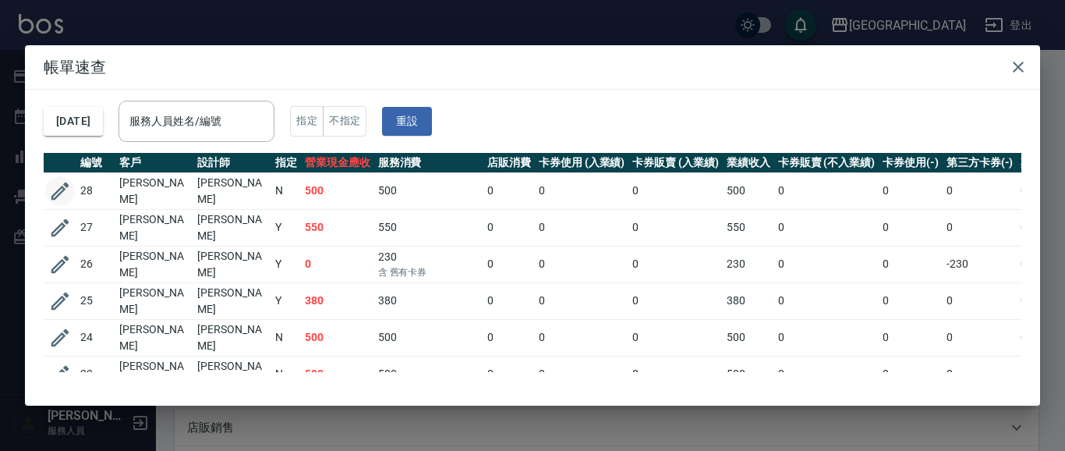
click at [49, 195] on icon "button" at bounding box center [59, 190] width 23 height 23
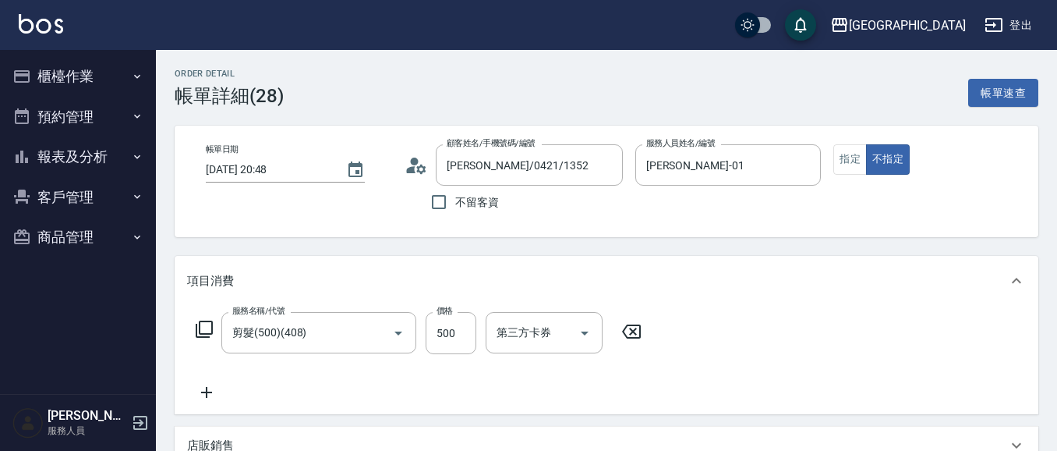
click at [630, 328] on icon at bounding box center [631, 331] width 19 height 14
click at [265, 339] on div "服務名稱/代號 服務名稱/代號" at bounding box center [318, 332] width 195 height 41
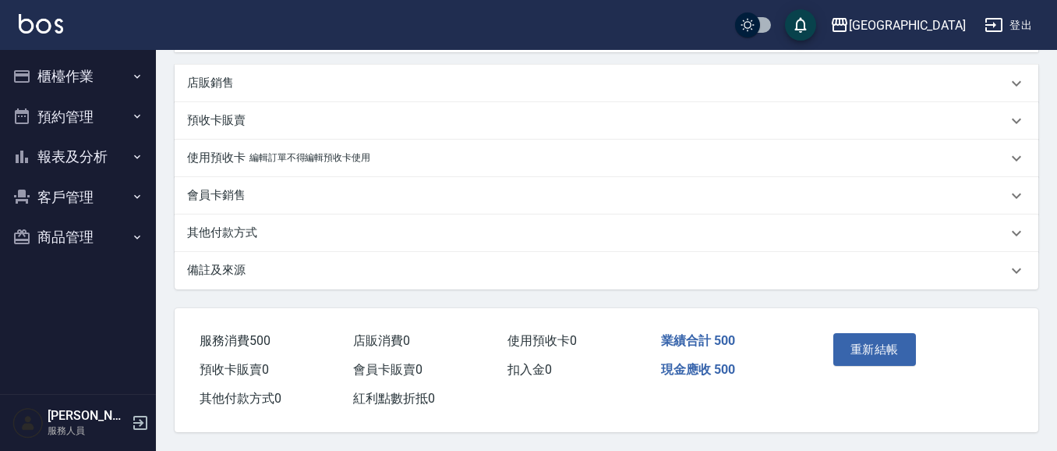
scroll to position [490, 0]
drag, startPoint x: 874, startPoint y: 355, endPoint x: 854, endPoint y: 342, distance: 23.8
click at [870, 352] on button "重新結帳" at bounding box center [874, 349] width 83 height 33
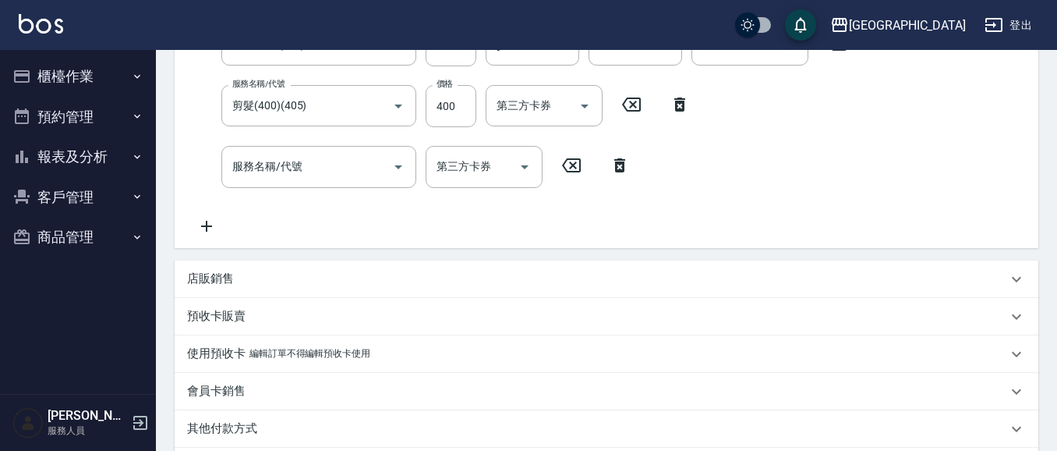
scroll to position [287, 0]
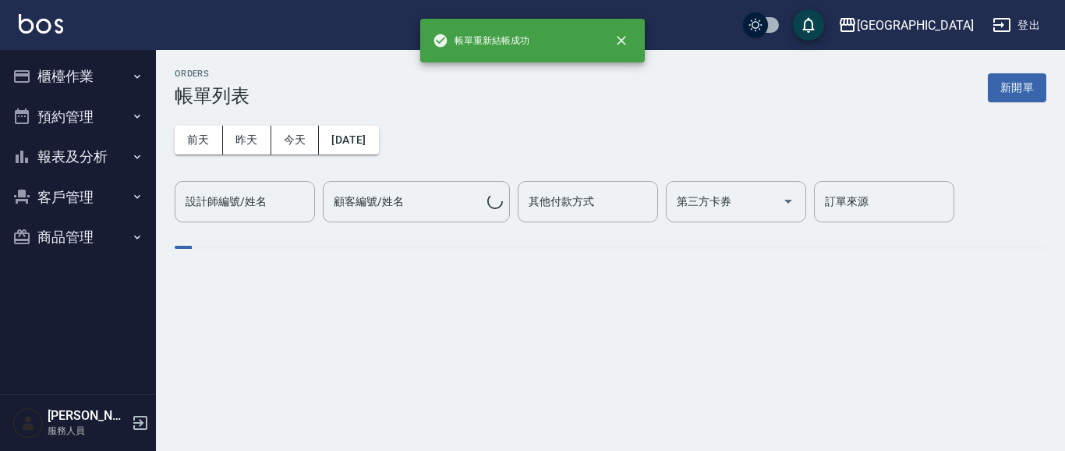
click at [63, 87] on button "櫃檯作業" at bounding box center [77, 76] width 143 height 41
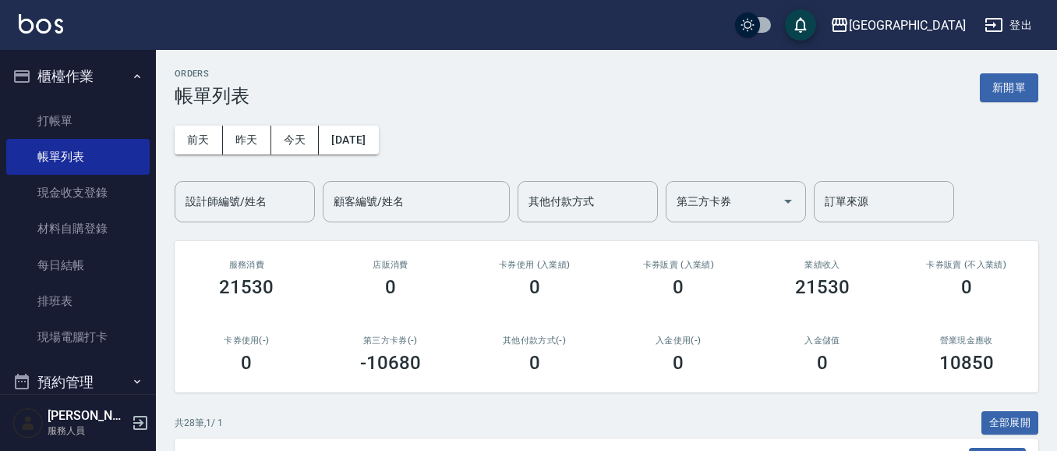
click at [73, 76] on button "櫃檯作業" at bounding box center [77, 76] width 143 height 41
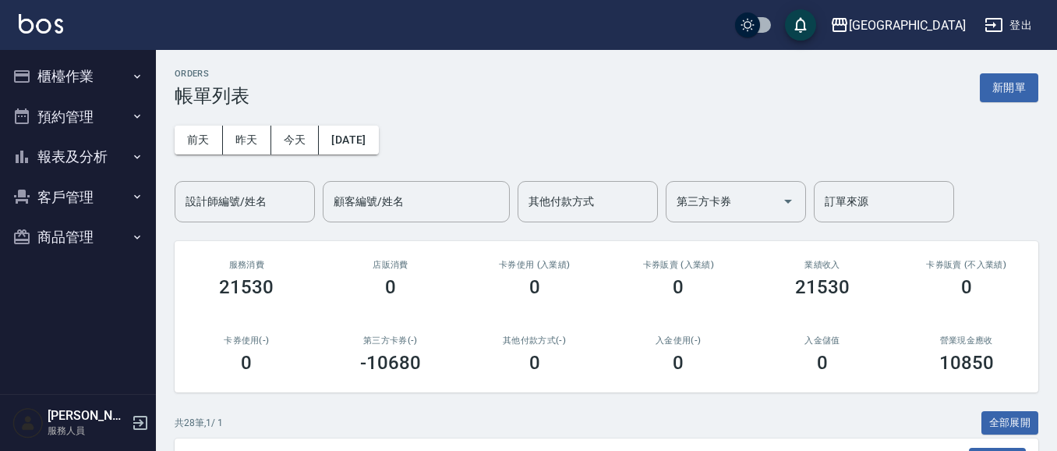
click at [83, 83] on button "櫃檯作業" at bounding box center [77, 76] width 143 height 41
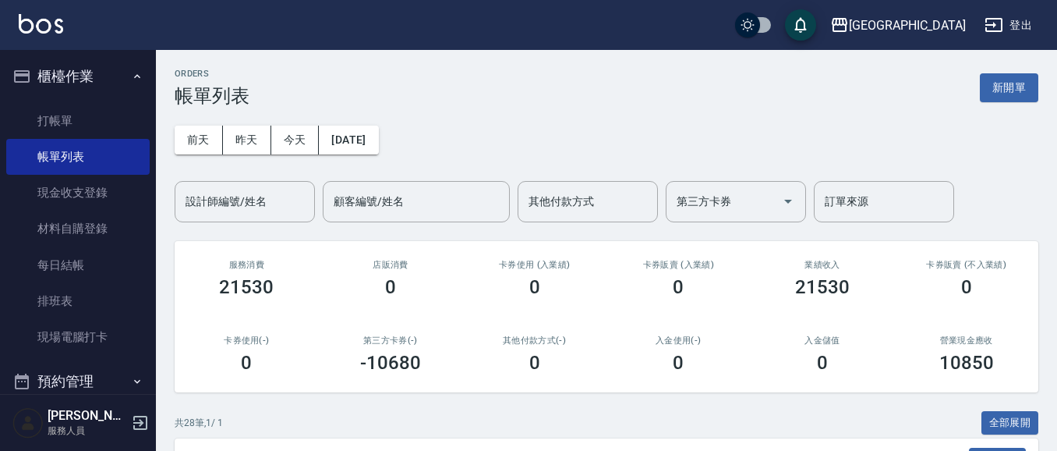
drag, startPoint x: 75, startPoint y: 117, endPoint x: 480, endPoint y: 135, distance: 405.8
click at [76, 117] on link "打帳單" at bounding box center [77, 121] width 143 height 36
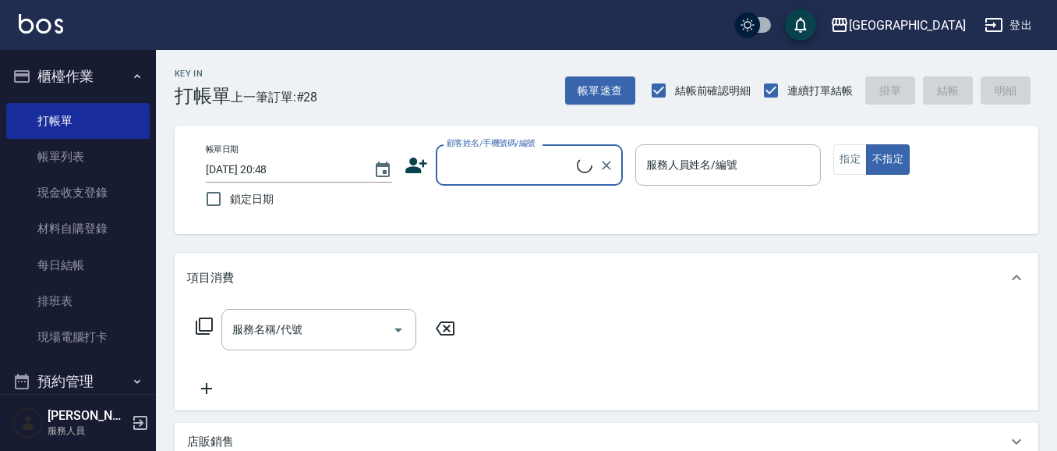
click at [530, 157] on input "顧客姓名/手機號碼/編號" at bounding box center [510, 164] width 134 height 27
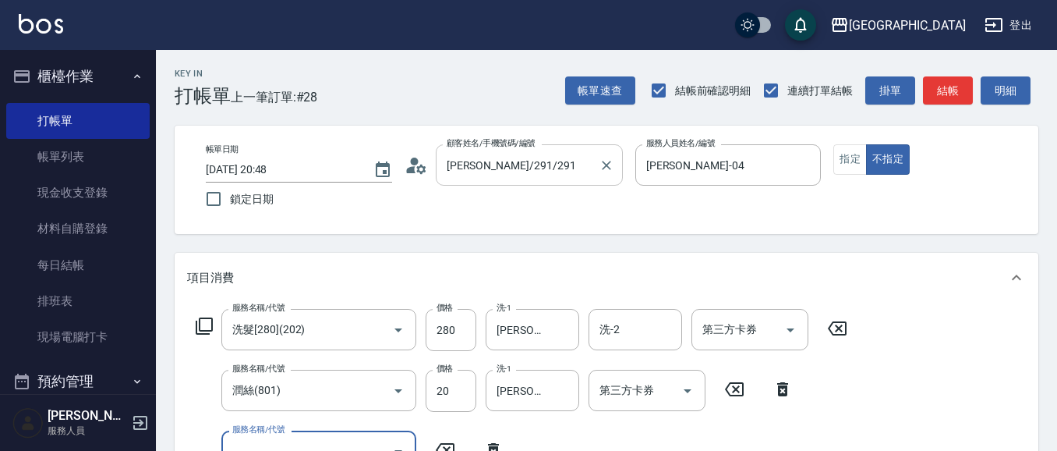
scroll to position [14, 0]
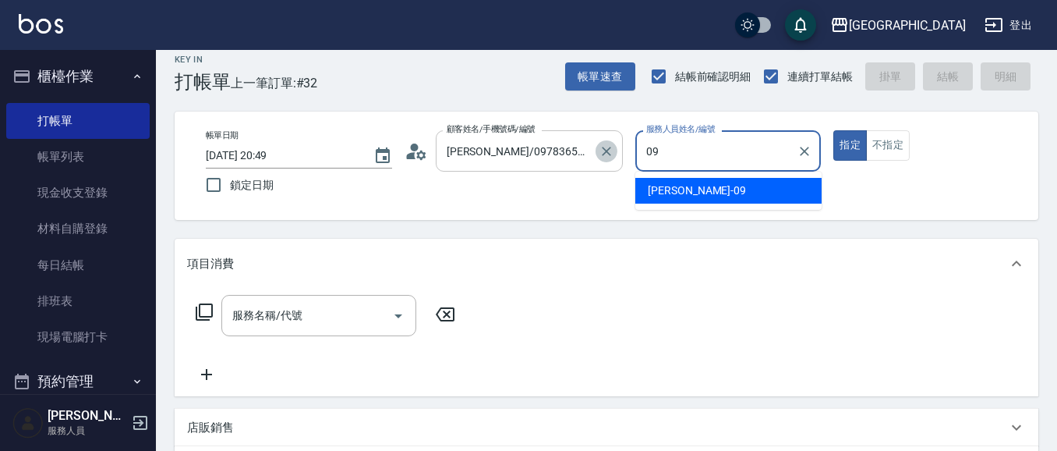
click at [596, 150] on button "Clear" at bounding box center [607, 151] width 22 height 22
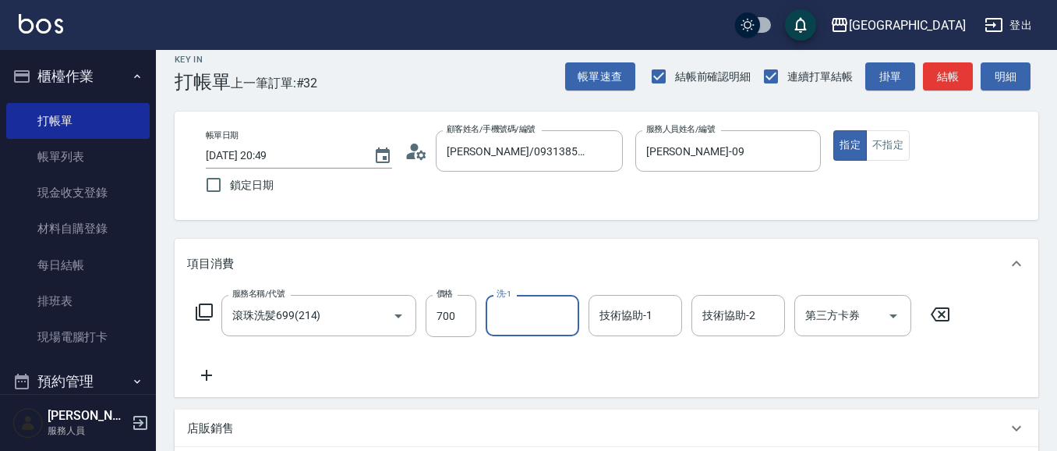
click at [946, 309] on icon at bounding box center [940, 314] width 39 height 19
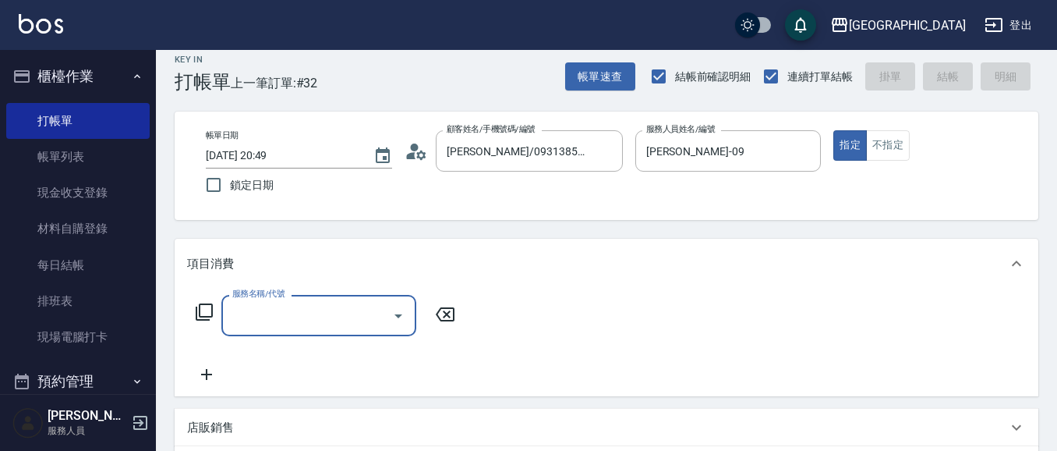
click at [366, 314] on input "服務名稱/代號" at bounding box center [306, 315] width 157 height 27
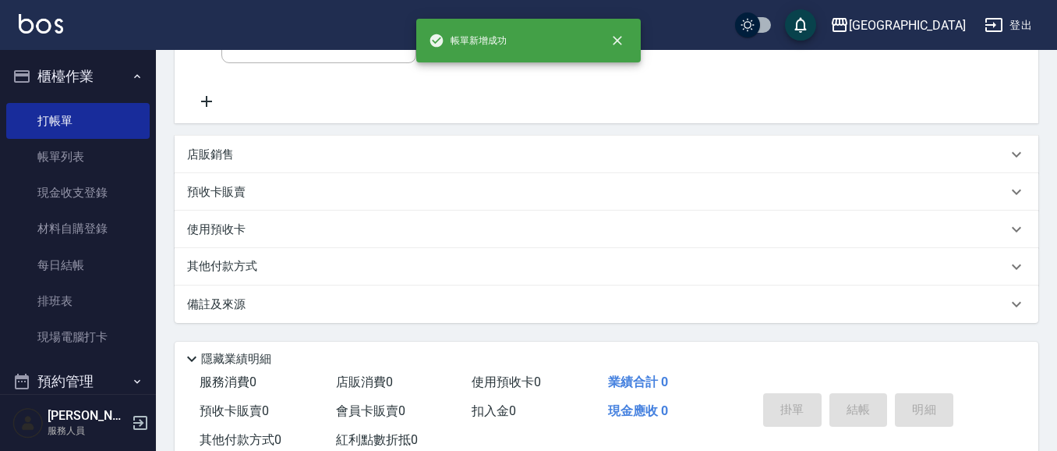
scroll to position [0, 0]
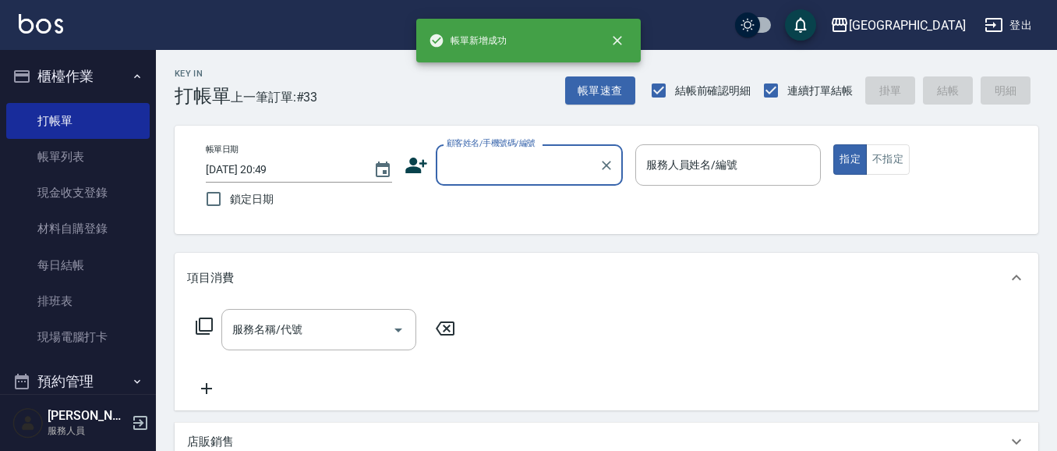
click at [76, 80] on button "櫃檯作業" at bounding box center [77, 76] width 143 height 41
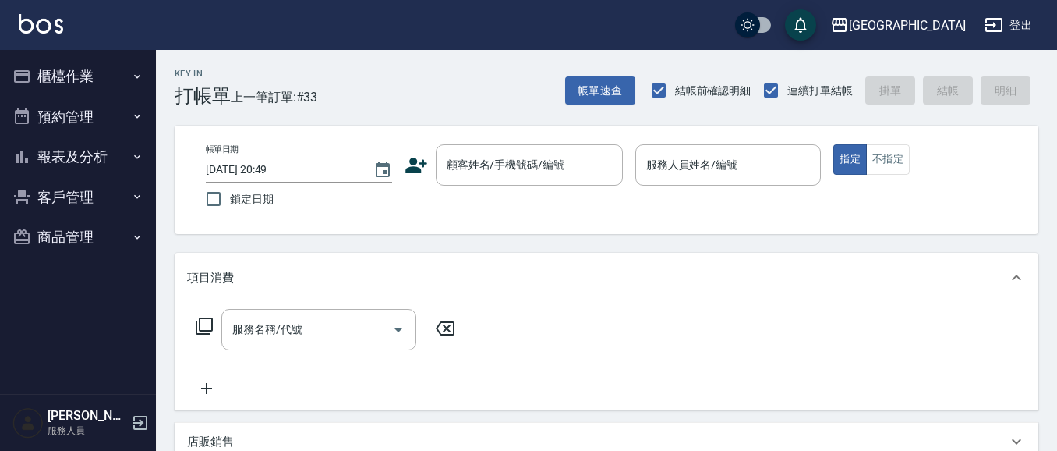
click at [84, 154] on button "報表及分析" at bounding box center [77, 156] width 143 height 41
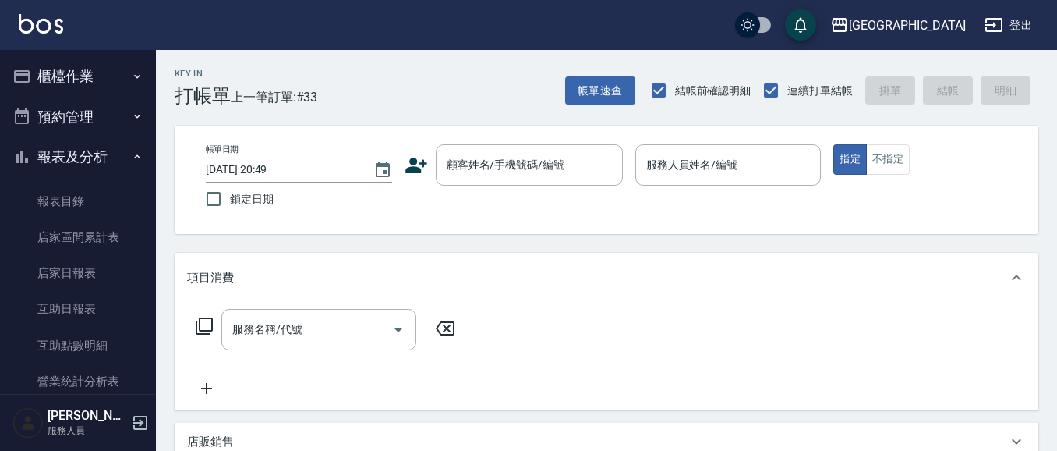
click at [74, 162] on button "報表及分析" at bounding box center [77, 156] width 143 height 41
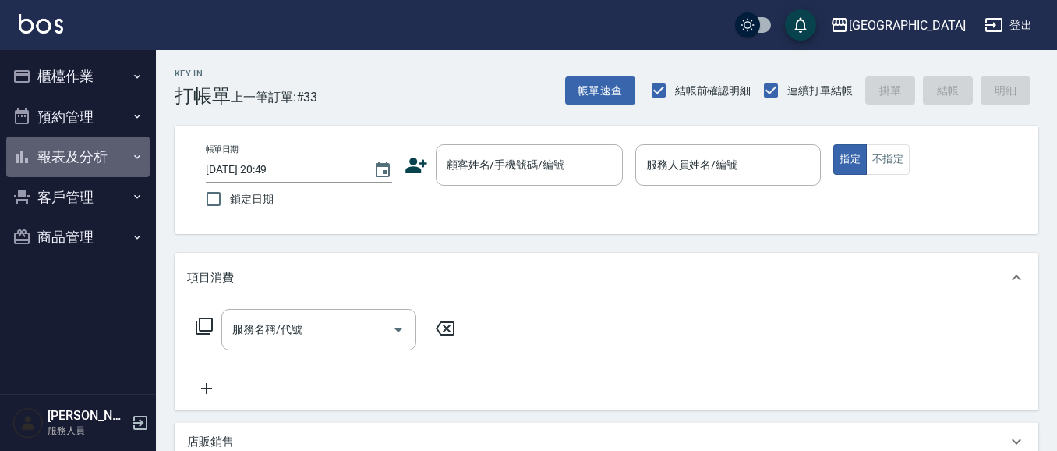
click at [76, 154] on button "報表及分析" at bounding box center [77, 156] width 143 height 41
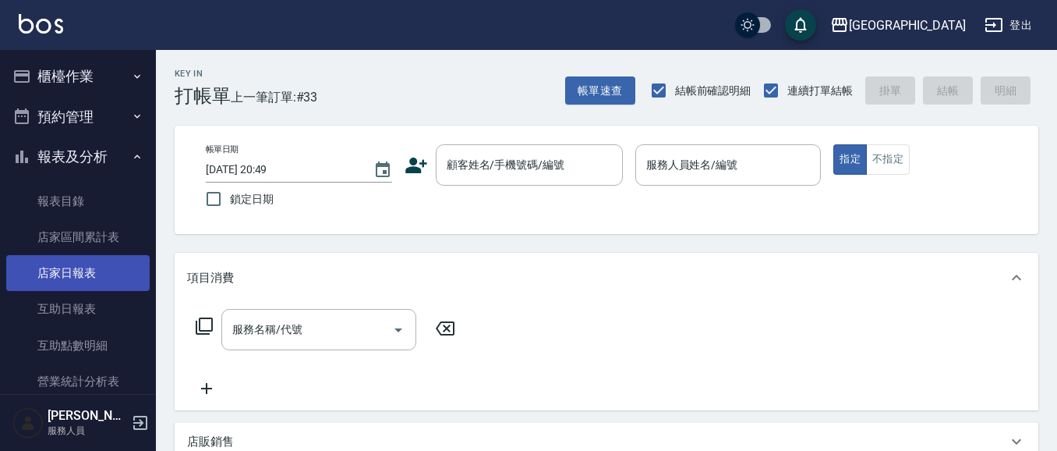
click at [83, 268] on link "店家日報表" at bounding box center [77, 273] width 143 height 36
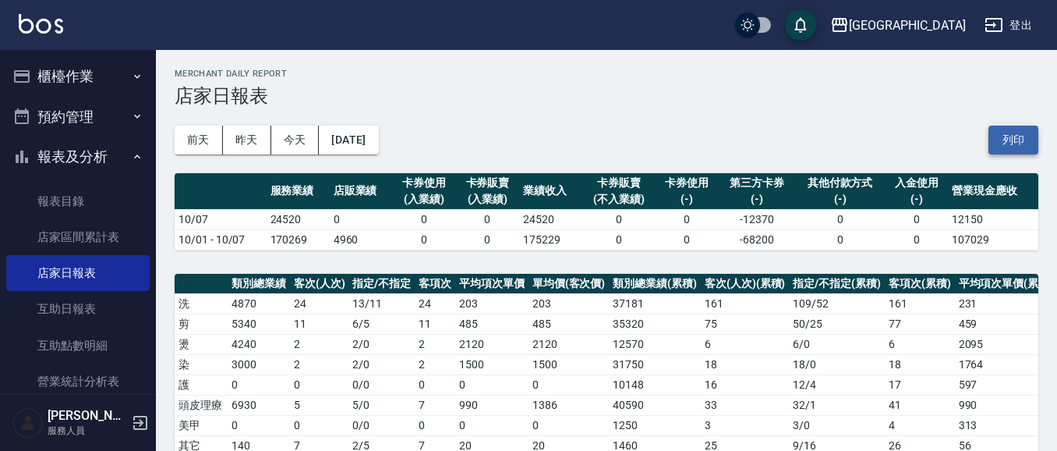
click at [1031, 138] on button "列印" at bounding box center [1014, 140] width 50 height 29
drag, startPoint x: 86, startPoint y: 163, endPoint x: 90, endPoint y: 138, distance: 25.4
click at [86, 162] on button "報表及分析" at bounding box center [77, 156] width 143 height 41
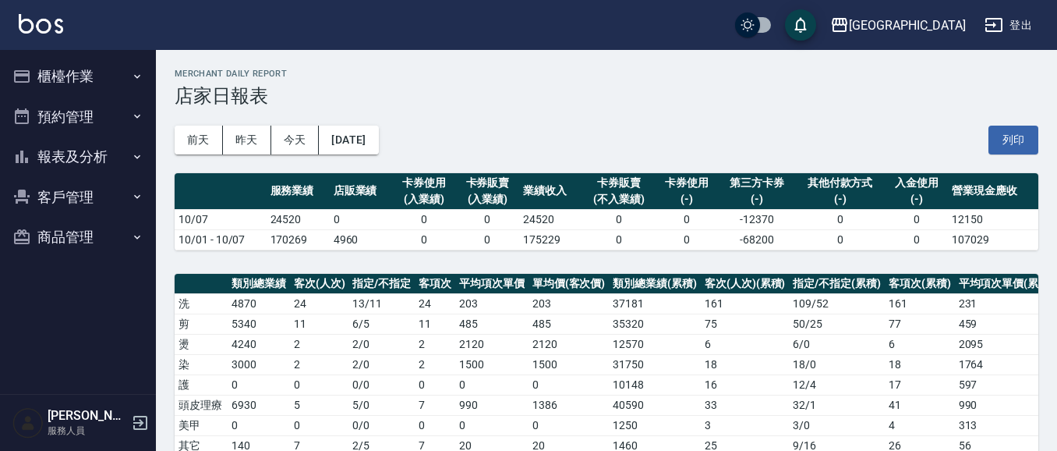
click at [97, 164] on button "報表及分析" at bounding box center [77, 156] width 143 height 41
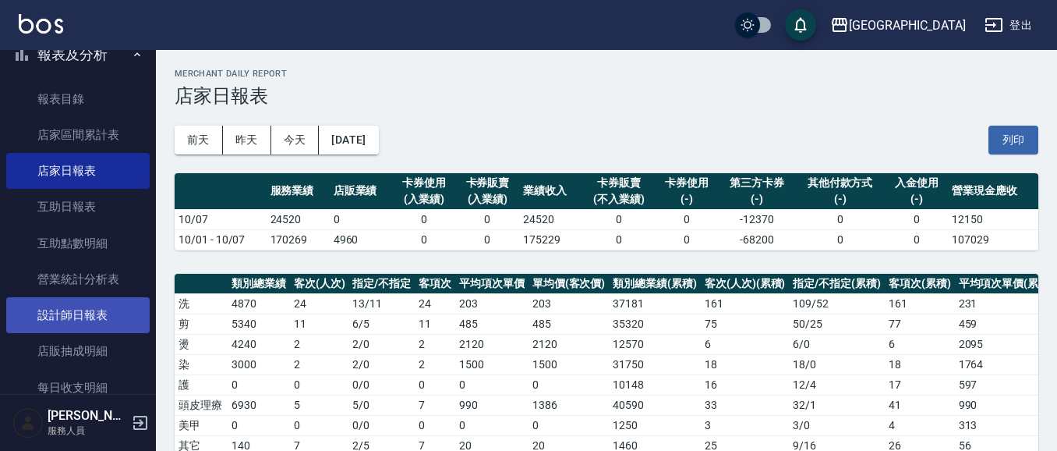
scroll to position [103, 0]
click at [96, 315] on link "設計師日報表" at bounding box center [77, 314] width 143 height 36
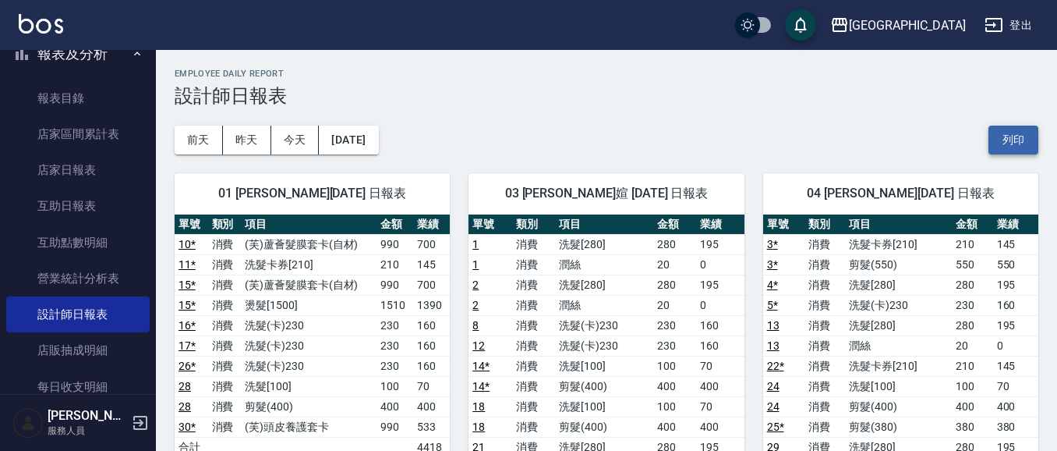
click at [1022, 139] on button "列印" at bounding box center [1014, 140] width 50 height 29
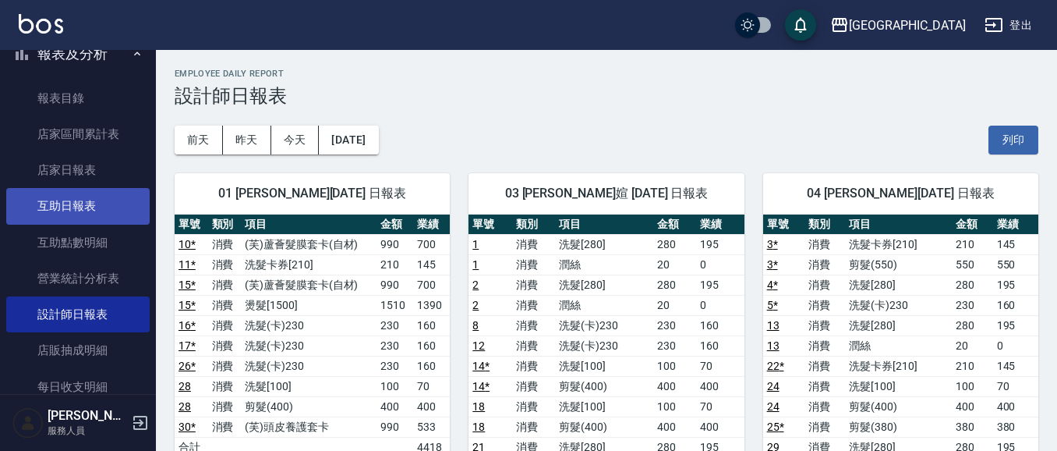
drag, startPoint x: 62, startPoint y: 207, endPoint x: 68, endPoint y: 202, distance: 8.3
click at [63, 207] on link "互助日報表" at bounding box center [77, 206] width 143 height 36
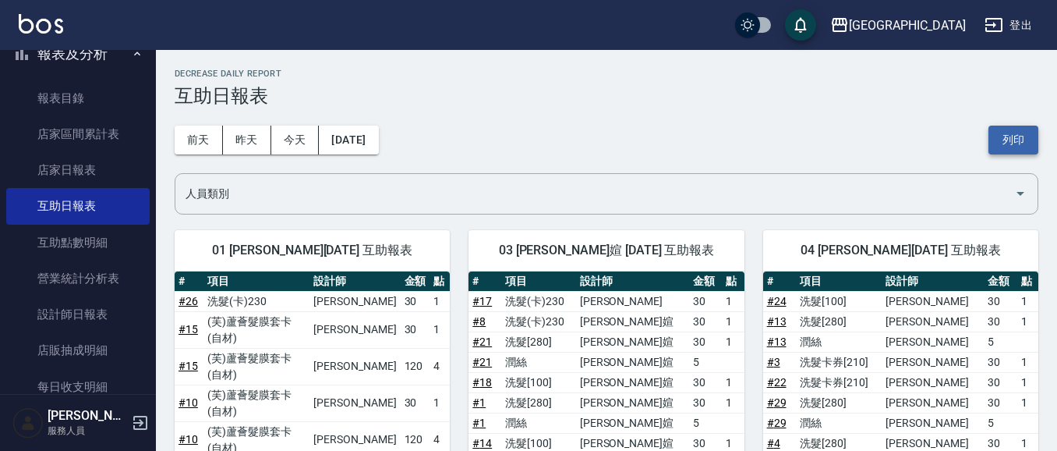
click at [1014, 147] on button "列印" at bounding box center [1014, 140] width 50 height 29
